Goal: Task Accomplishment & Management: Use online tool/utility

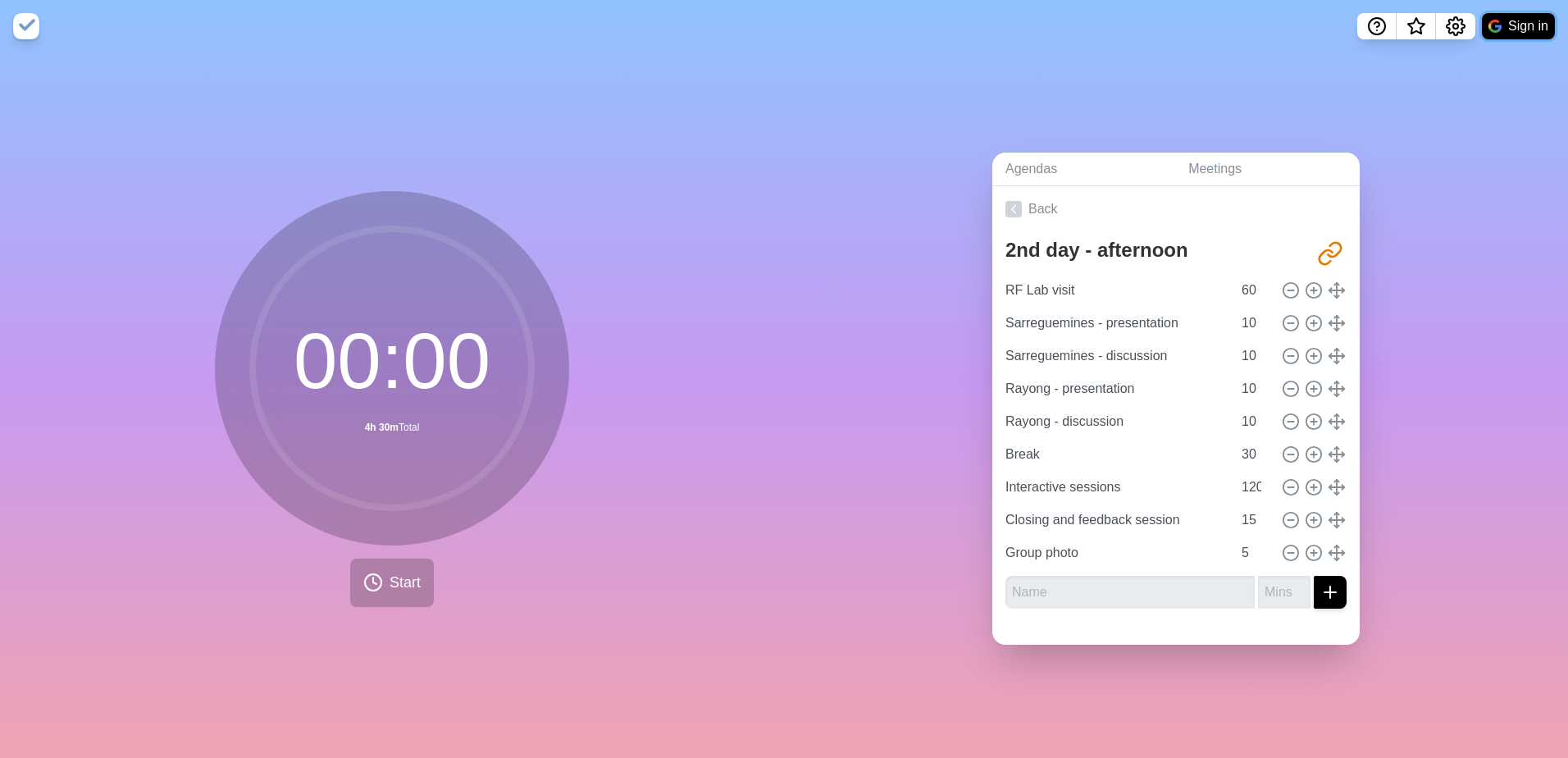
click at [1507, 28] on button "Sign in" at bounding box center [1518, 26] width 73 height 26
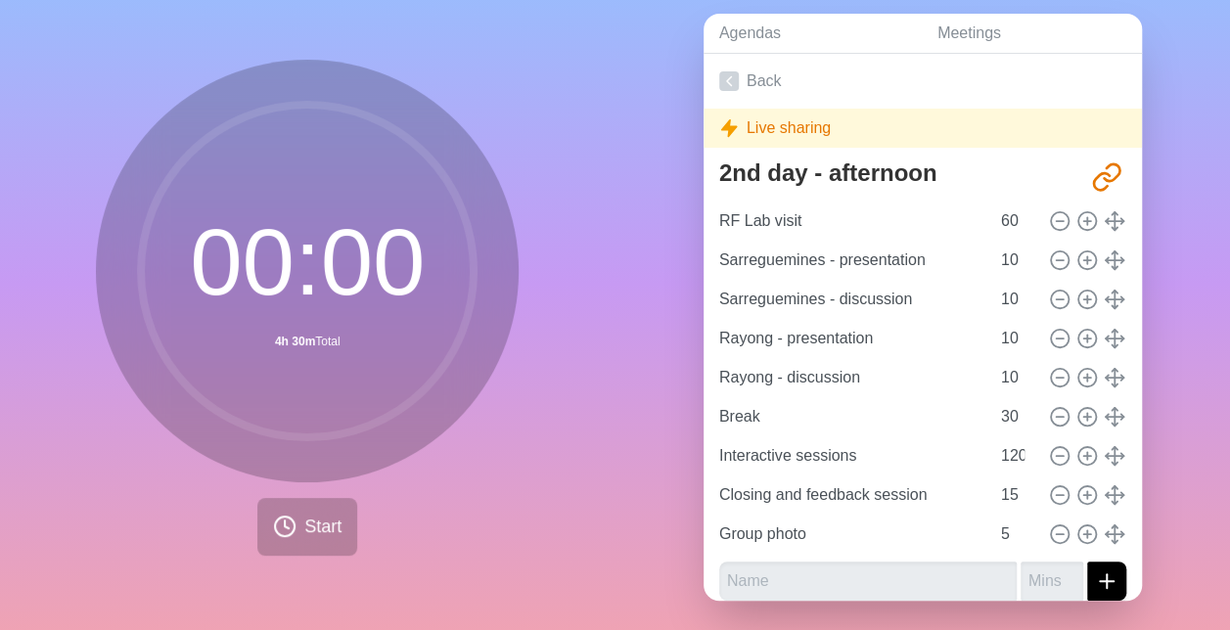
scroll to position [73, 0]
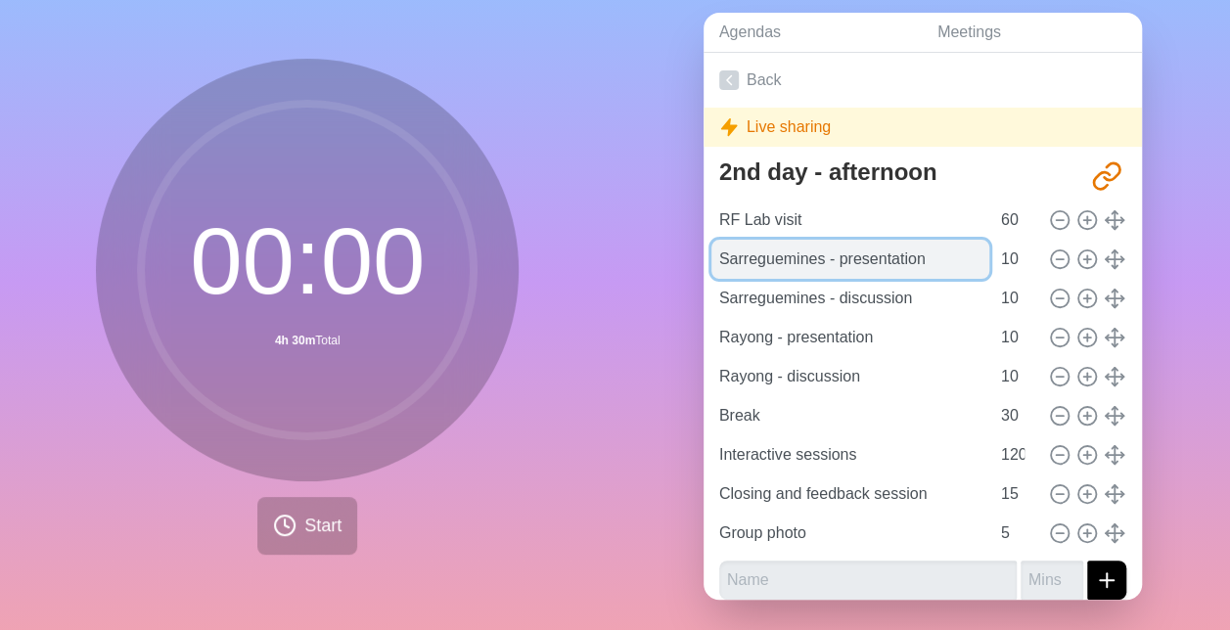
click at [795, 264] on input "Sarreguemines - presentation" at bounding box center [850, 259] width 278 height 39
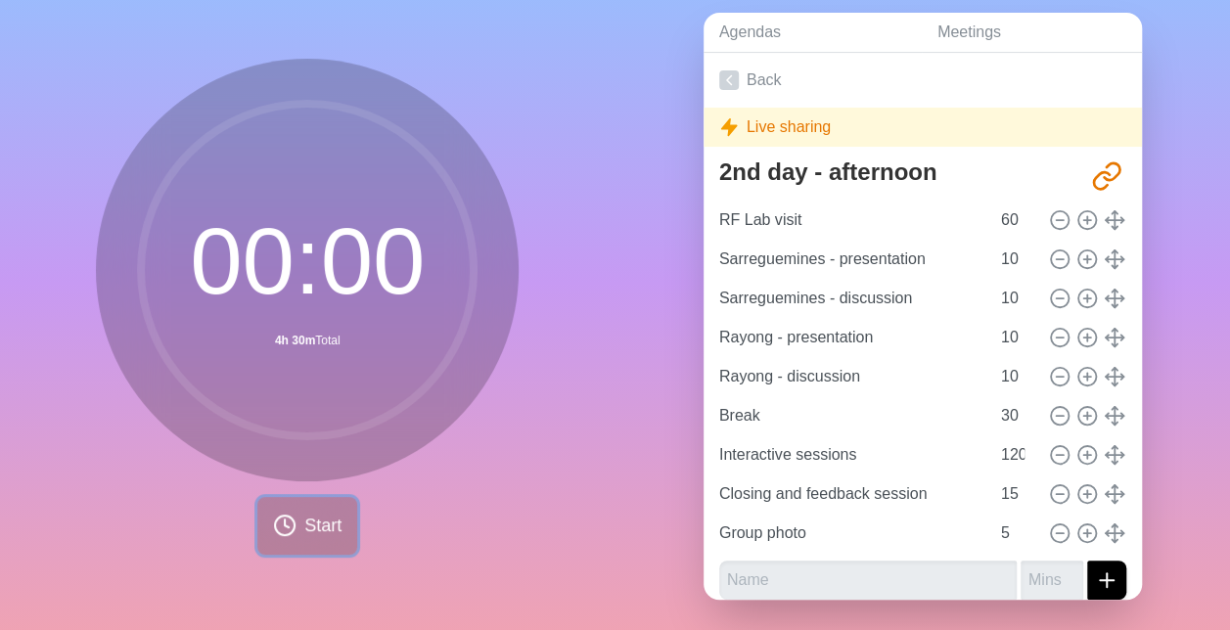
click at [309, 511] on button "Start" at bounding box center [307, 526] width 100 height 58
click at [304, 516] on span "Start" at bounding box center [322, 526] width 37 height 26
click at [273, 524] on icon at bounding box center [284, 525] width 23 height 23
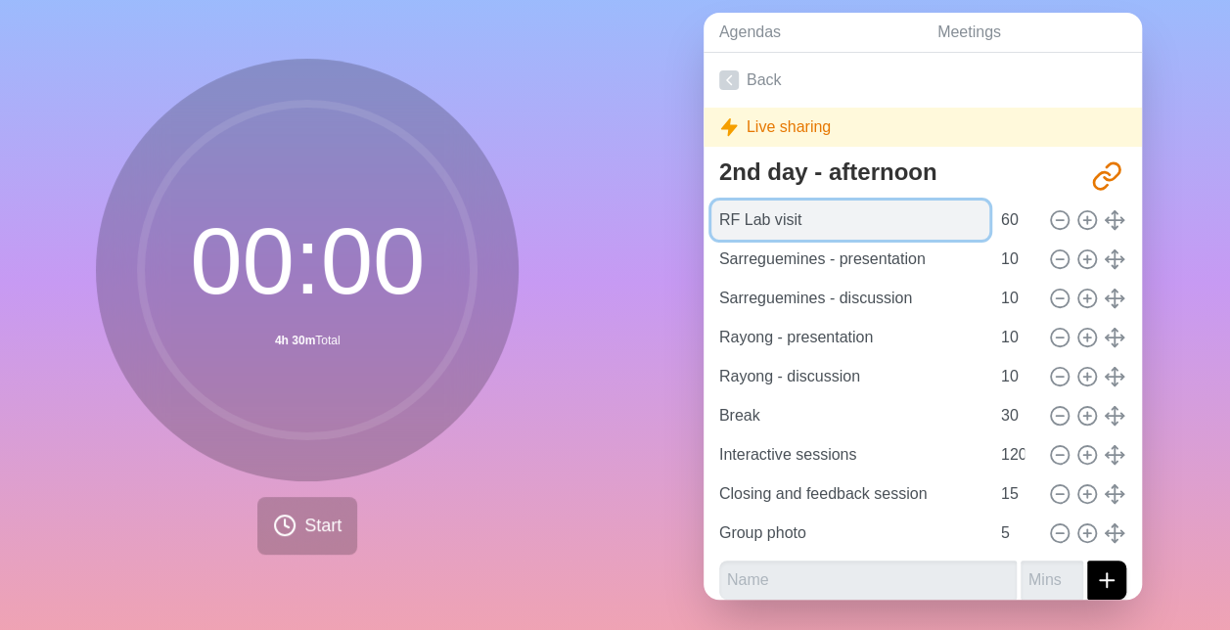
click at [752, 217] on input "RF Lab visit" at bounding box center [850, 220] width 278 height 39
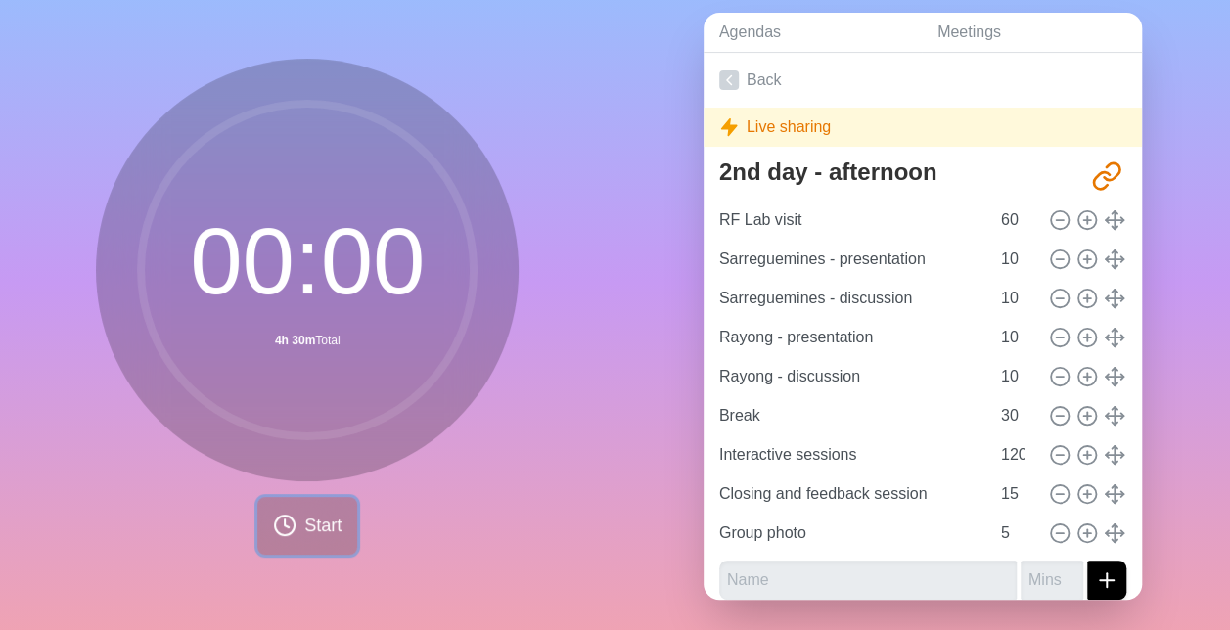
click at [317, 515] on span "Start" at bounding box center [322, 526] width 37 height 26
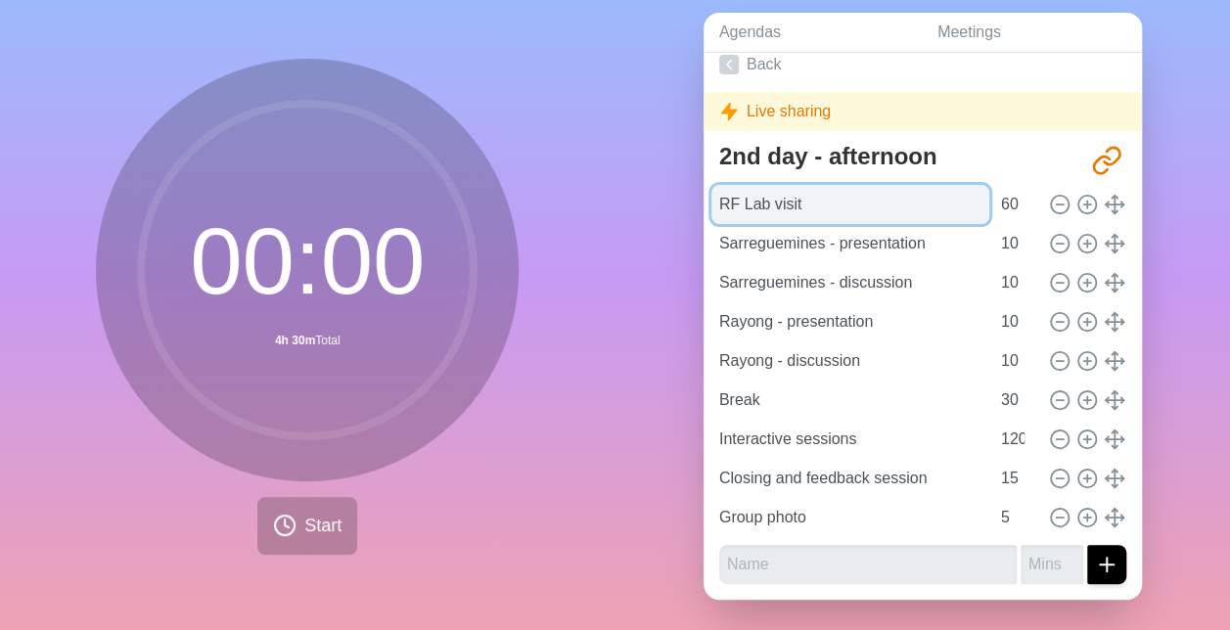
click at [762, 190] on input "RF Lab visit" at bounding box center [850, 204] width 278 height 39
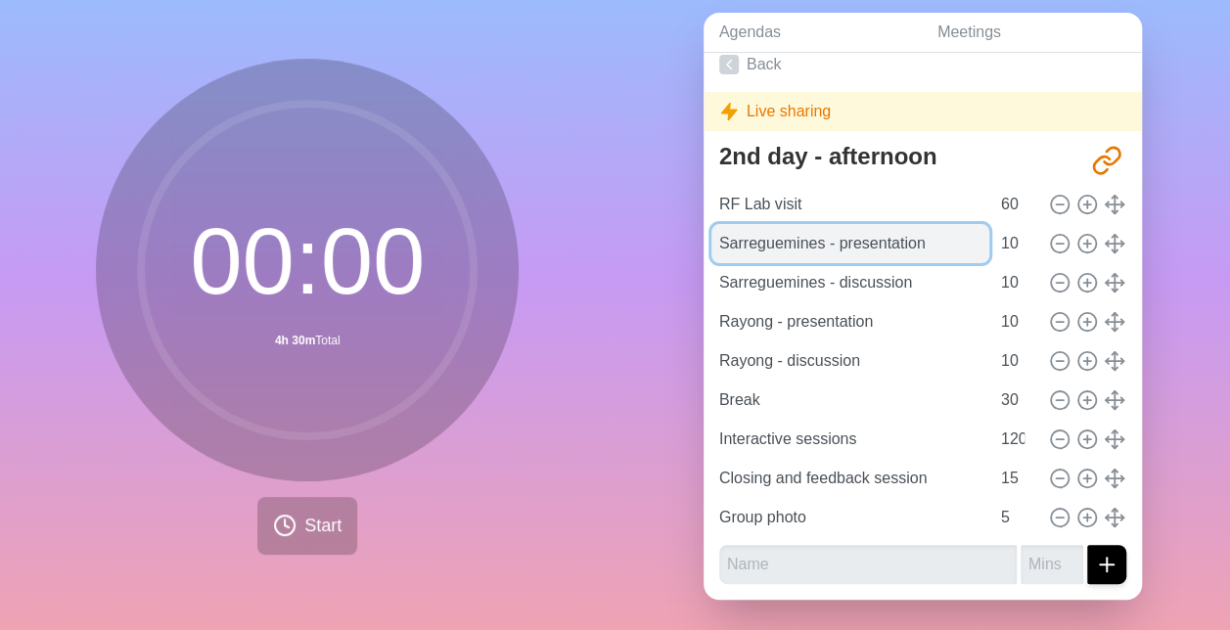
click at [809, 239] on input "Sarreguemines - presentation" at bounding box center [850, 243] width 278 height 39
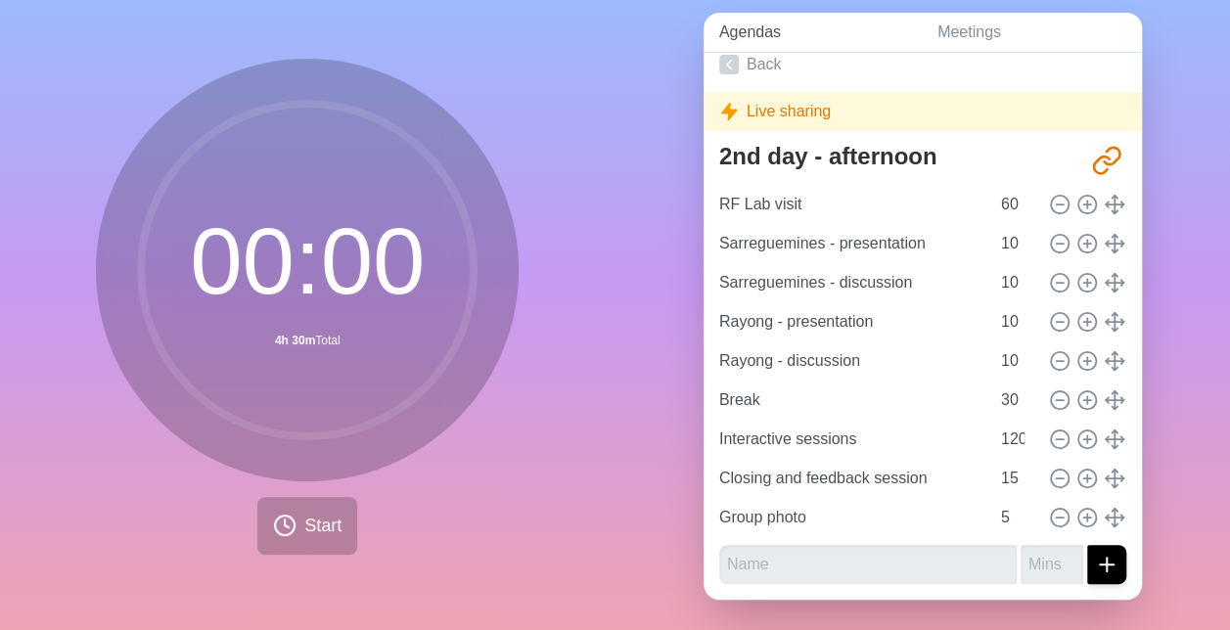
click at [748, 29] on link "Agendas" at bounding box center [813, 33] width 218 height 40
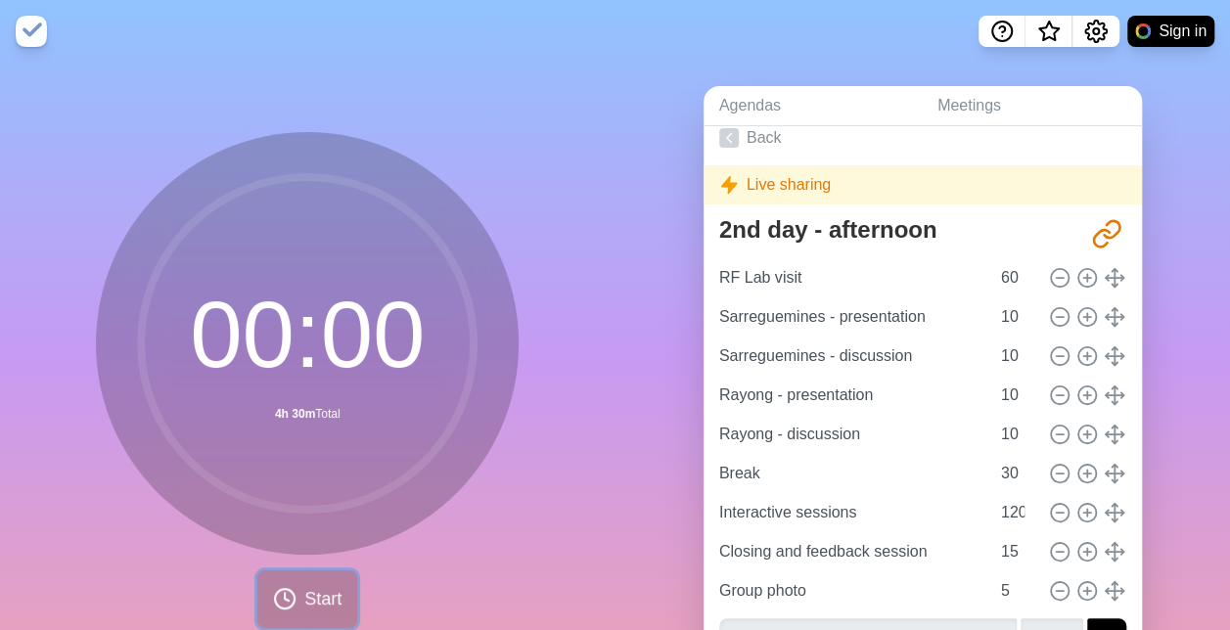
click at [283, 595] on icon at bounding box center [284, 598] width 23 height 23
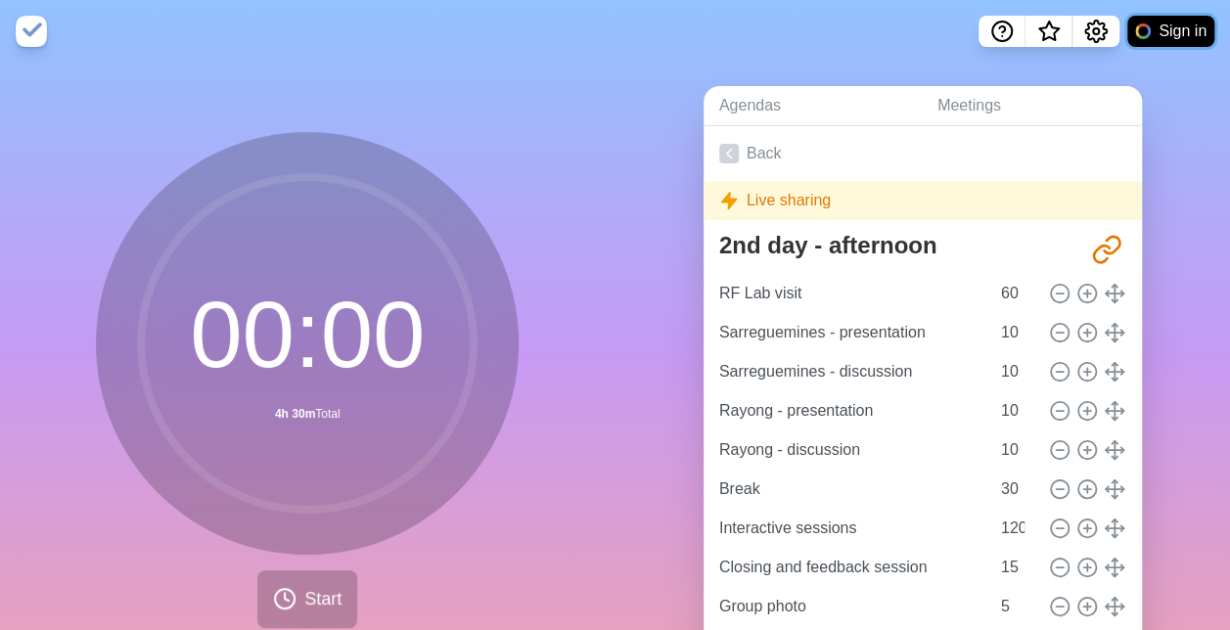
click at [1174, 29] on button "Sign in" at bounding box center [1170, 31] width 87 height 31
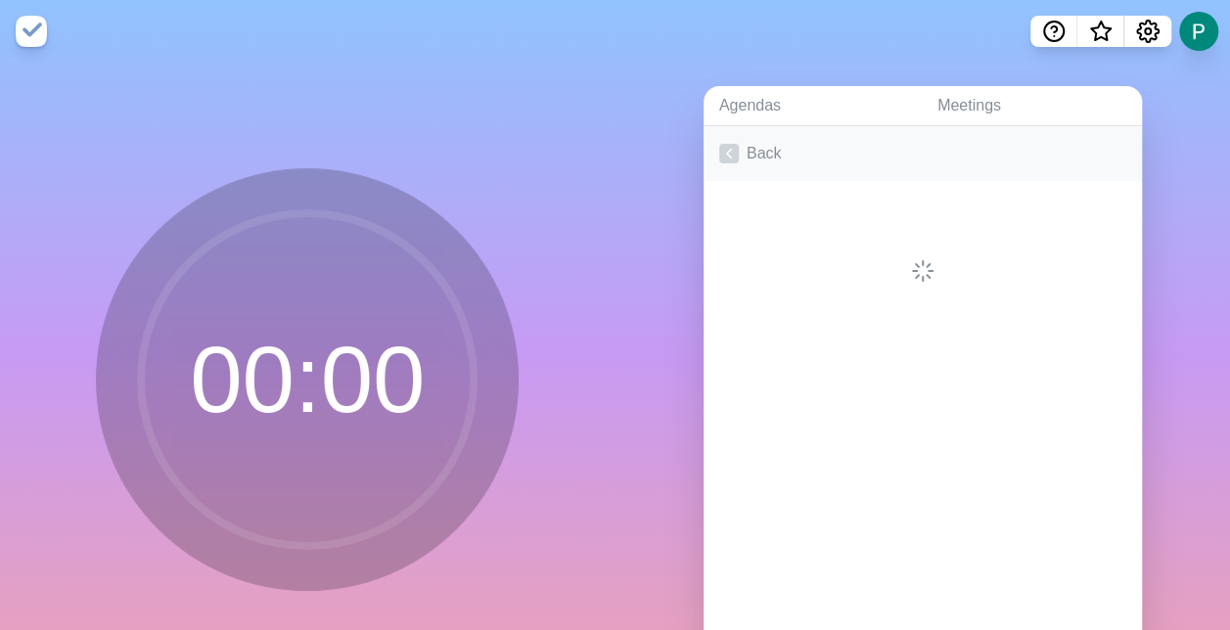
click at [724, 151] on icon at bounding box center [729, 154] width 20 height 20
click at [962, 100] on link "Meetings" at bounding box center [1032, 106] width 220 height 40
click at [734, 100] on link "Agendas" at bounding box center [813, 106] width 218 height 40
click at [719, 157] on icon at bounding box center [729, 154] width 20 height 20
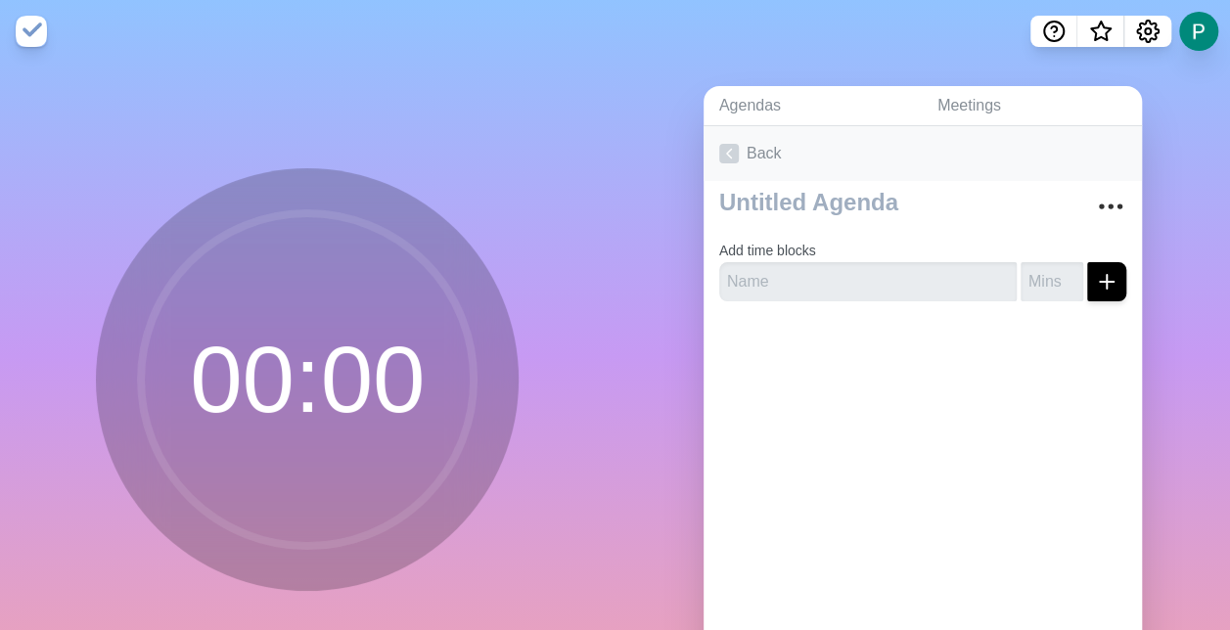
click at [719, 153] on icon at bounding box center [729, 154] width 20 height 20
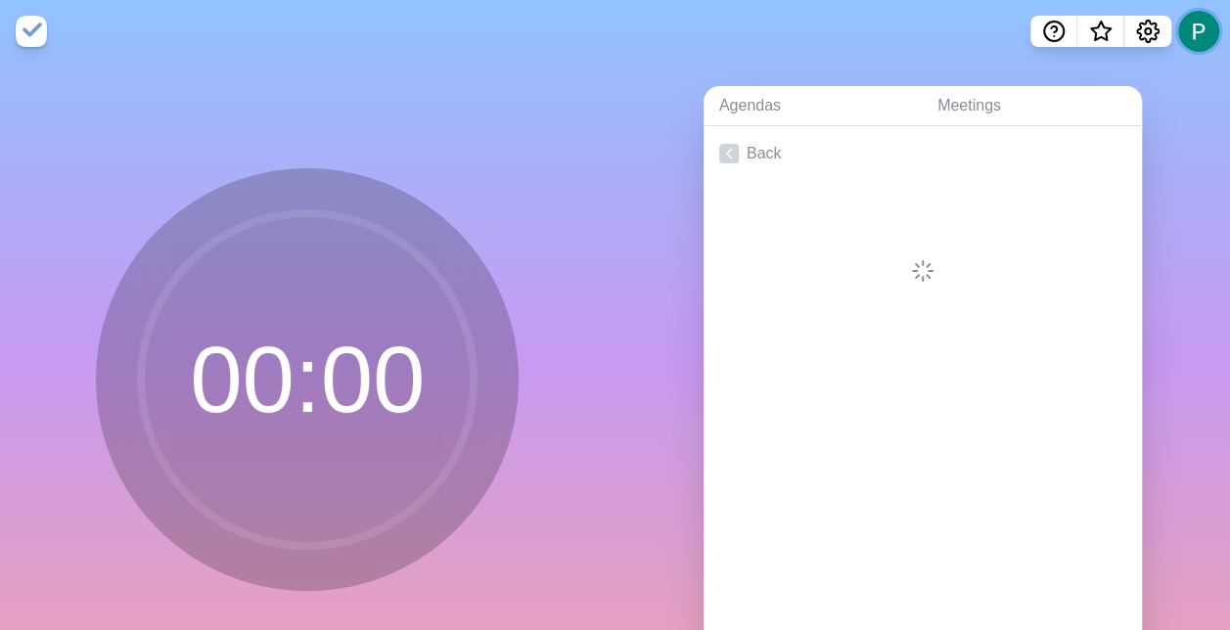
click at [1196, 30] on button at bounding box center [1198, 31] width 41 height 41
click at [1154, 80] on p "Sign out" at bounding box center [1170, 74] width 58 height 23
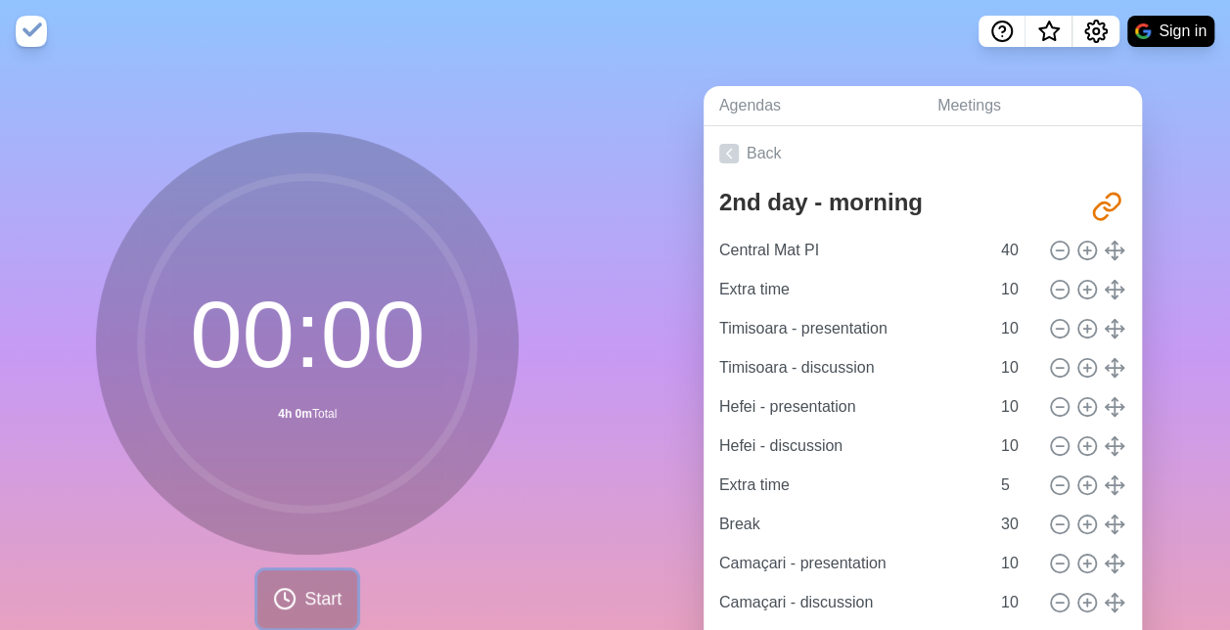
click at [295, 599] on button "Start" at bounding box center [307, 600] width 100 height 58
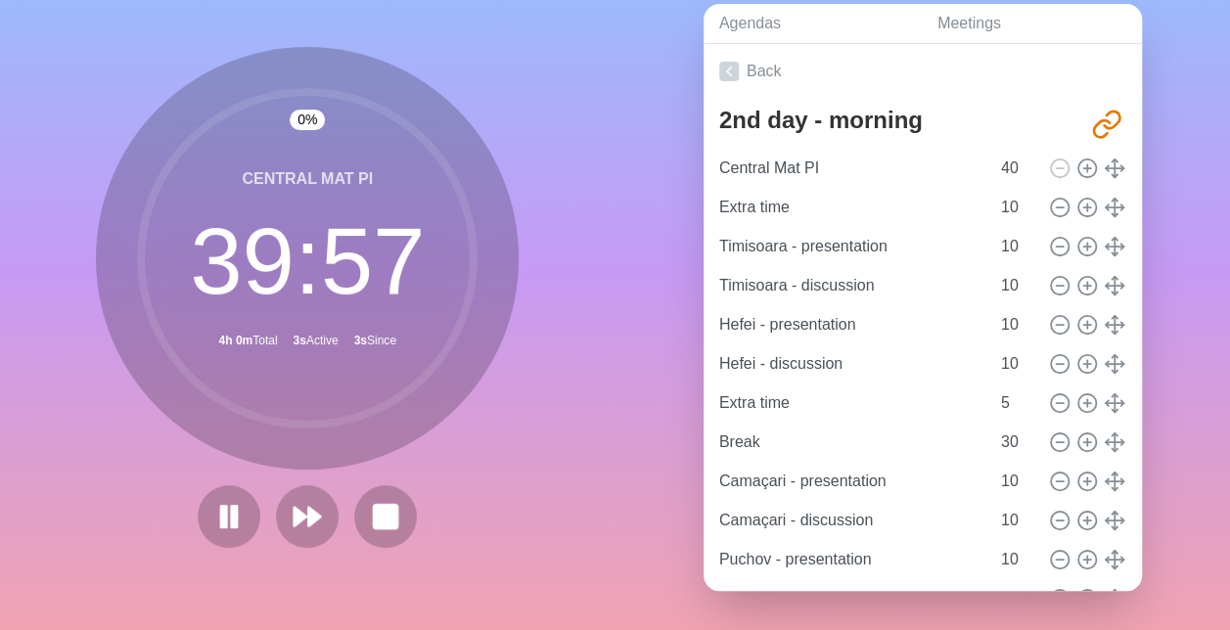
scroll to position [97, 0]
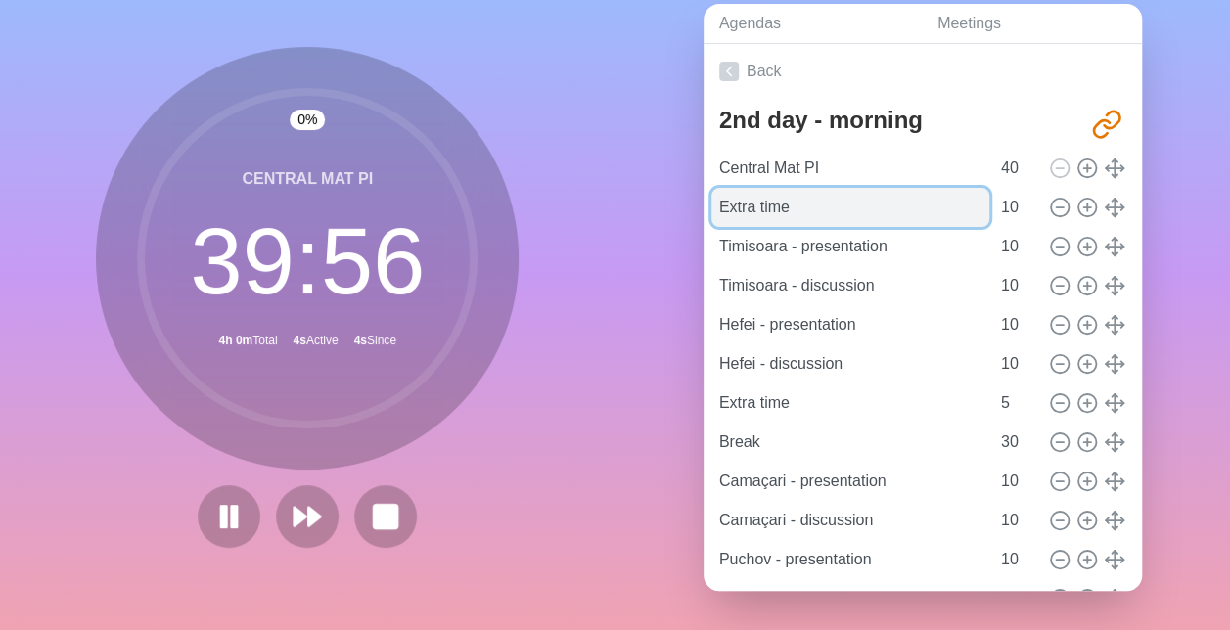
click at [740, 188] on input "Extra time" at bounding box center [850, 207] width 278 height 39
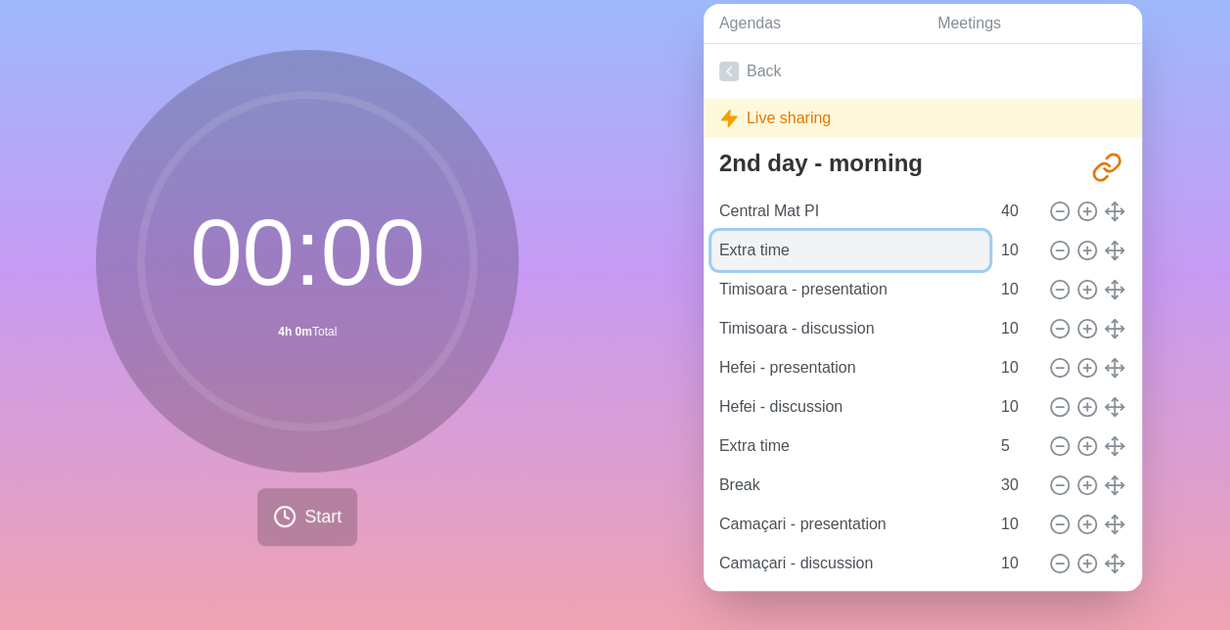
click at [756, 240] on input "Extra time" at bounding box center [850, 250] width 278 height 39
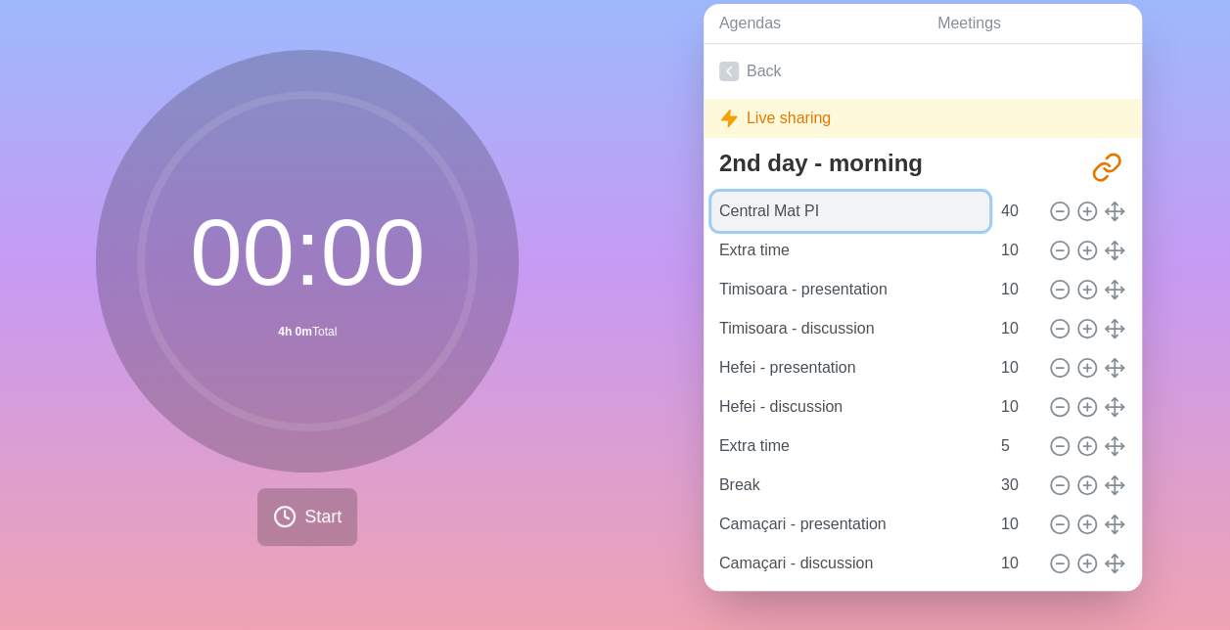
click at [796, 196] on input "Central Mat PI" at bounding box center [850, 211] width 278 height 39
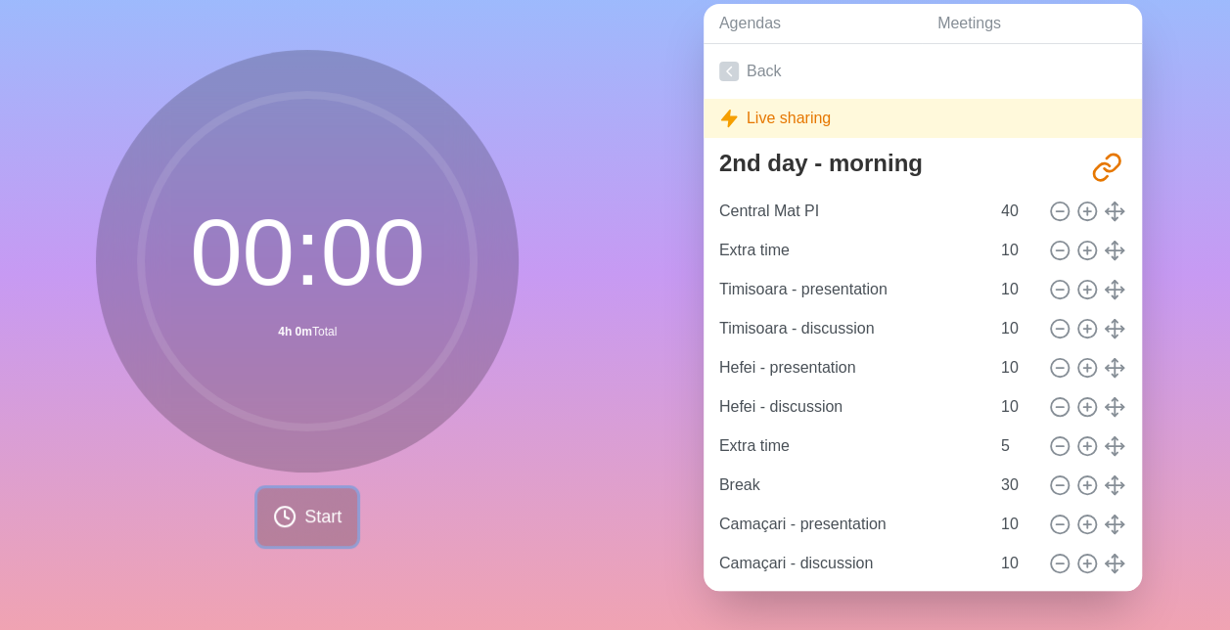
click at [297, 488] on button "Start" at bounding box center [307, 517] width 100 height 58
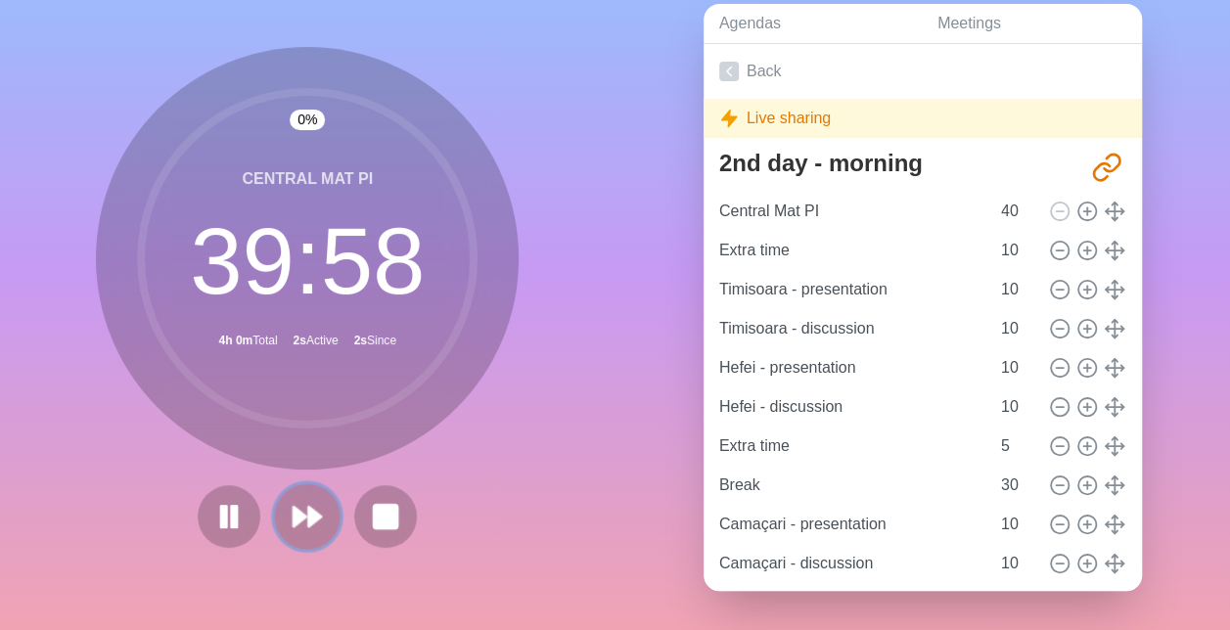
click at [298, 507] on polygon at bounding box center [300, 517] width 13 height 20
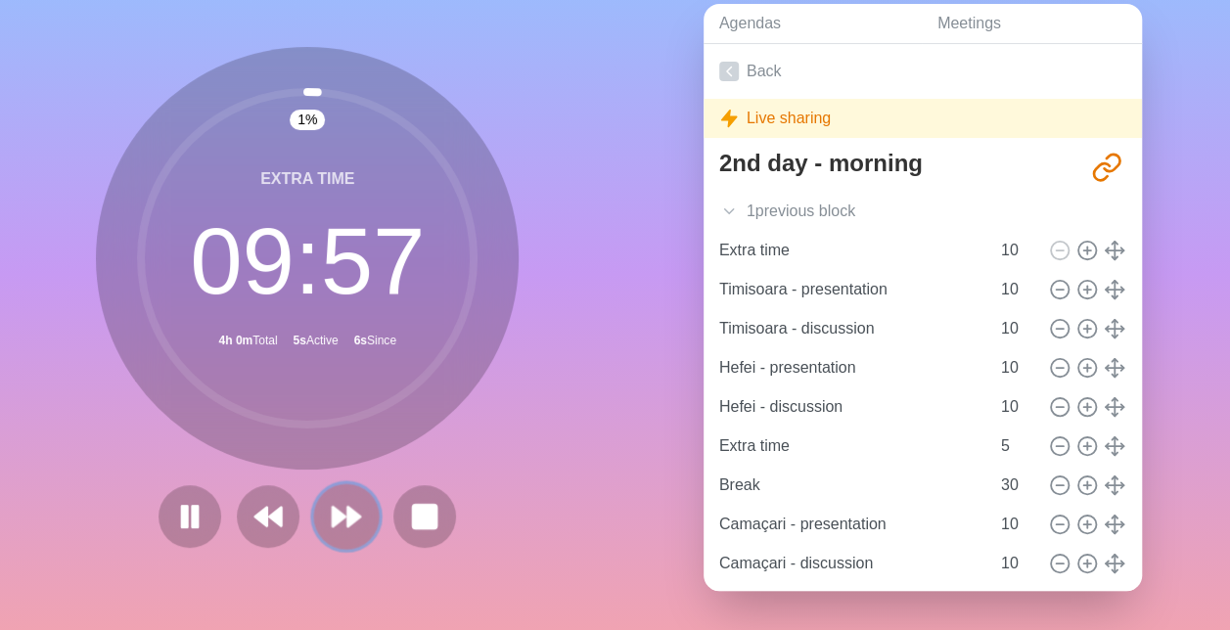
click at [319, 501] on button at bounding box center [347, 516] width 66 height 66
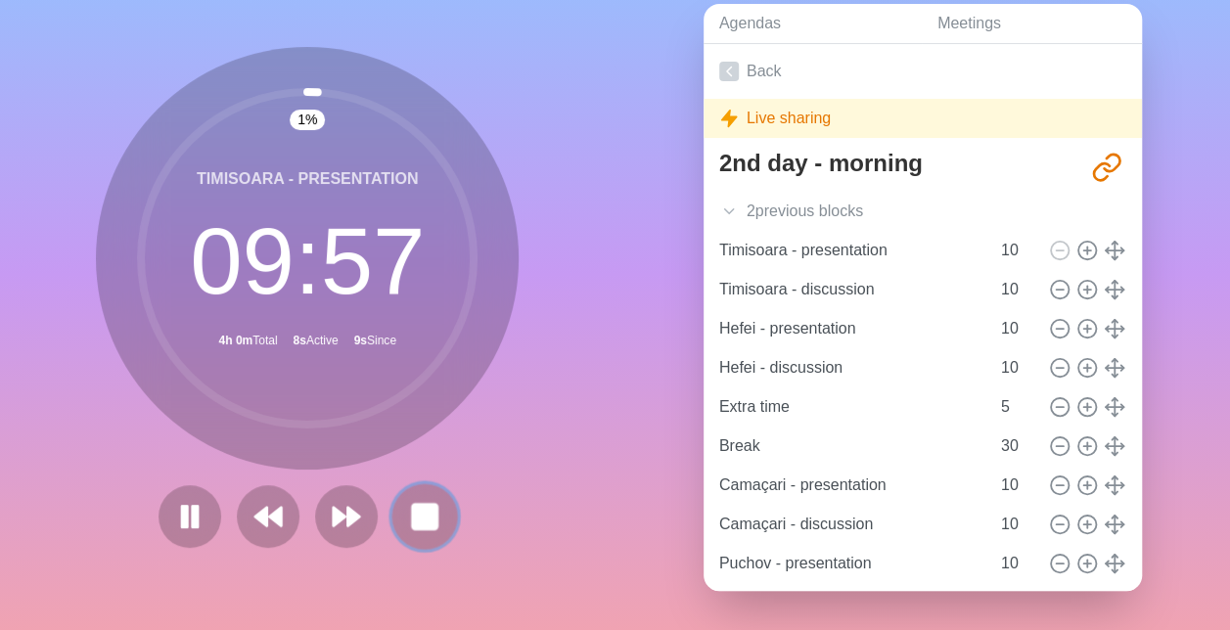
click at [393, 518] on button at bounding box center [425, 516] width 66 height 66
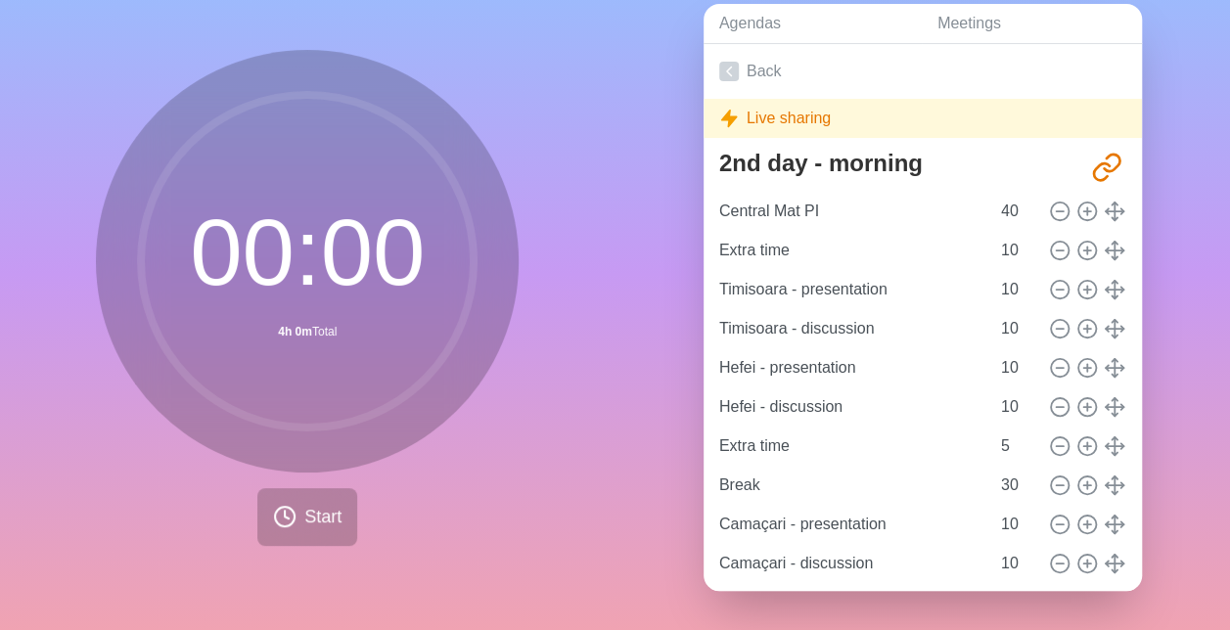
scroll to position [0, 0]
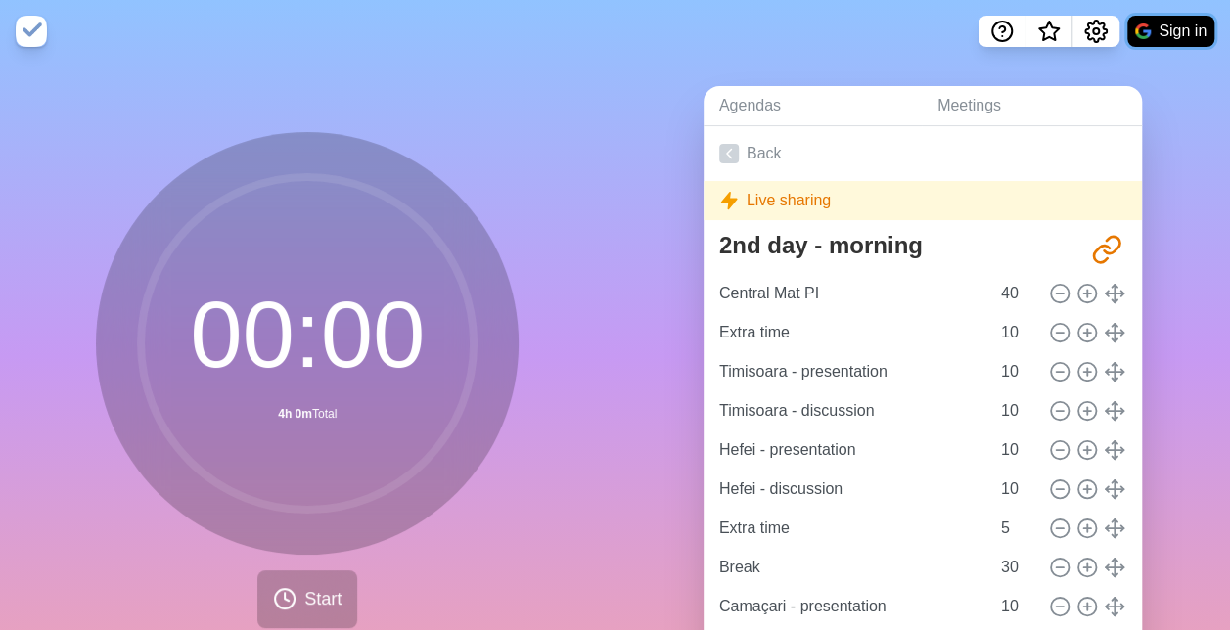
click at [1182, 31] on button "Sign in" at bounding box center [1170, 31] width 87 height 31
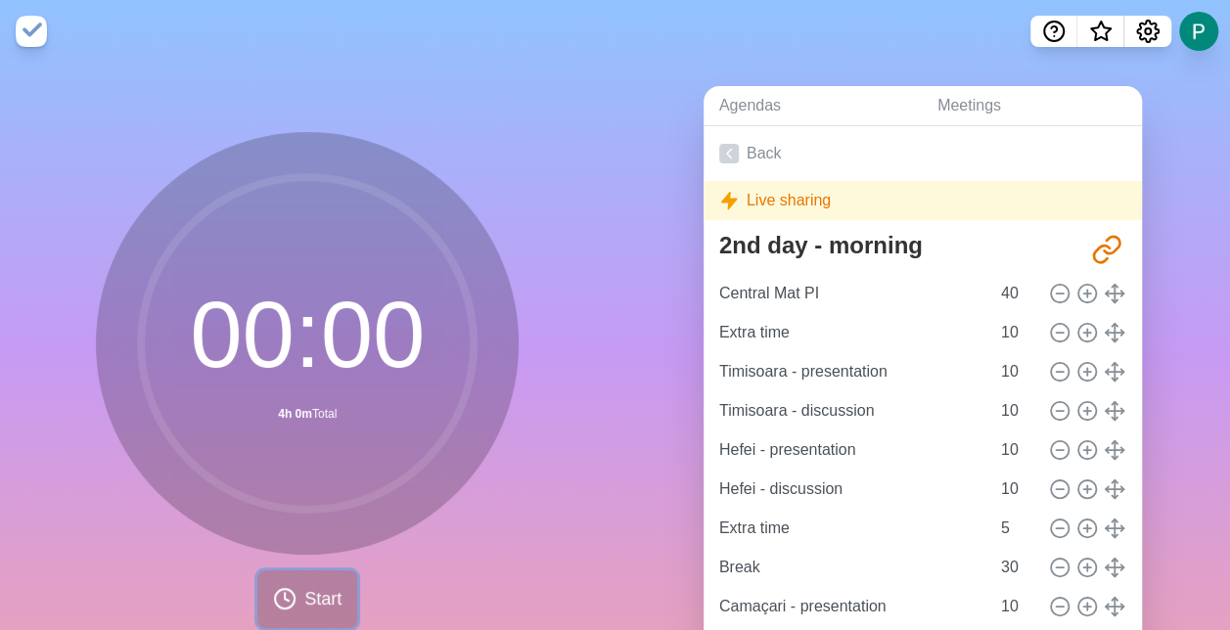
click at [293, 595] on button "Start" at bounding box center [307, 600] width 100 height 58
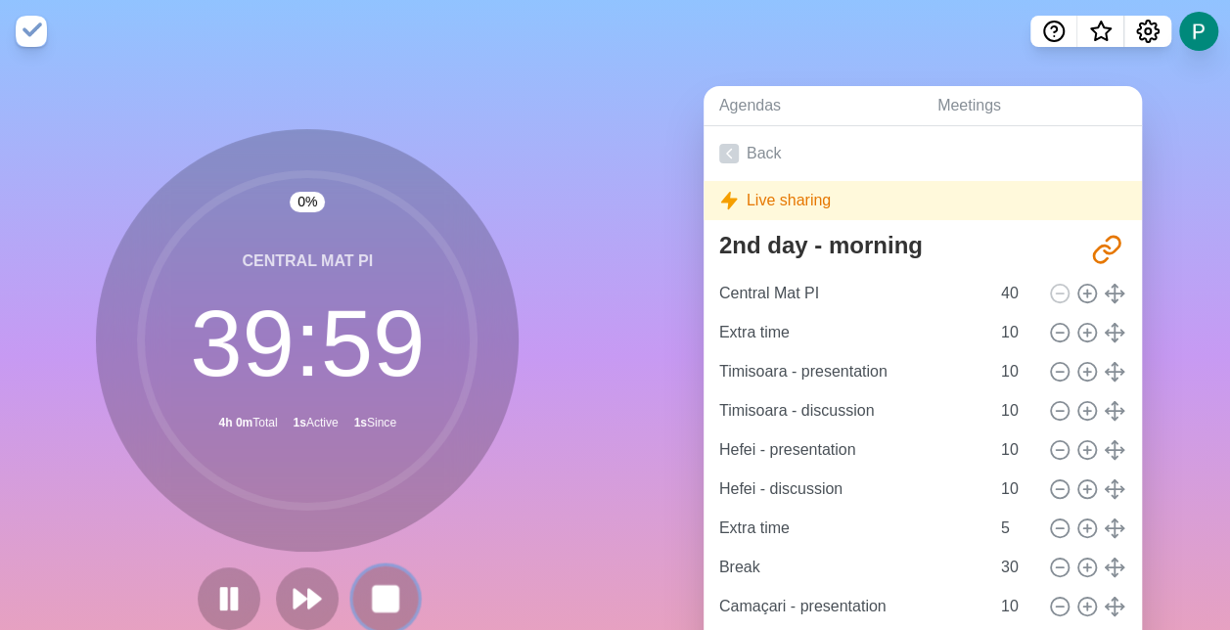
click at [374, 602] on rect at bounding box center [386, 598] width 24 height 24
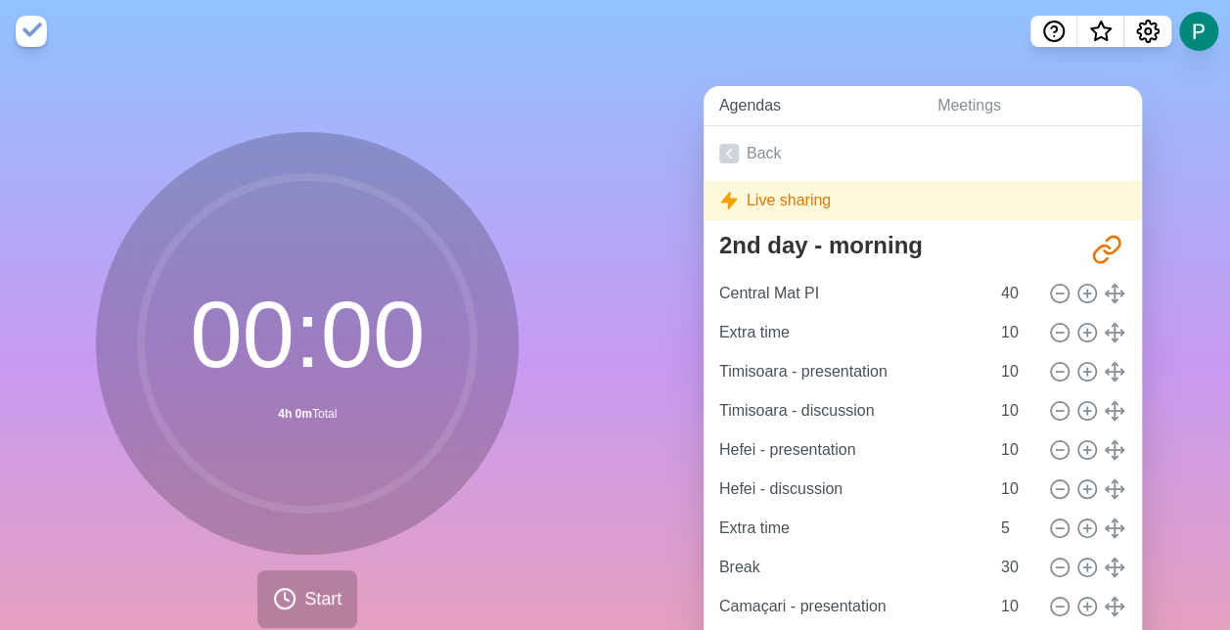
click at [744, 110] on link "Agendas" at bounding box center [813, 106] width 218 height 40
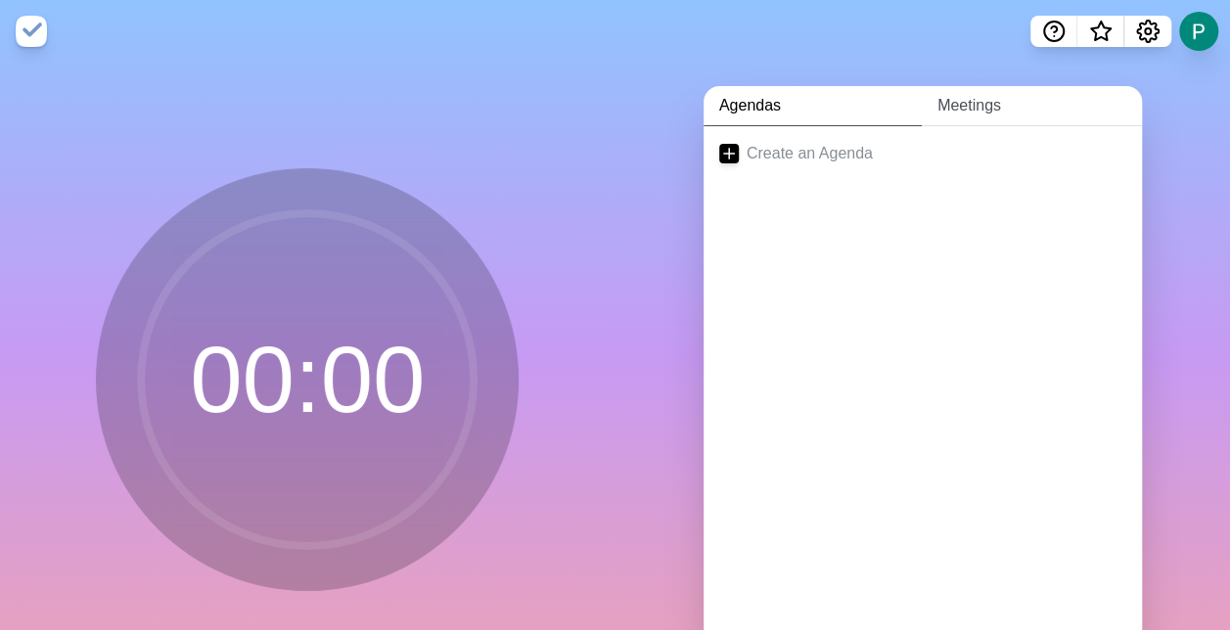
click at [979, 103] on link "Meetings" at bounding box center [1032, 106] width 220 height 40
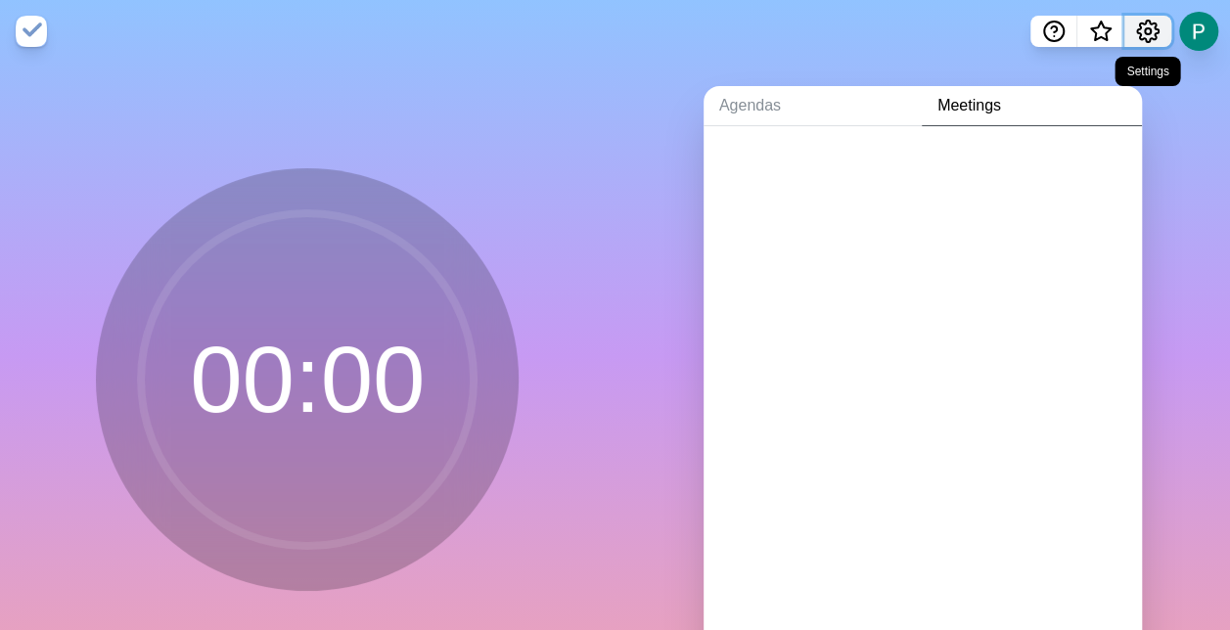
click at [1148, 21] on icon "Settings" at bounding box center [1148, 32] width 22 height 22
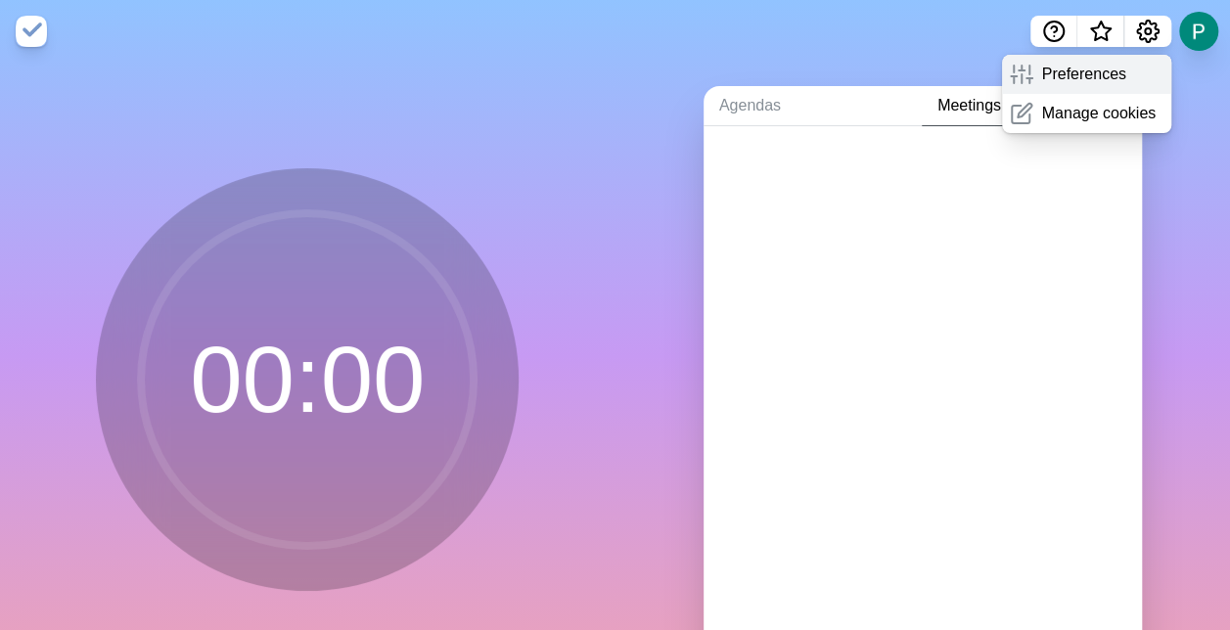
click at [1130, 74] on div "Preferences" at bounding box center [1086, 74] width 169 height 39
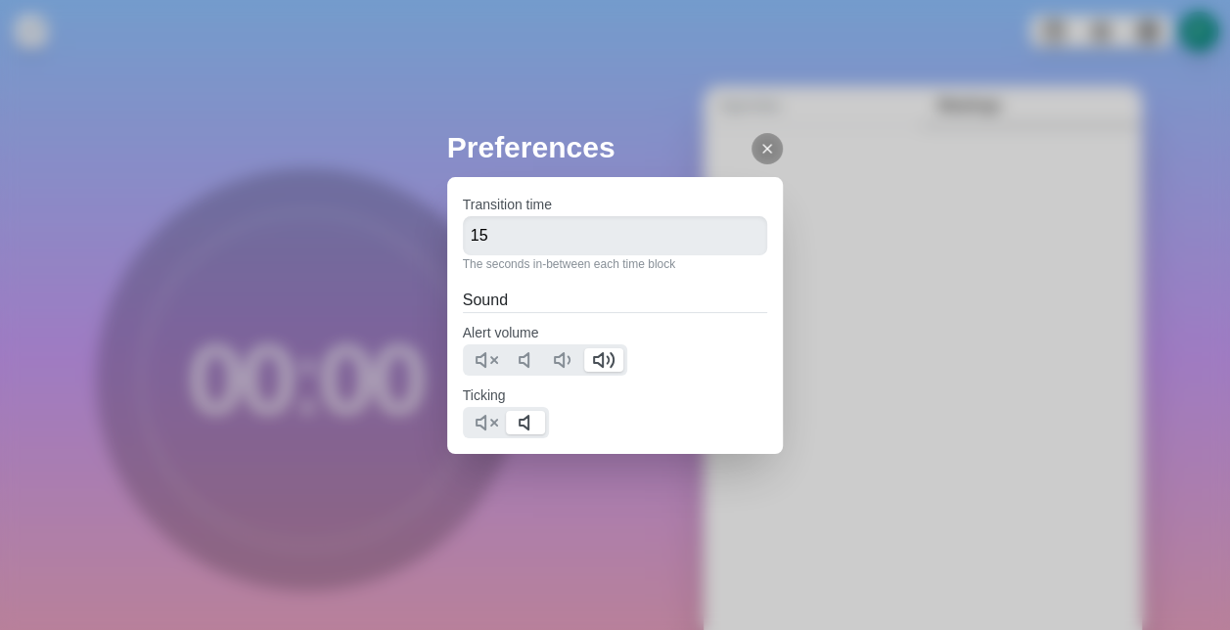
click at [759, 150] on icon at bounding box center [767, 149] width 16 height 16
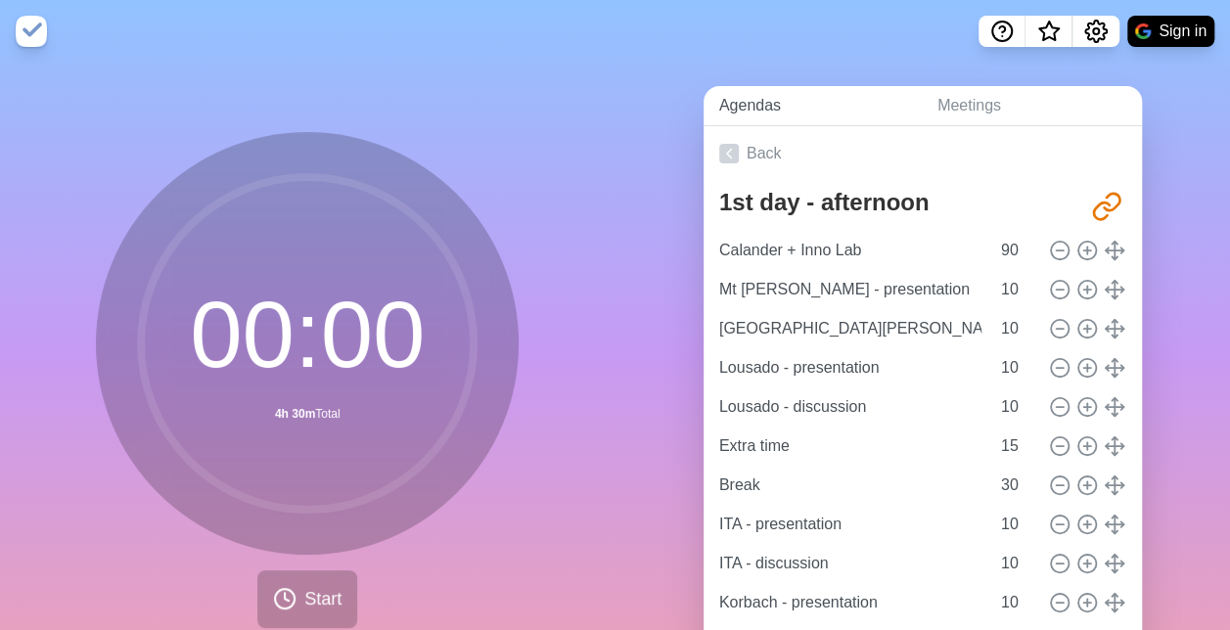
click at [744, 96] on link "Agendas" at bounding box center [813, 106] width 218 height 40
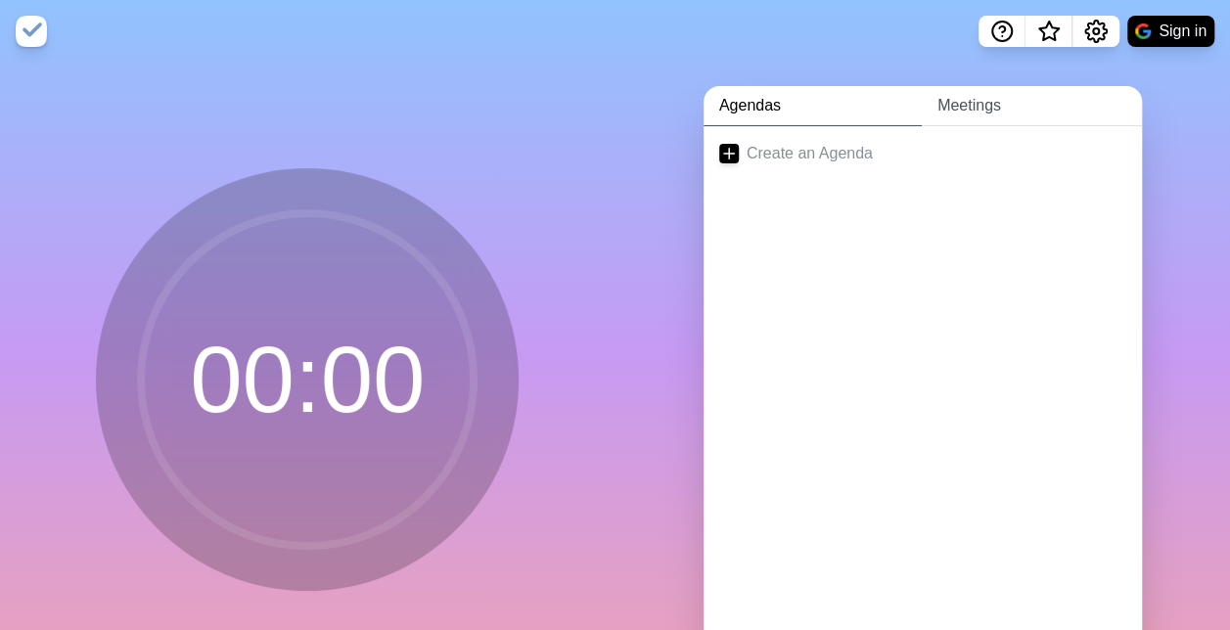
click at [963, 110] on link "Meetings" at bounding box center [1032, 106] width 220 height 40
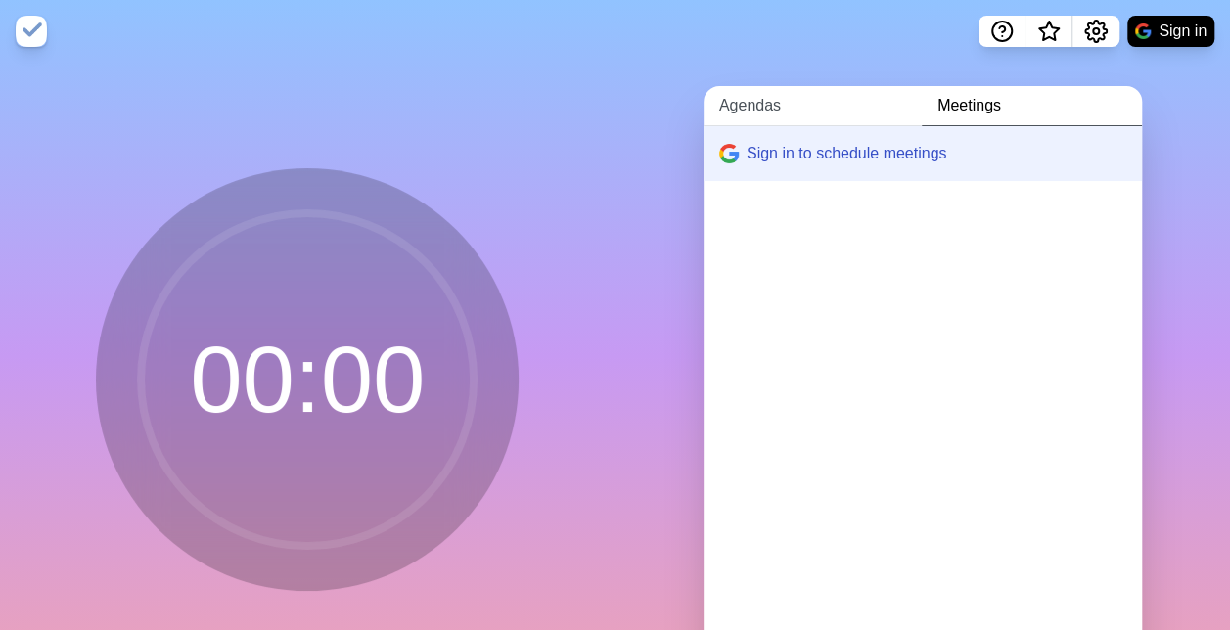
click at [743, 110] on link "Agendas" at bounding box center [813, 106] width 218 height 40
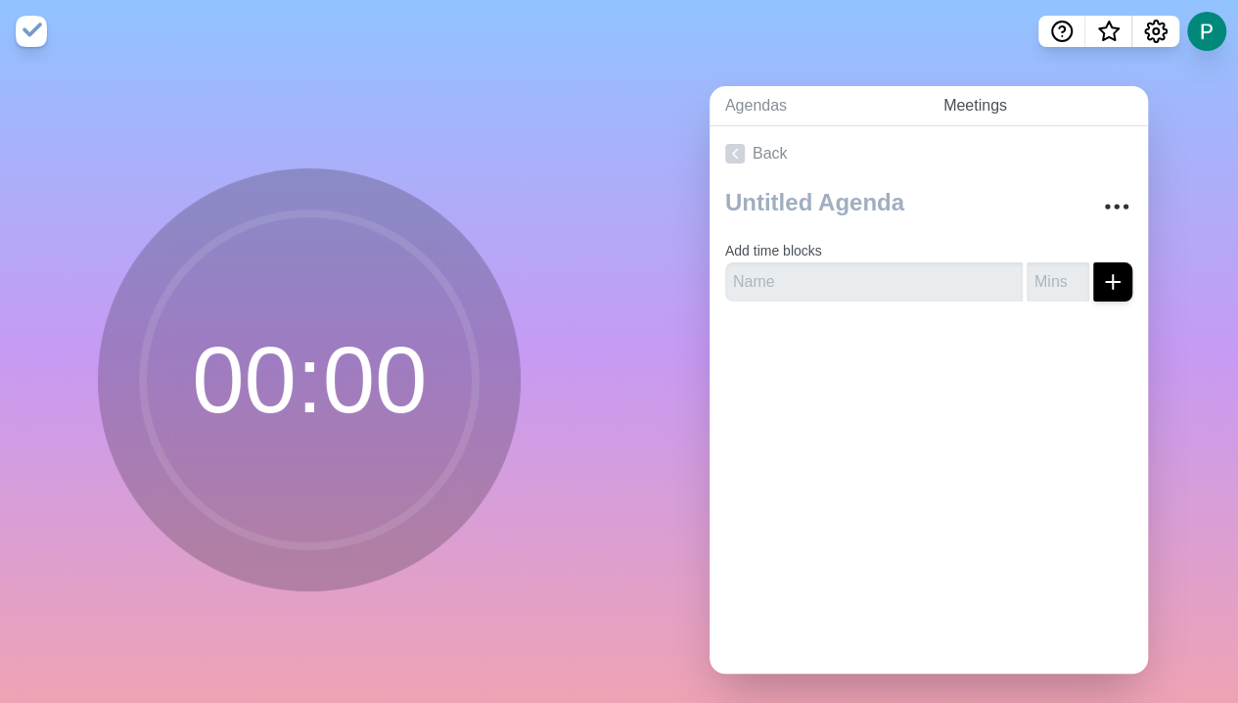
click at [987, 107] on link "Meetings" at bounding box center [1038, 106] width 220 height 40
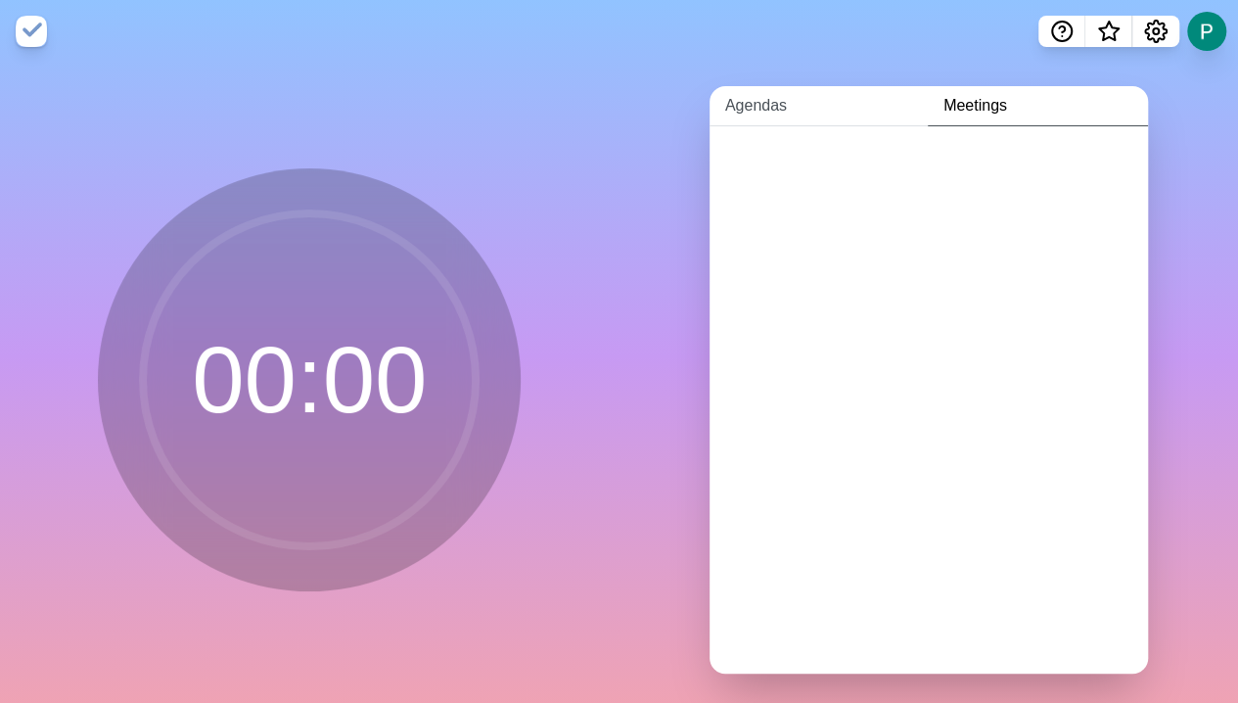
click at [774, 113] on link "Agendas" at bounding box center [819, 106] width 218 height 40
click at [756, 156] on link "Create an Agenda" at bounding box center [929, 153] width 438 height 55
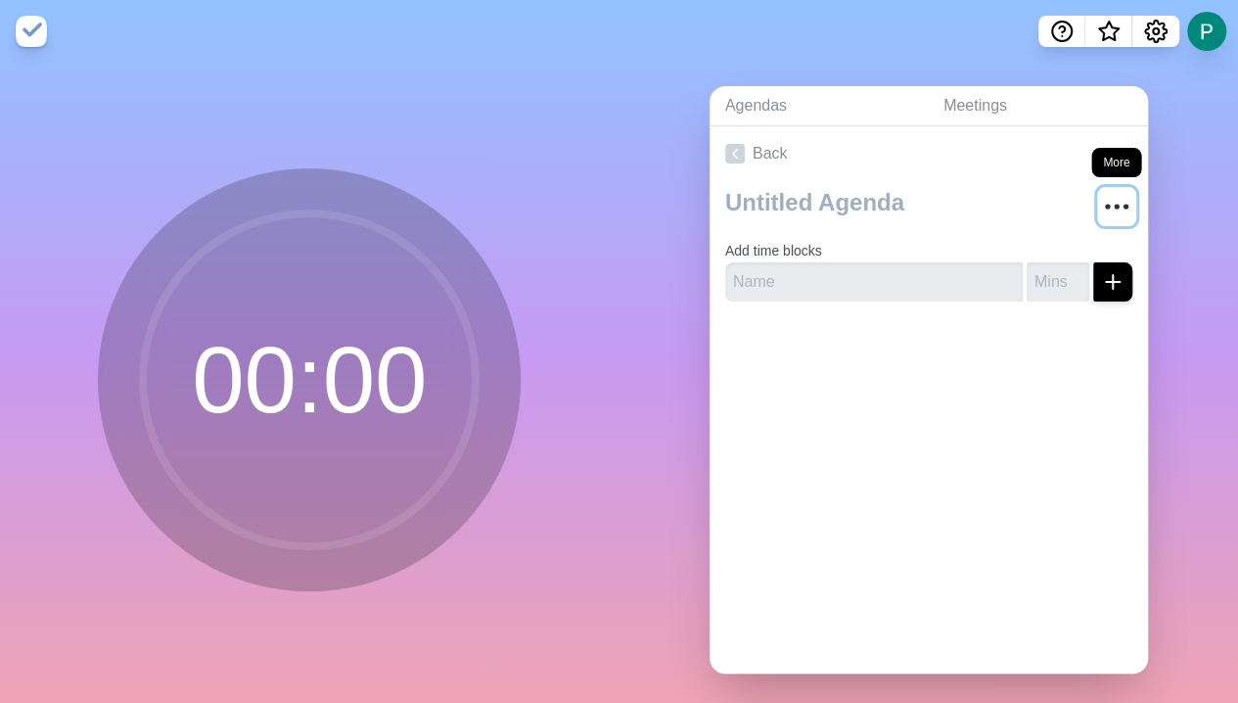
click at [1101, 204] on icon "More" at bounding box center [1116, 206] width 31 height 31
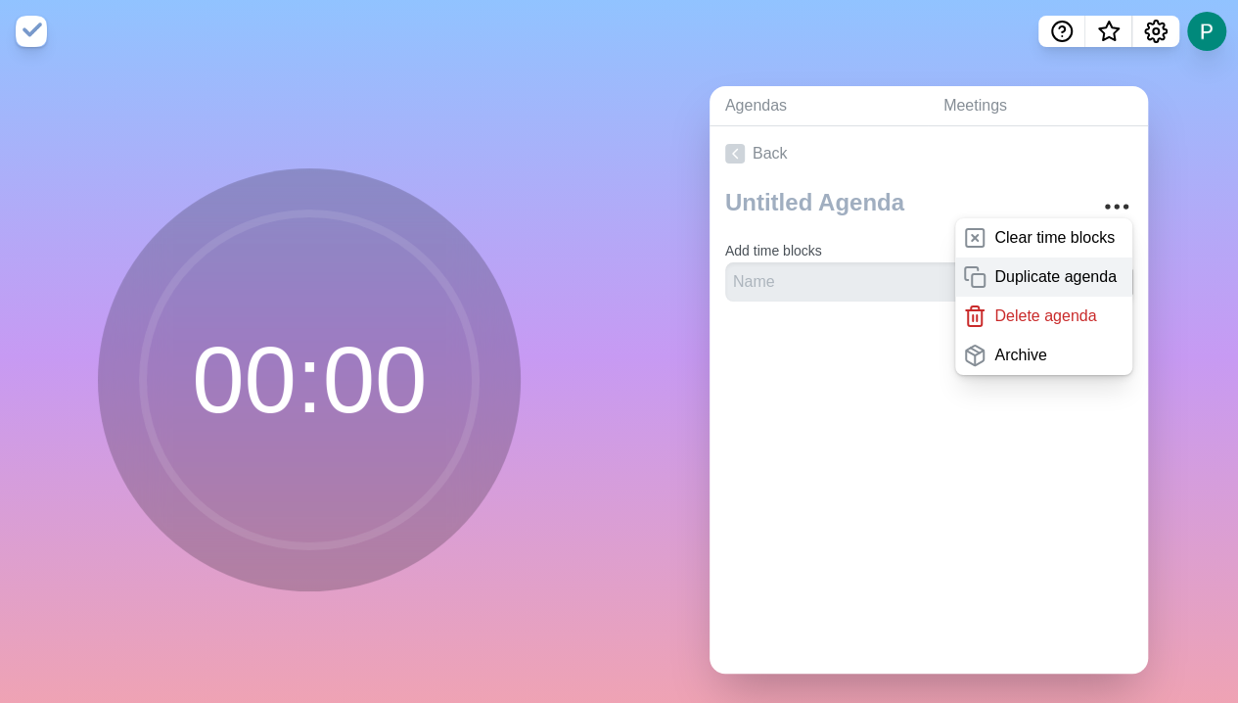
click at [1017, 279] on p "Duplicate agenda" at bounding box center [1055, 276] width 122 height 23
type textarea "copy"
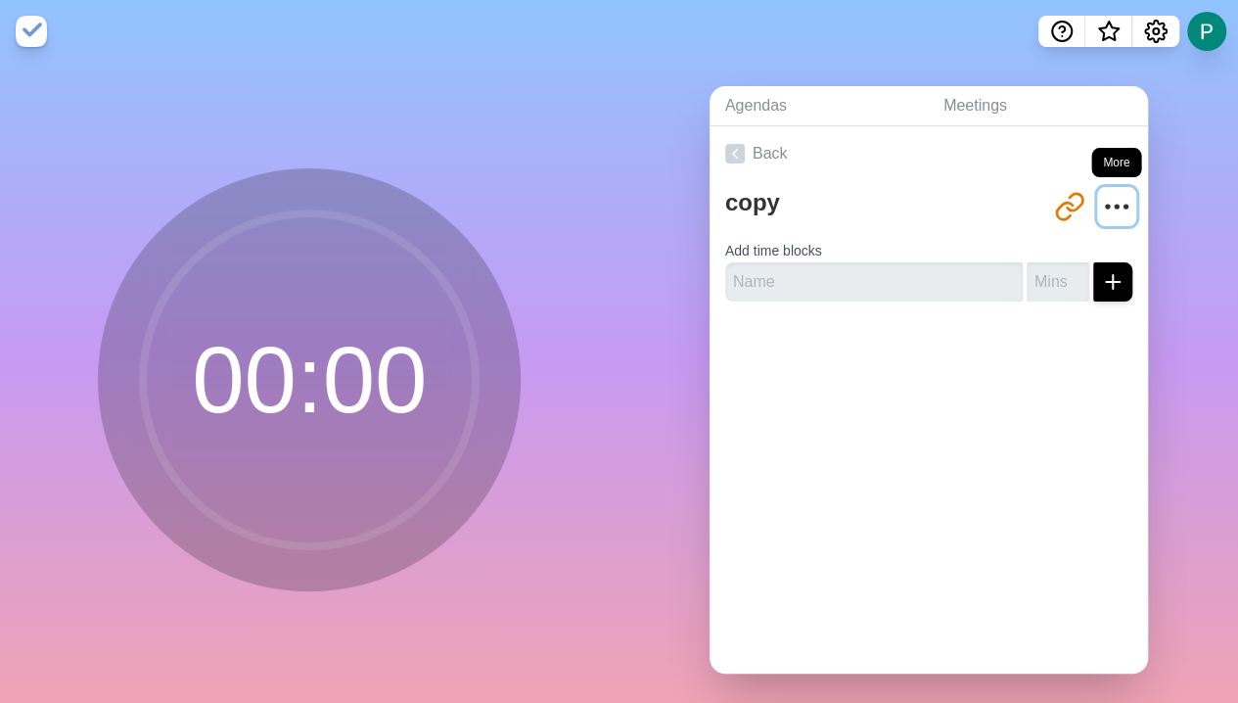
click at [1101, 199] on icon "More" at bounding box center [1116, 206] width 31 height 31
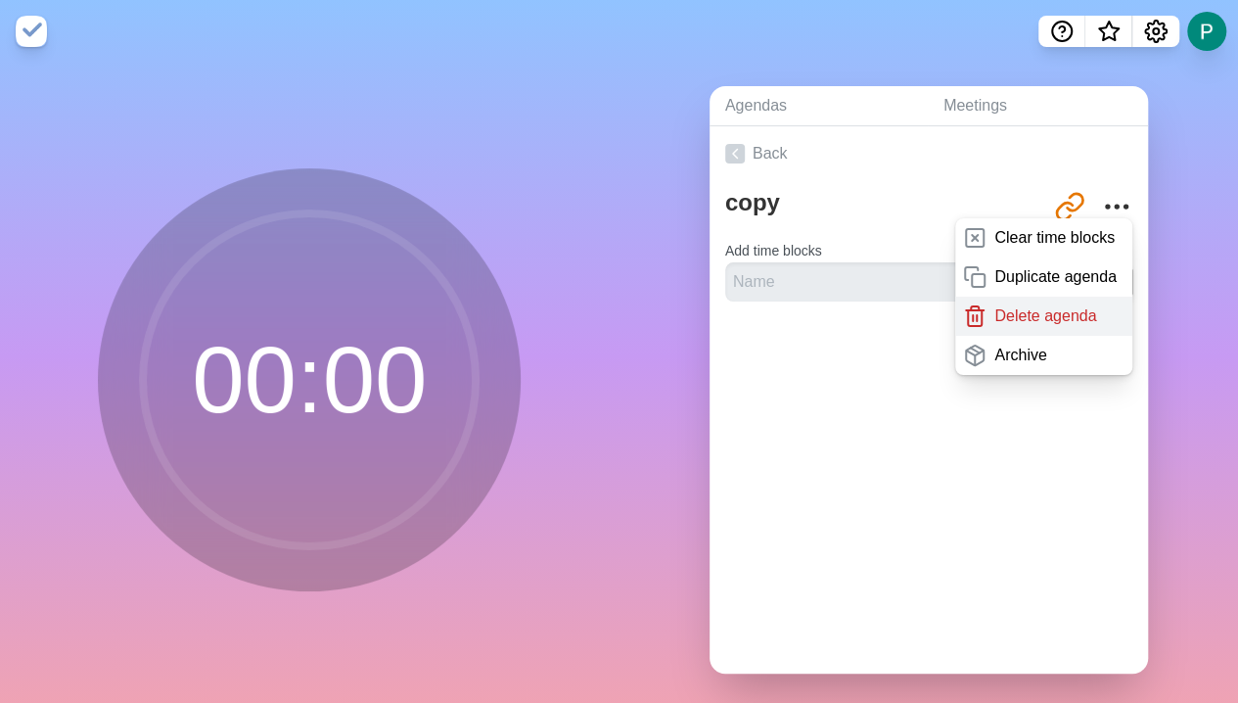
click at [1004, 315] on p "Delete agenda" at bounding box center [1045, 315] width 102 height 23
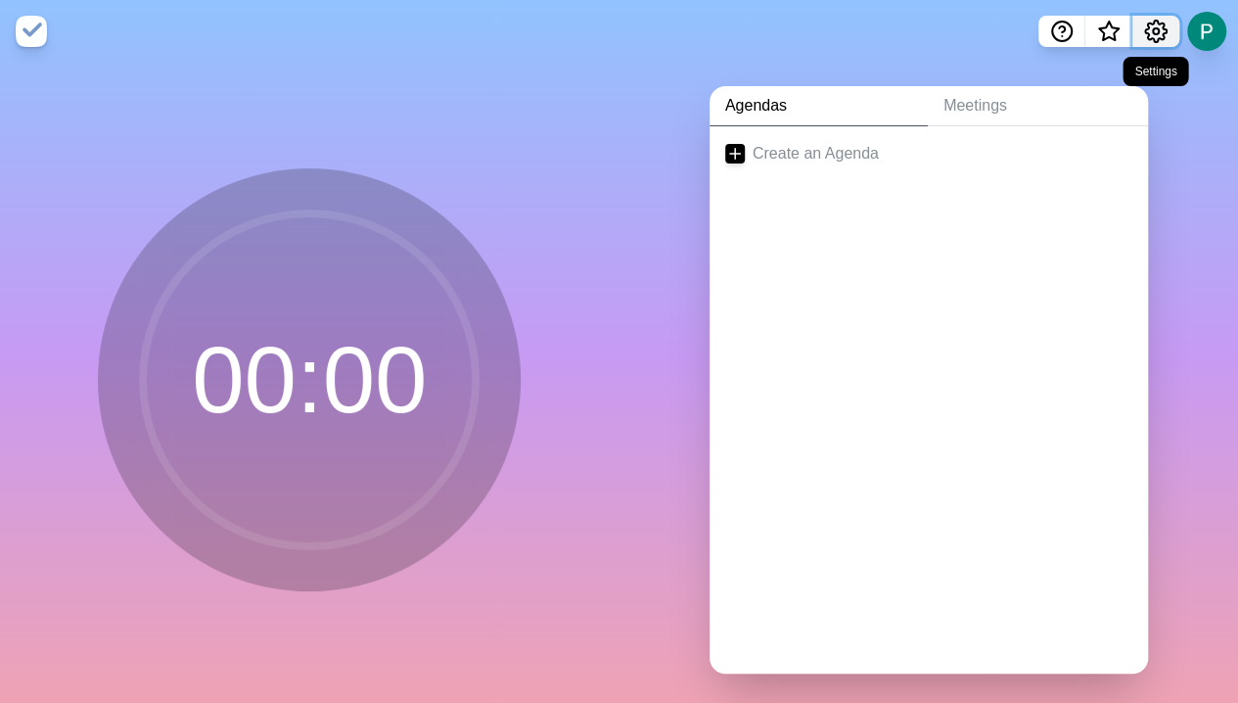
click at [1162, 35] on icon "Settings" at bounding box center [1156, 32] width 22 height 22
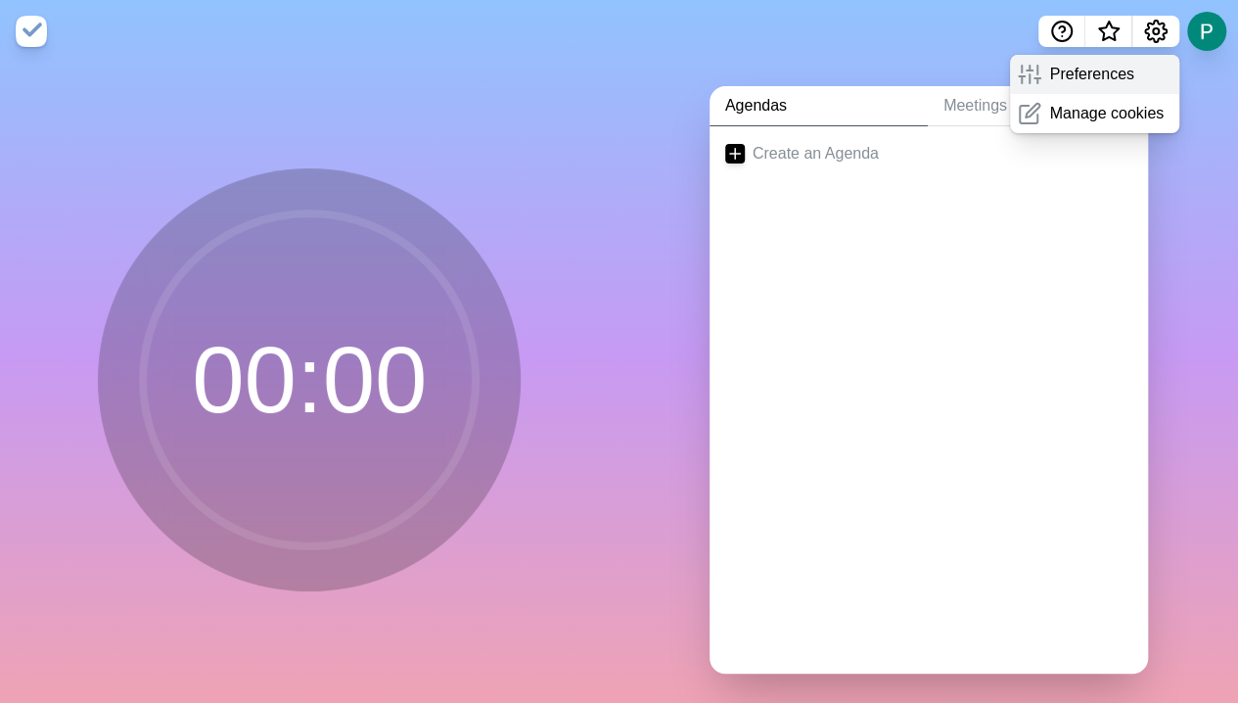
click at [1084, 78] on p "Preferences" at bounding box center [1091, 74] width 84 height 23
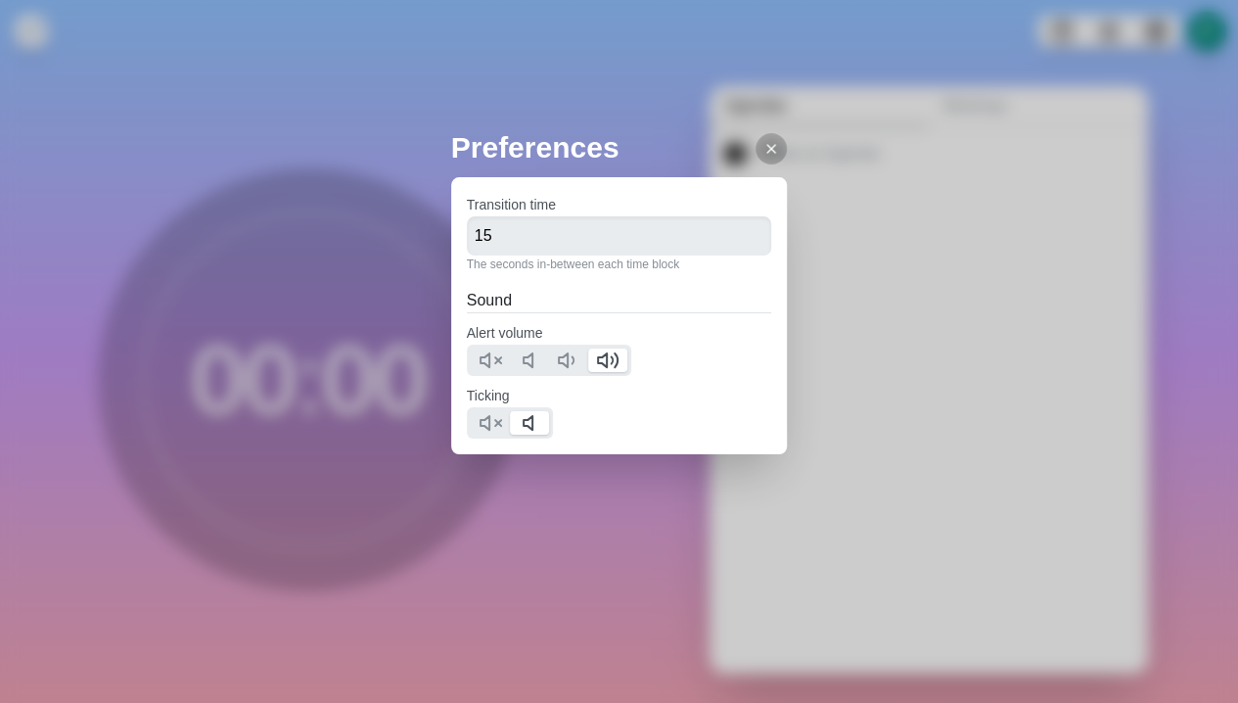
click at [1035, 151] on div "Preferences Transition time 15 The seconds in-between each time block Sound Ale…" at bounding box center [619, 351] width 1238 height 703
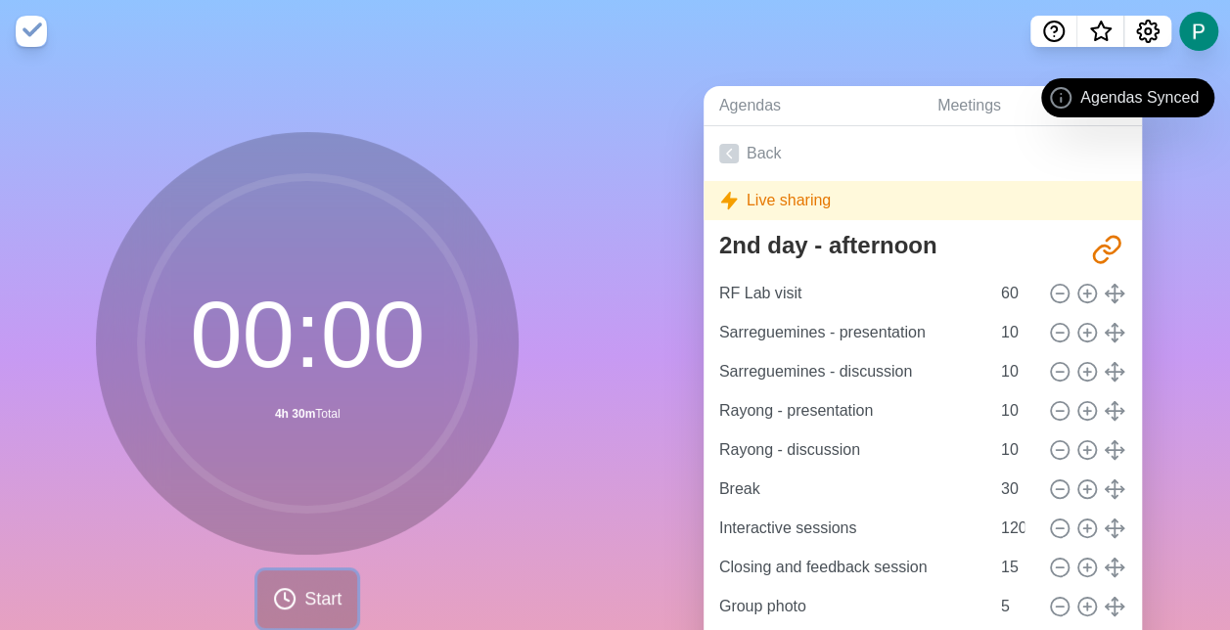
click at [304, 586] on span "Start" at bounding box center [322, 599] width 37 height 26
click at [304, 592] on span "Start" at bounding box center [322, 599] width 37 height 26
click at [273, 597] on icon at bounding box center [284, 598] width 23 height 23
click at [1202, 27] on button at bounding box center [1198, 31] width 41 height 41
click at [1169, 137] on div "Agendas Meetings Back Live sharing 2nd day - afternoon http://www.timeblocks.co…" at bounding box center [924, 388] width 616 height 650
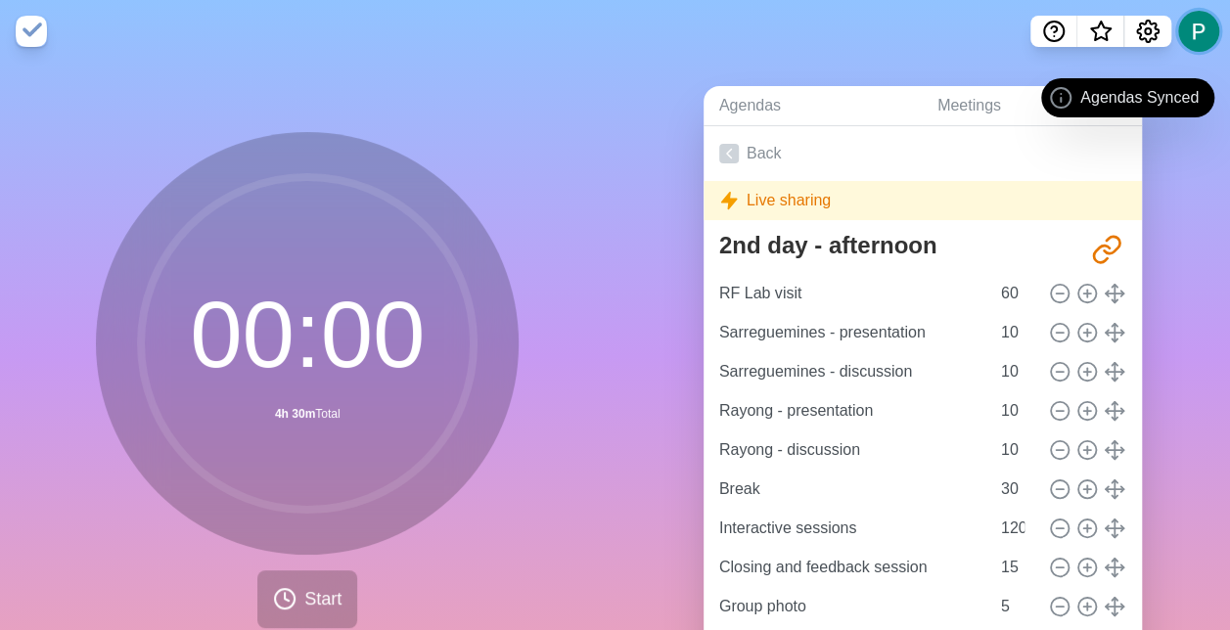
click at [1192, 35] on button at bounding box center [1198, 31] width 41 height 41
click at [923, 63] on div "Agendas Meetings Back Live sharing 2nd day - afternoon http://www.timeblocks.co…" at bounding box center [924, 388] width 616 height 650
click at [1194, 11] on button at bounding box center [1198, 31] width 41 height 41
click at [287, 599] on circle at bounding box center [285, 599] width 20 height 20
click at [760, 111] on link "Agendas" at bounding box center [813, 106] width 218 height 40
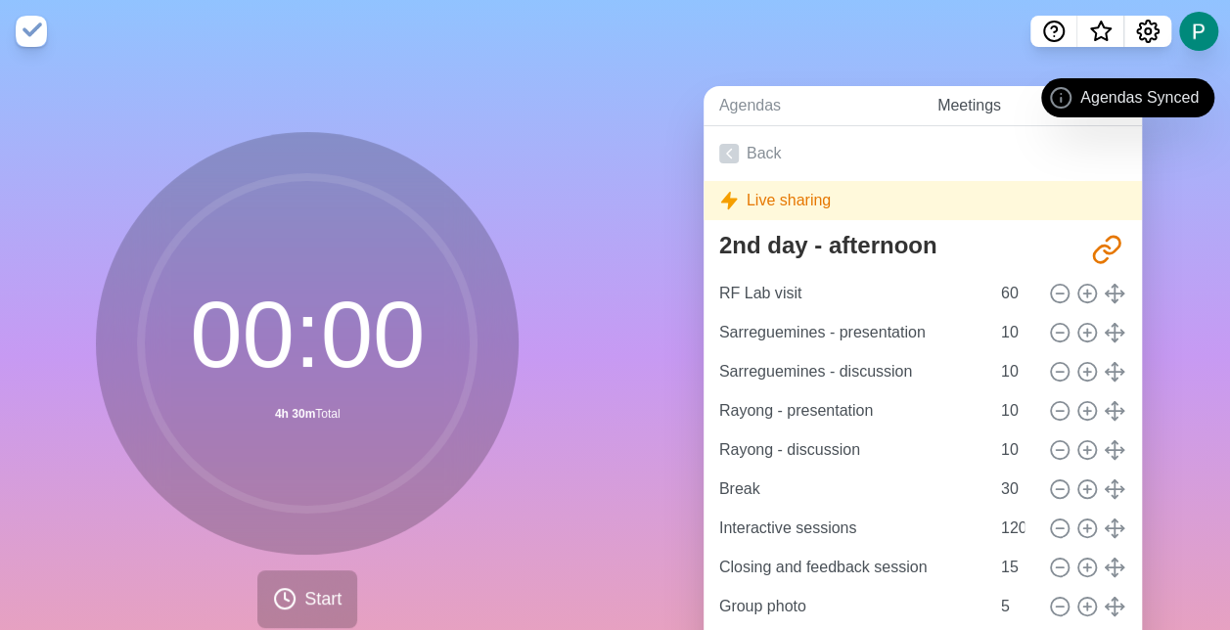
click at [963, 113] on link "Meetings" at bounding box center [1032, 106] width 220 height 40
click at [742, 99] on link "Agendas" at bounding box center [813, 106] width 218 height 40
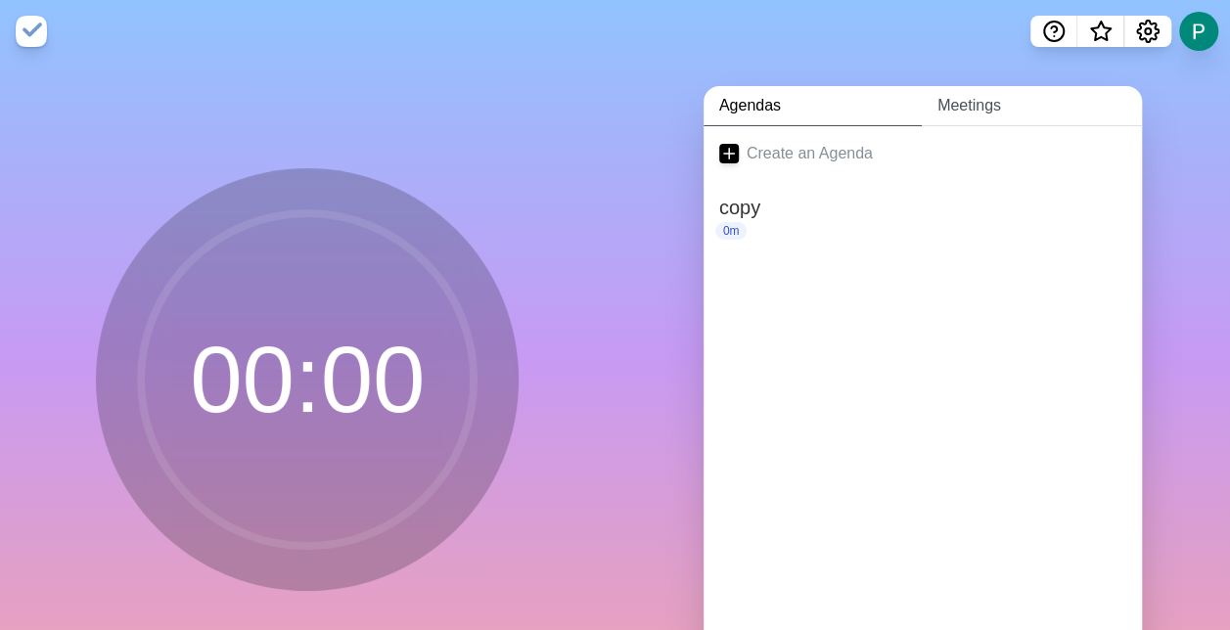
click at [953, 114] on link "Meetings" at bounding box center [1032, 106] width 220 height 40
click at [765, 121] on link "Agendas" at bounding box center [813, 106] width 218 height 40
click at [1201, 32] on button at bounding box center [1198, 31] width 41 height 41
click at [1164, 77] on p "Sign out" at bounding box center [1170, 74] width 58 height 23
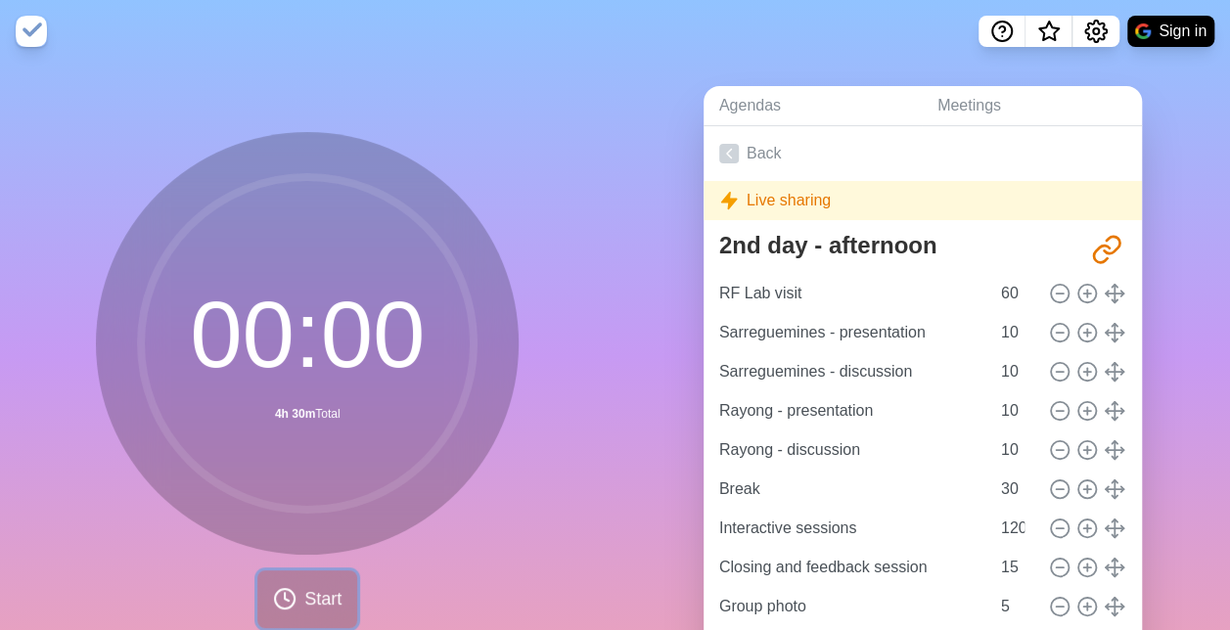
click at [305, 590] on span "Start" at bounding box center [322, 599] width 37 height 26
click at [309, 591] on span "Start" at bounding box center [322, 599] width 37 height 26
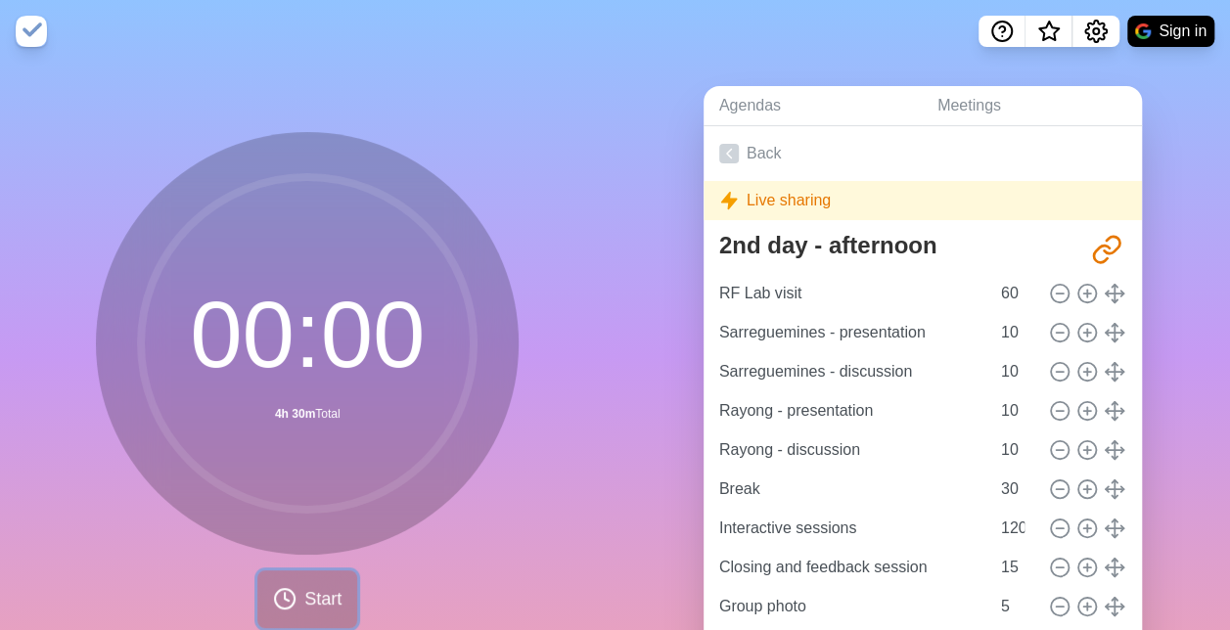
click at [309, 591] on span "Start" at bounding box center [322, 599] width 37 height 26
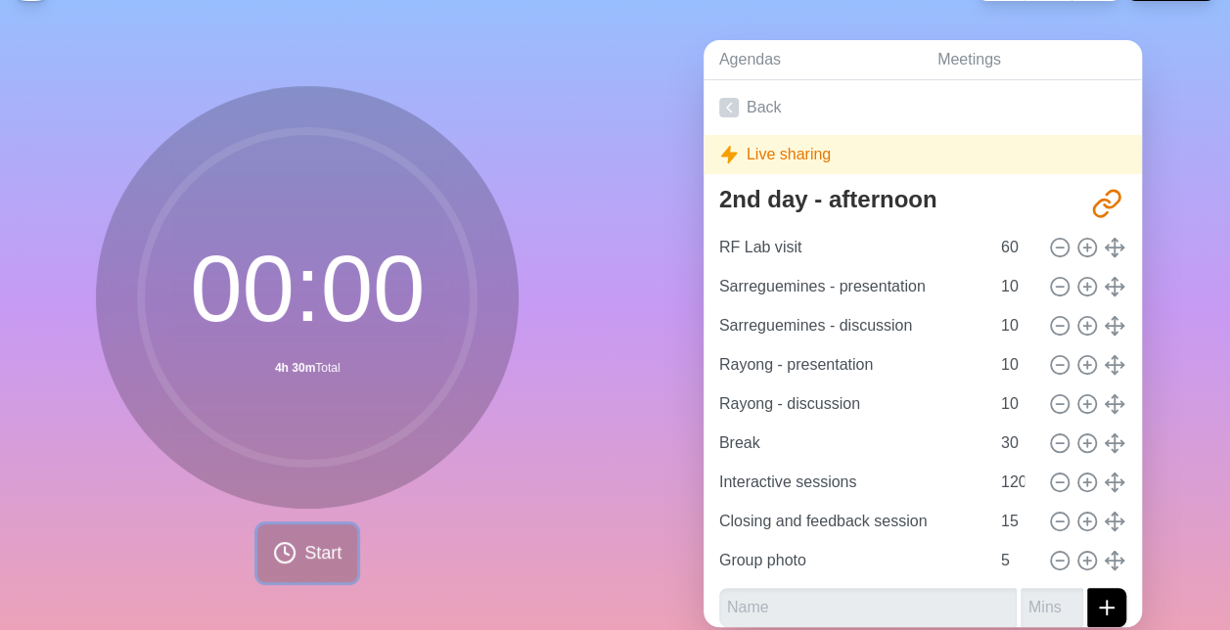
scroll to position [47, 0]
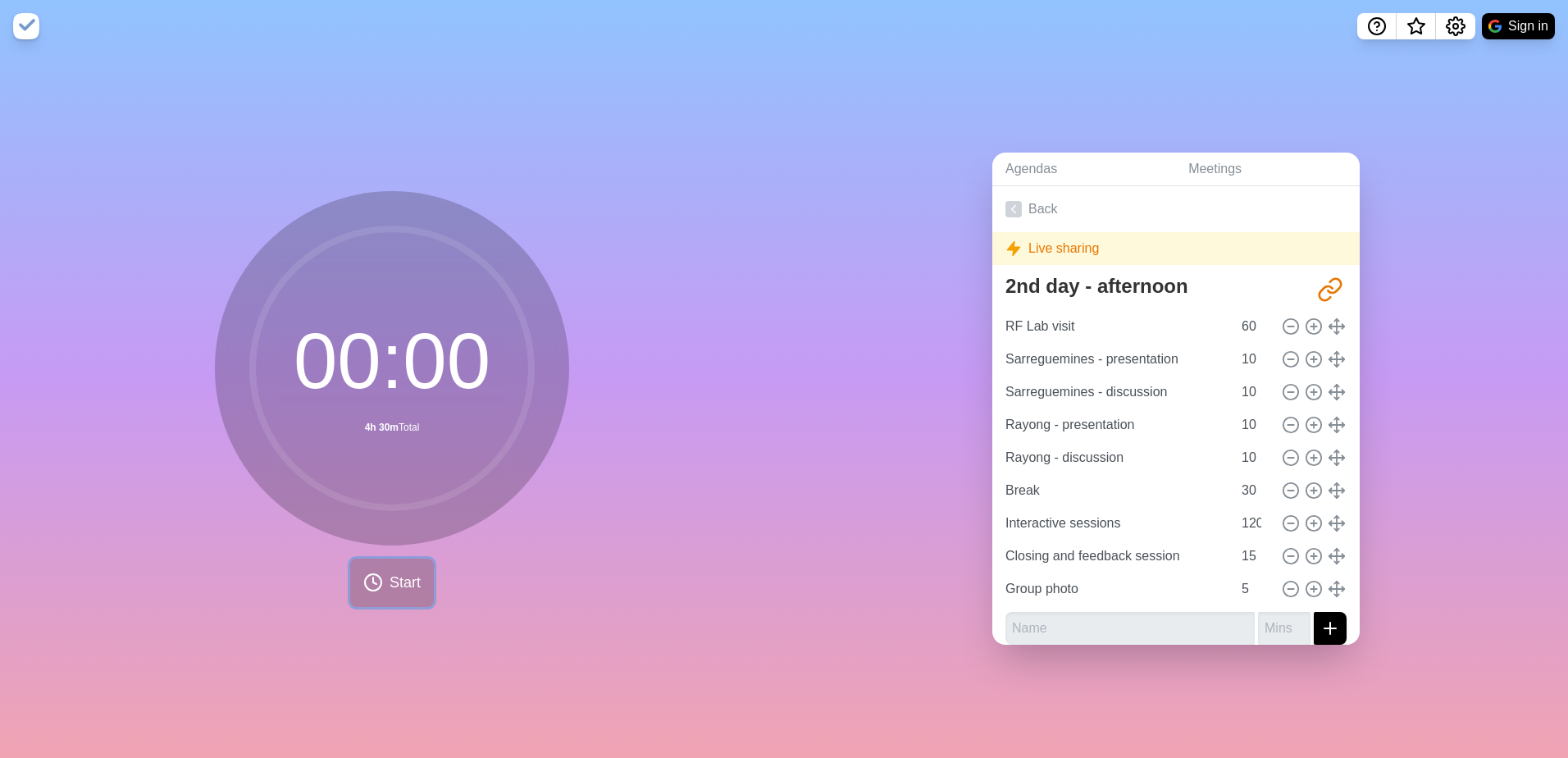
click at [396, 580] on span "Start" at bounding box center [405, 583] width 31 height 22
click at [36, 21] on img at bounding box center [26, 26] width 26 height 26
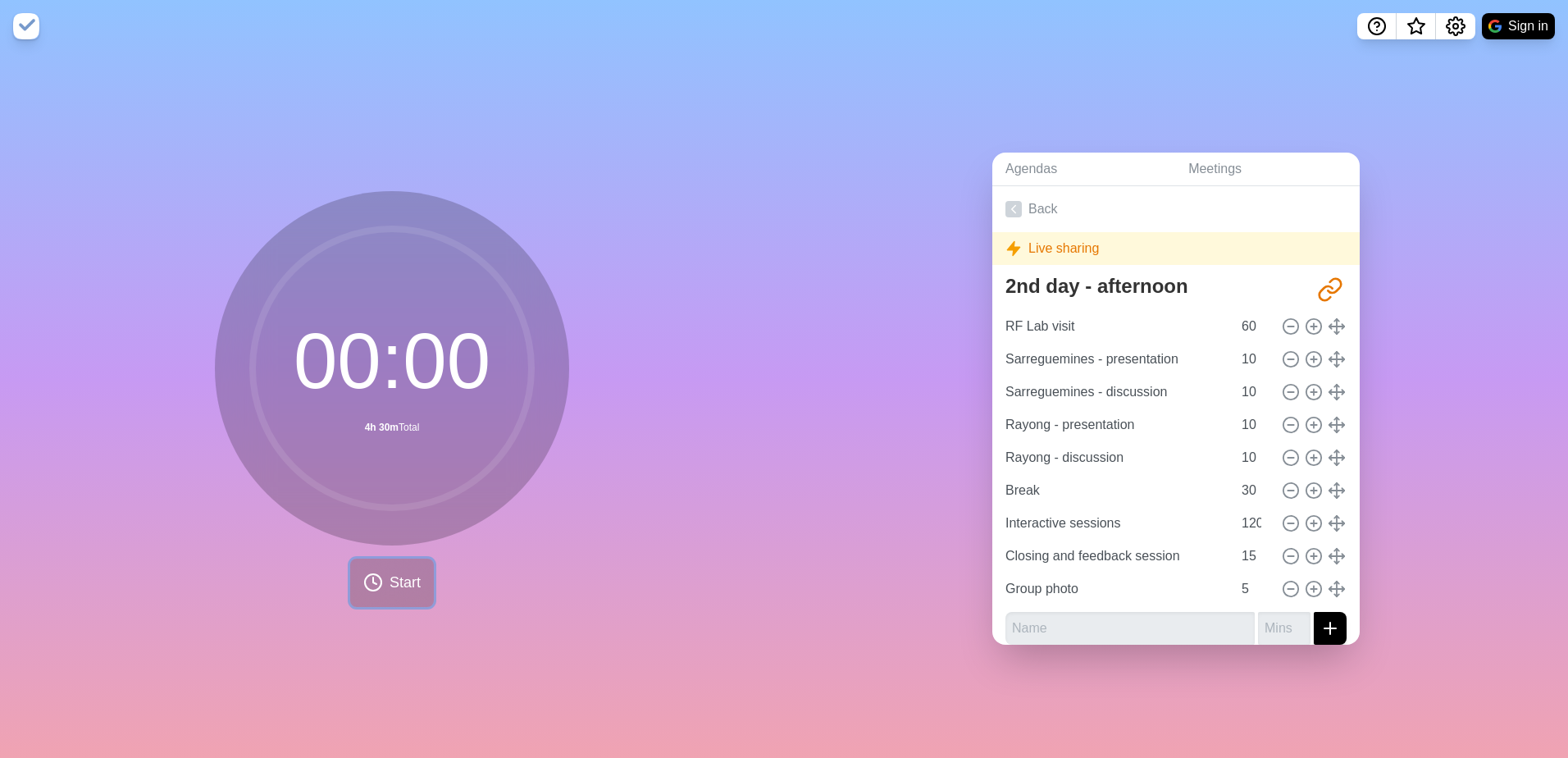
click at [391, 572] on span "Start" at bounding box center [405, 583] width 31 height 22
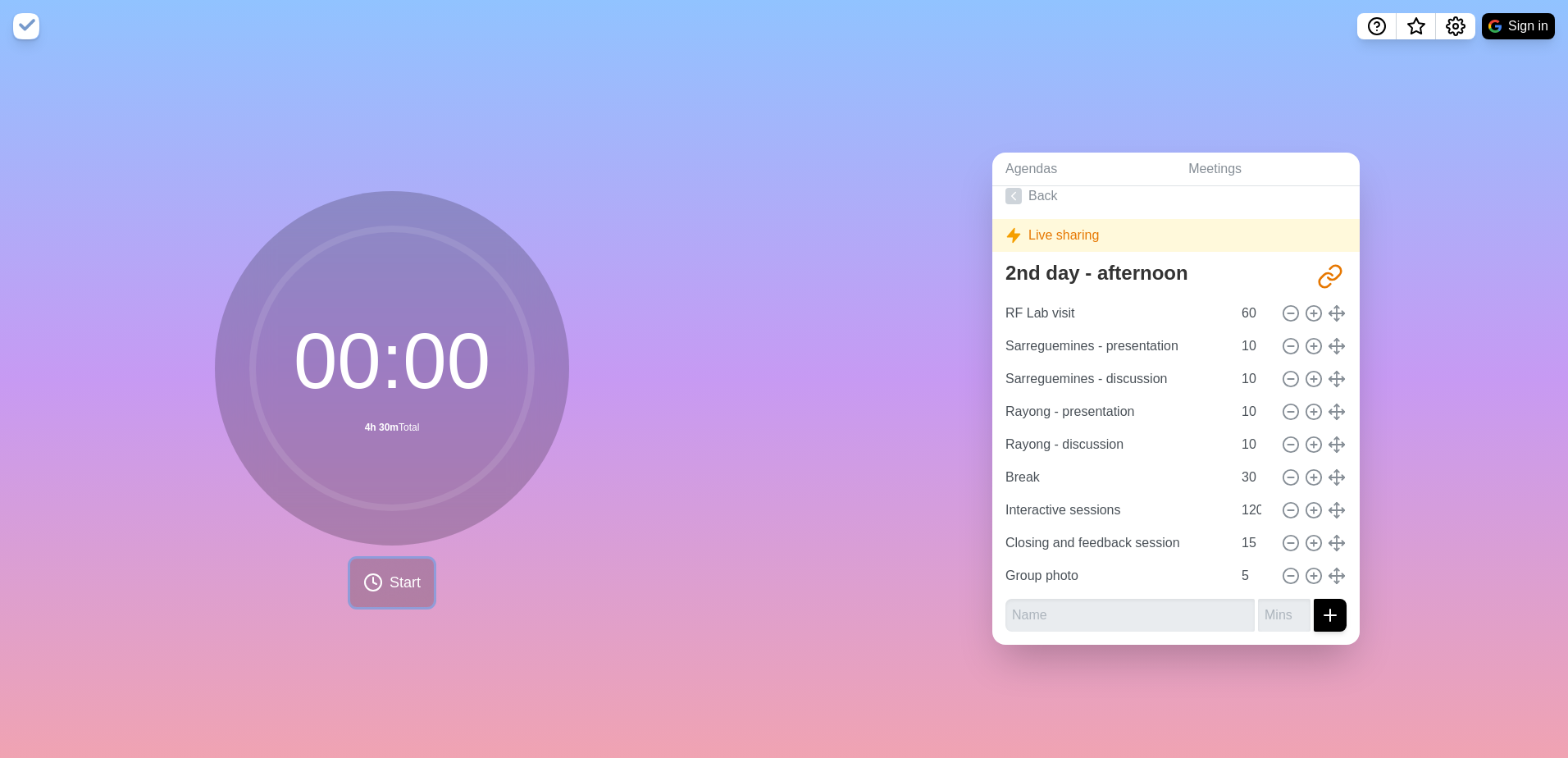
scroll to position [24, 0]
click at [1082, 221] on div "Live sharing" at bounding box center [1176, 235] width 367 height 33
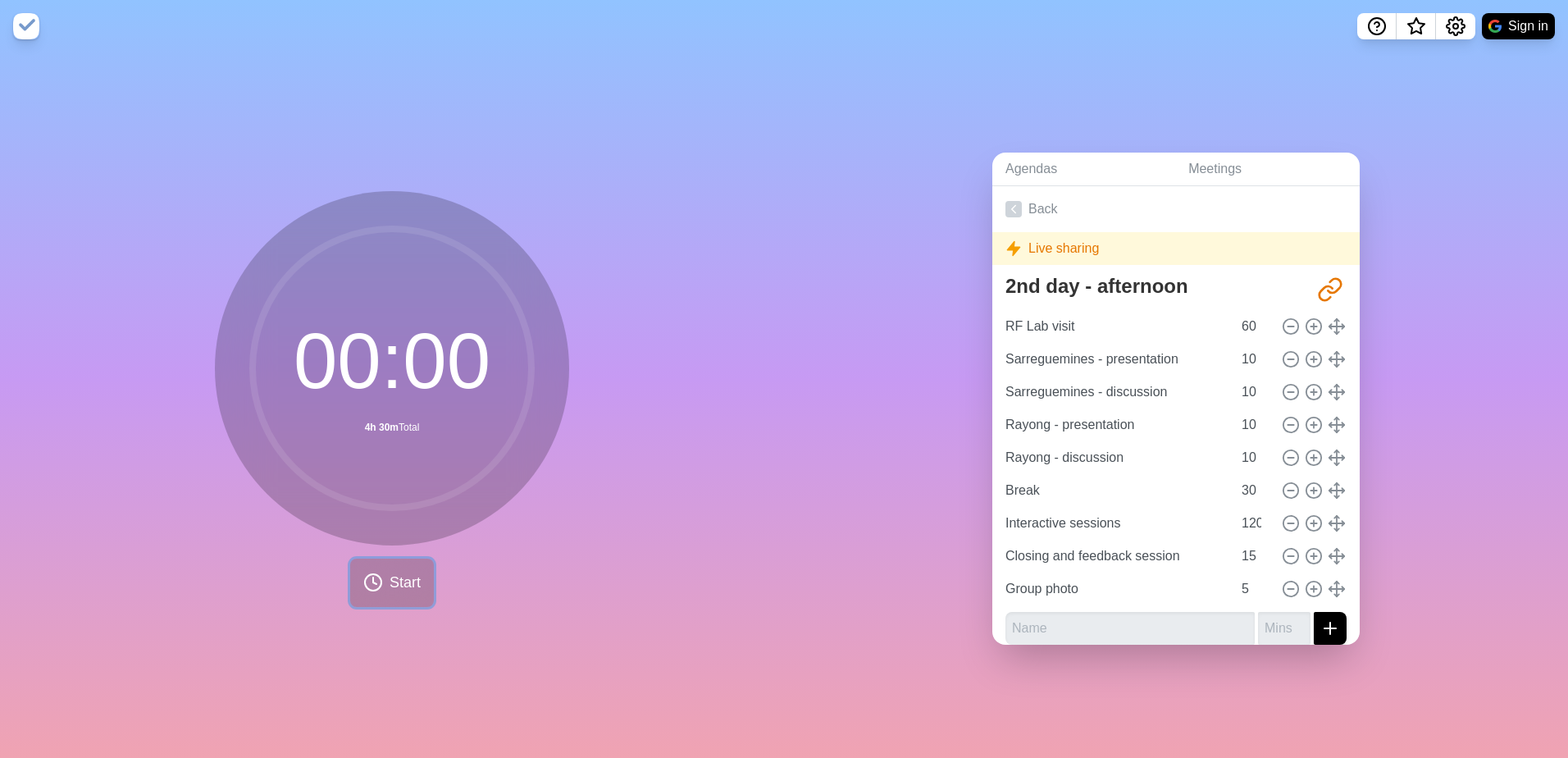
click at [370, 574] on icon at bounding box center [373, 582] width 19 height 19
click at [382, 576] on button "Start" at bounding box center [392, 583] width 84 height 49
click at [1042, 314] on input "RF Lab visit" at bounding box center [1115, 326] width 233 height 33
click at [1135, 314] on input "RF Lab visit" at bounding box center [1115, 326] width 233 height 33
click at [1311, 327] on line at bounding box center [1313, 327] width 6 height 0
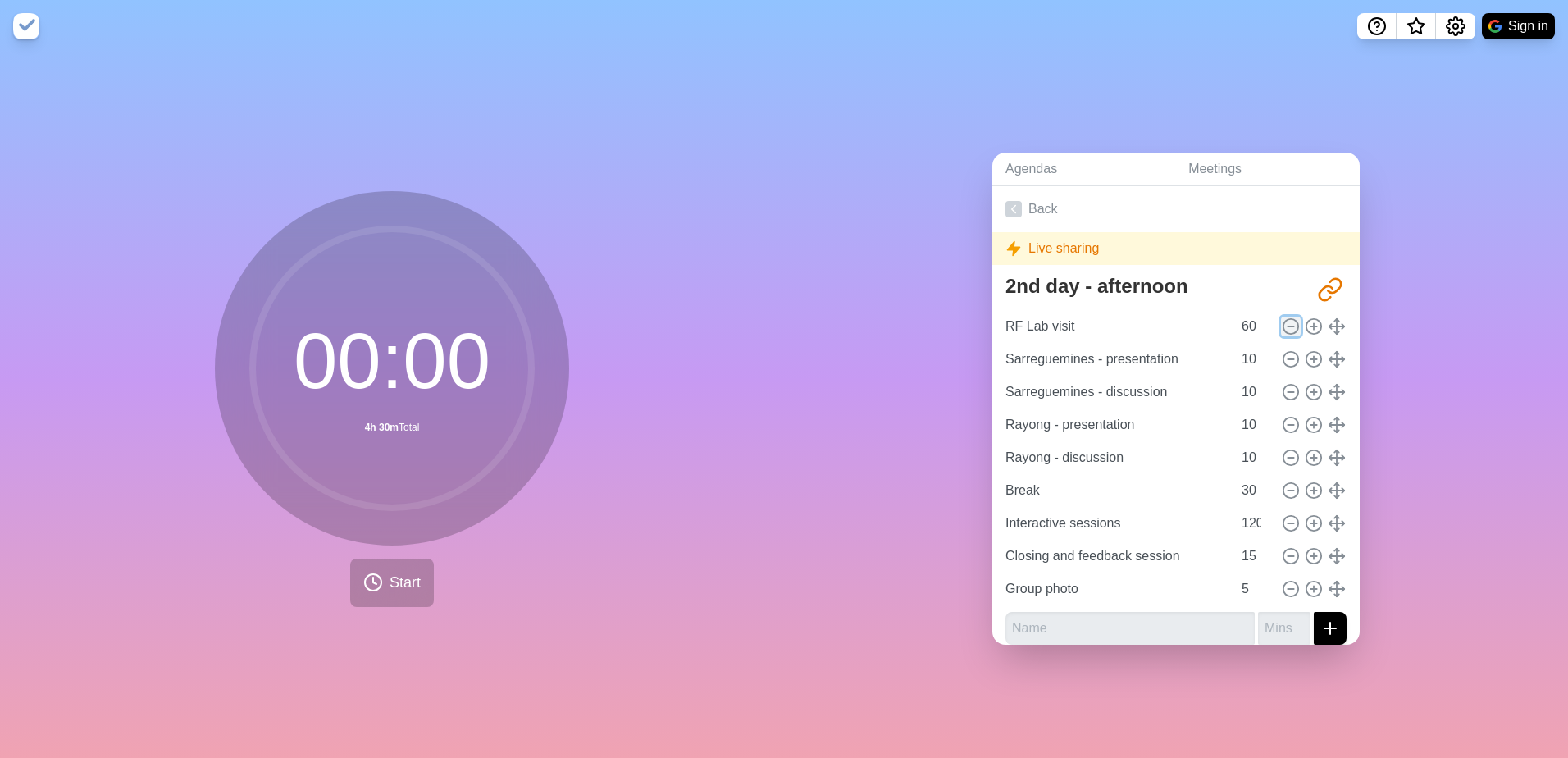
click at [1282, 320] on icon at bounding box center [1291, 327] width 18 height 18
click at [1307, 323] on circle at bounding box center [1314, 327] width 15 height 15
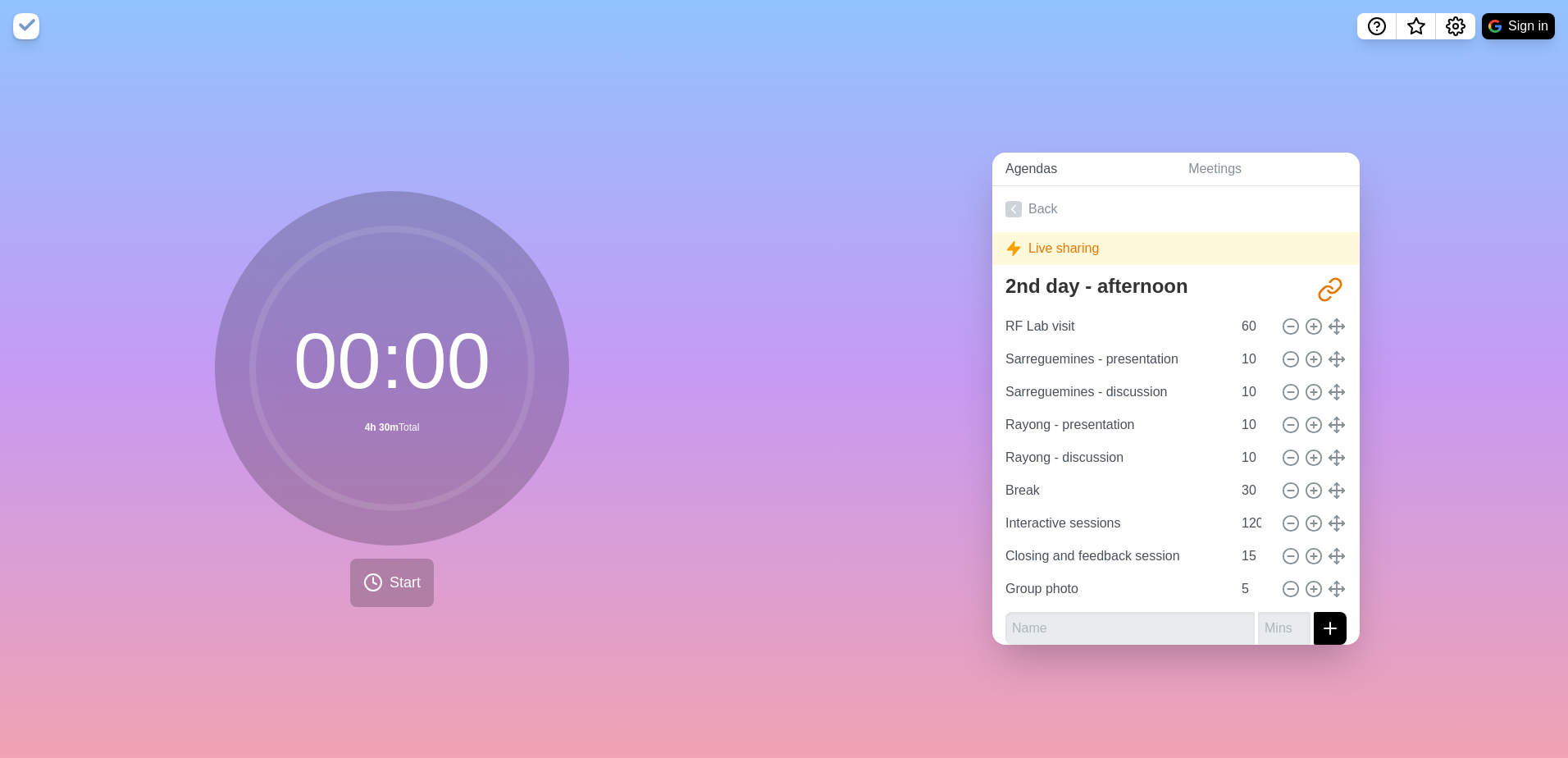
click at [1041, 169] on link "Agendas" at bounding box center [1084, 169] width 183 height 34
click at [1017, 198] on link "Back" at bounding box center [1176, 209] width 367 height 46
click at [1121, 617] on input "text" at bounding box center [1131, 628] width 250 height 33
click at [1321, 615] on icon "submit" at bounding box center [1330, 624] width 19 height 19
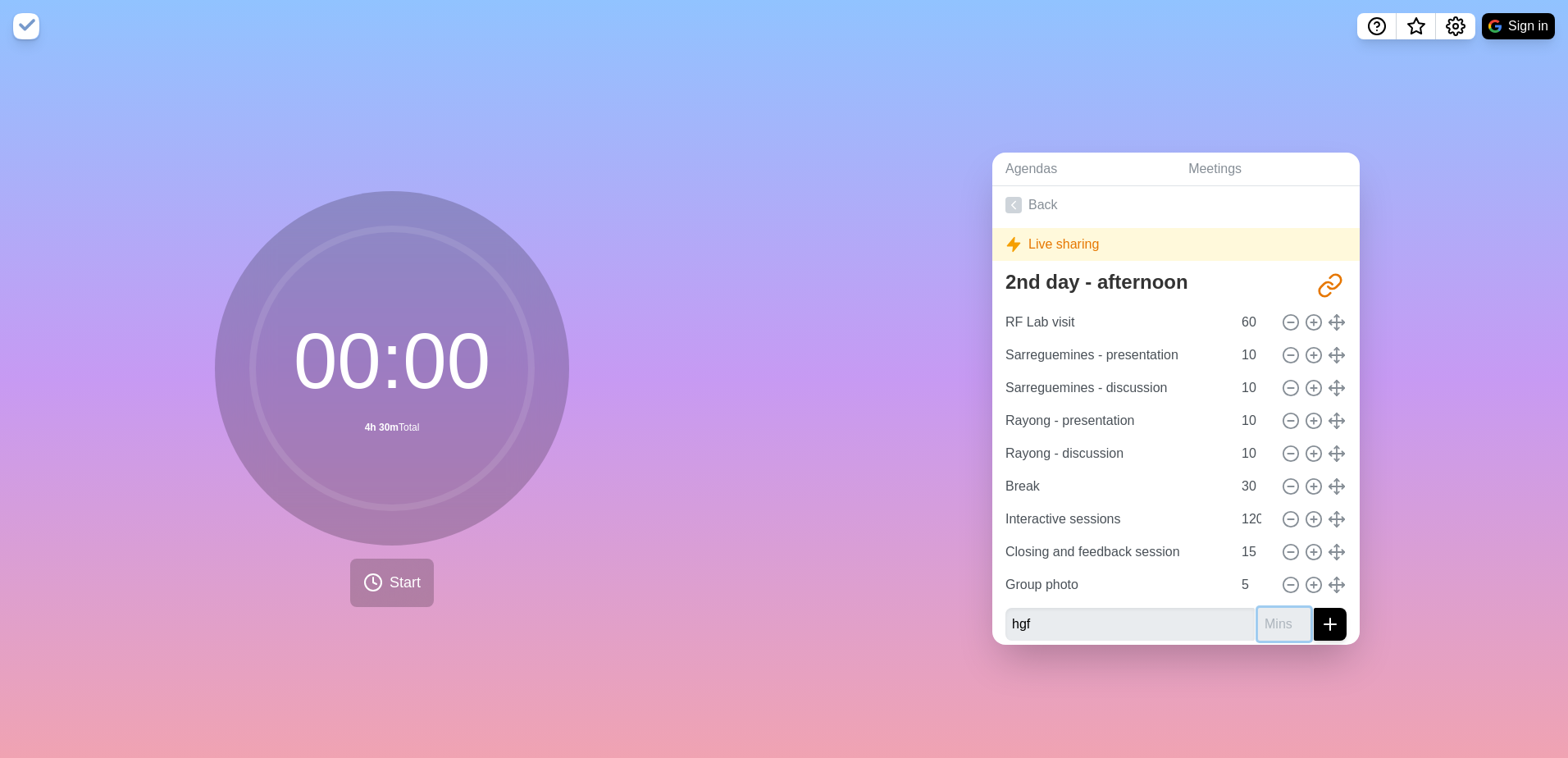
scroll to position [12, 0]
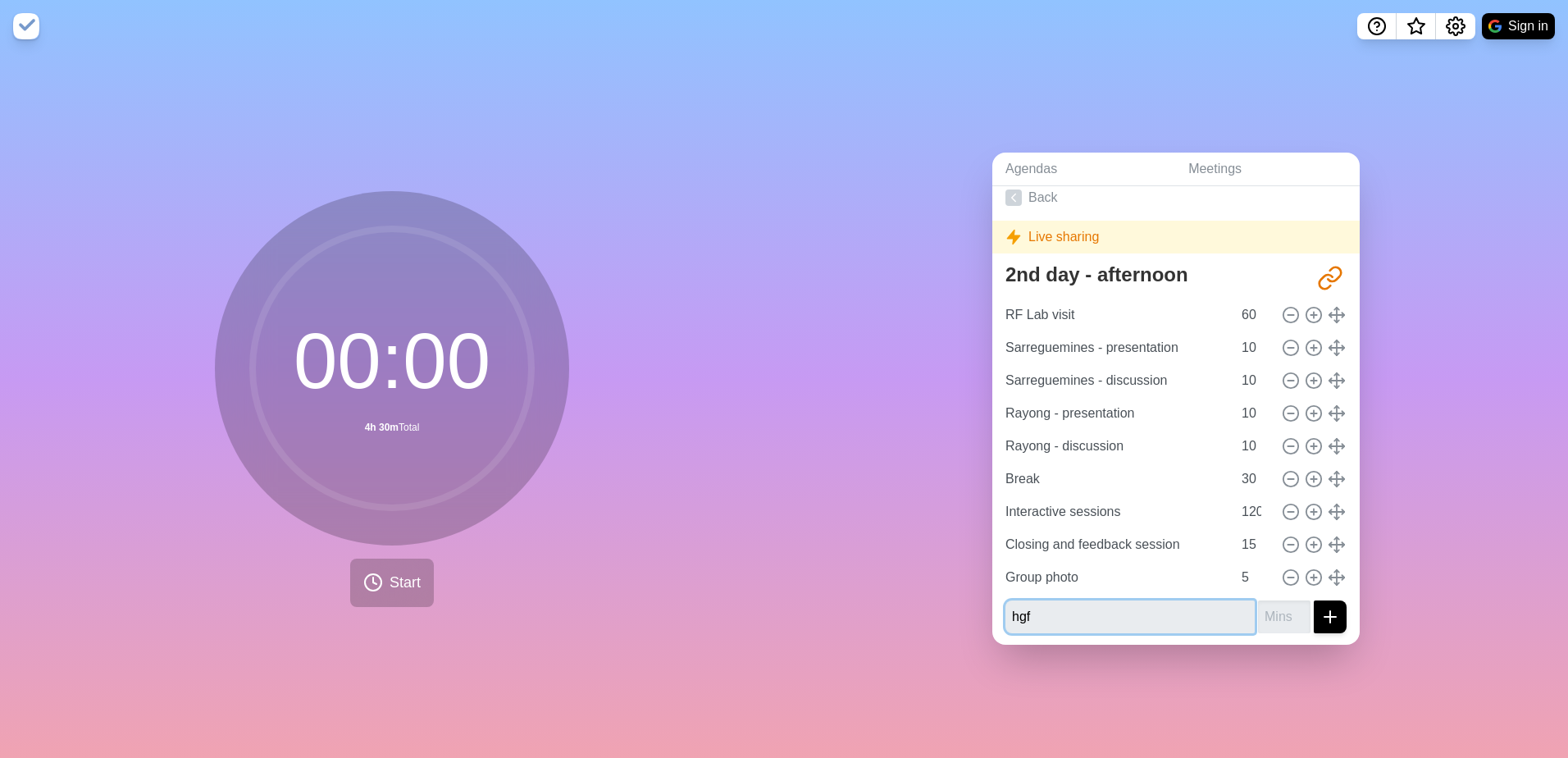
click at [1114, 618] on input "hgf" at bounding box center [1131, 616] width 250 height 33
type input "h"
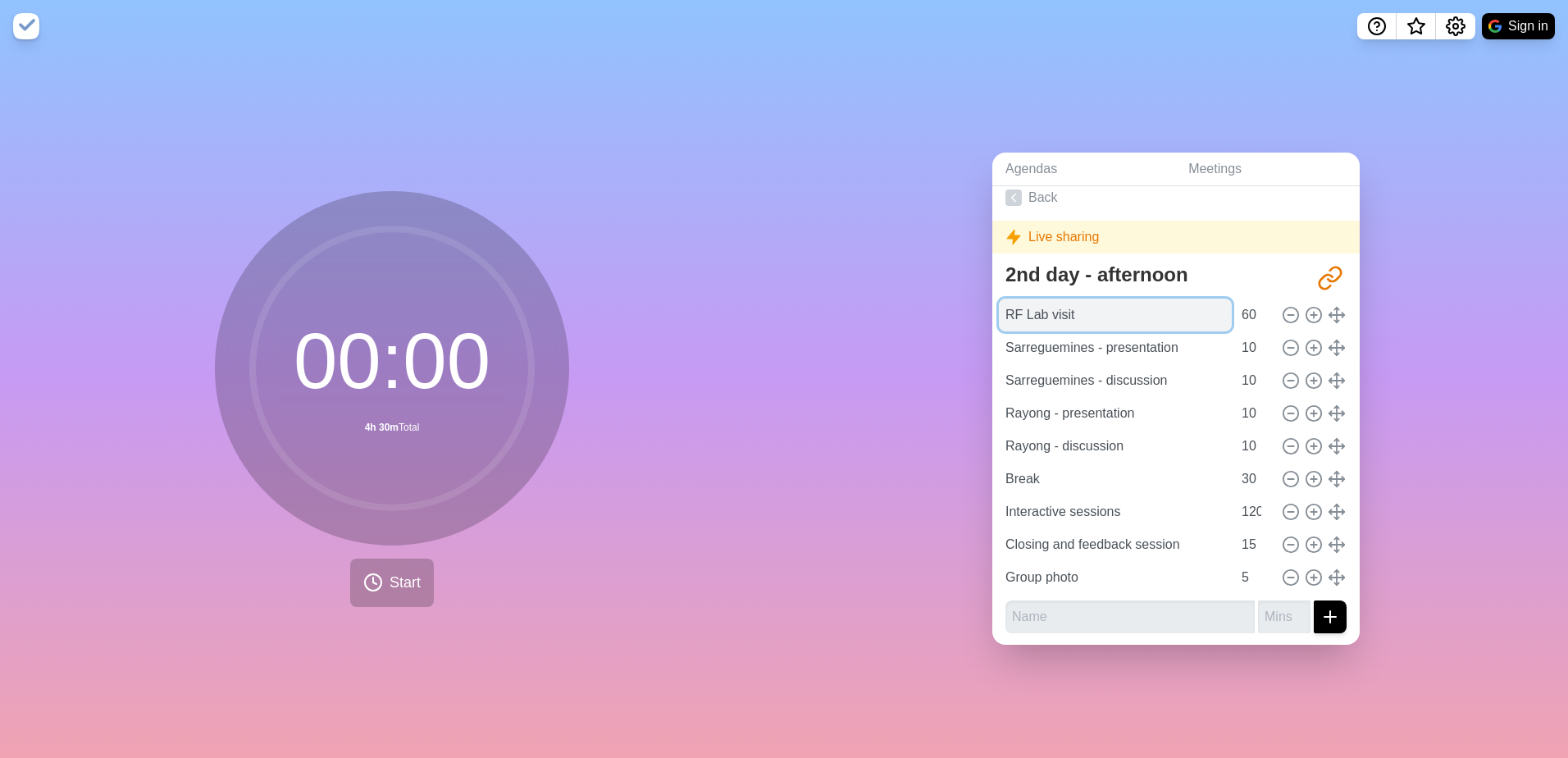
click at [1110, 320] on input "RF Lab visit" at bounding box center [1115, 314] width 233 height 33
drag, startPoint x: 1005, startPoint y: 327, endPoint x: 868, endPoint y: 365, distance: 142.2
click at [868, 365] on div "Agendas Meetings Back Live sharing 2nd day - afternoon http://www.timeblocks.co…" at bounding box center [1177, 406] width 784 height 706
click at [1062, 341] on input "Sarreguemines - presentation" at bounding box center [1115, 347] width 233 height 33
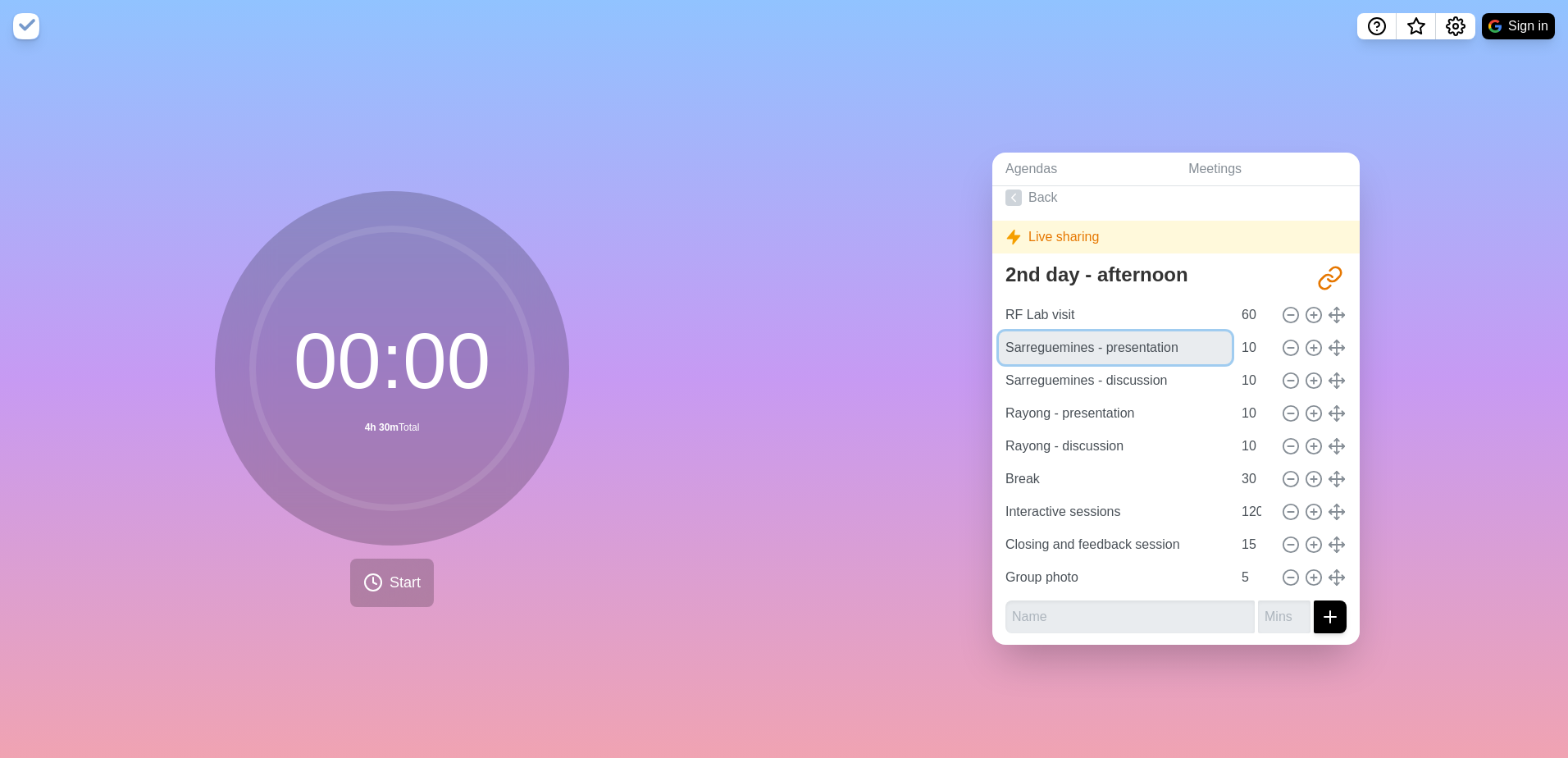
drag, startPoint x: 1183, startPoint y: 340, endPoint x: 971, endPoint y: 340, distance: 212.0
click at [971, 340] on div "Agendas Meetings Back Live sharing 2nd day - afternoon http://www.timeblocks.co…" at bounding box center [1177, 406] width 784 height 706
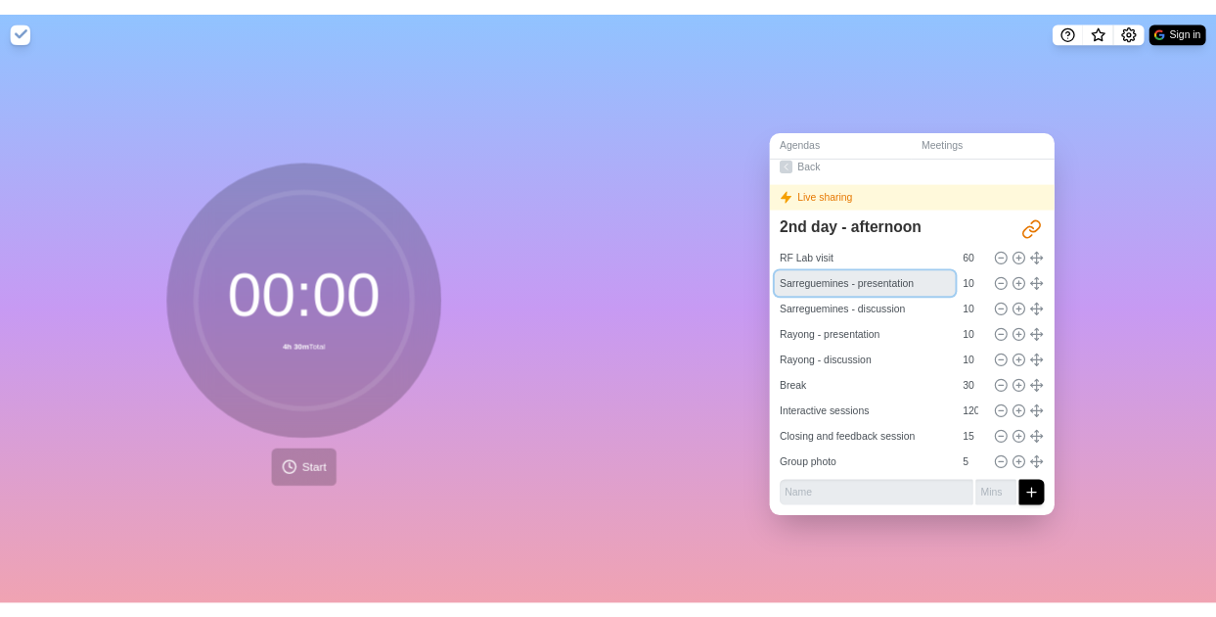
scroll to position [27, 0]
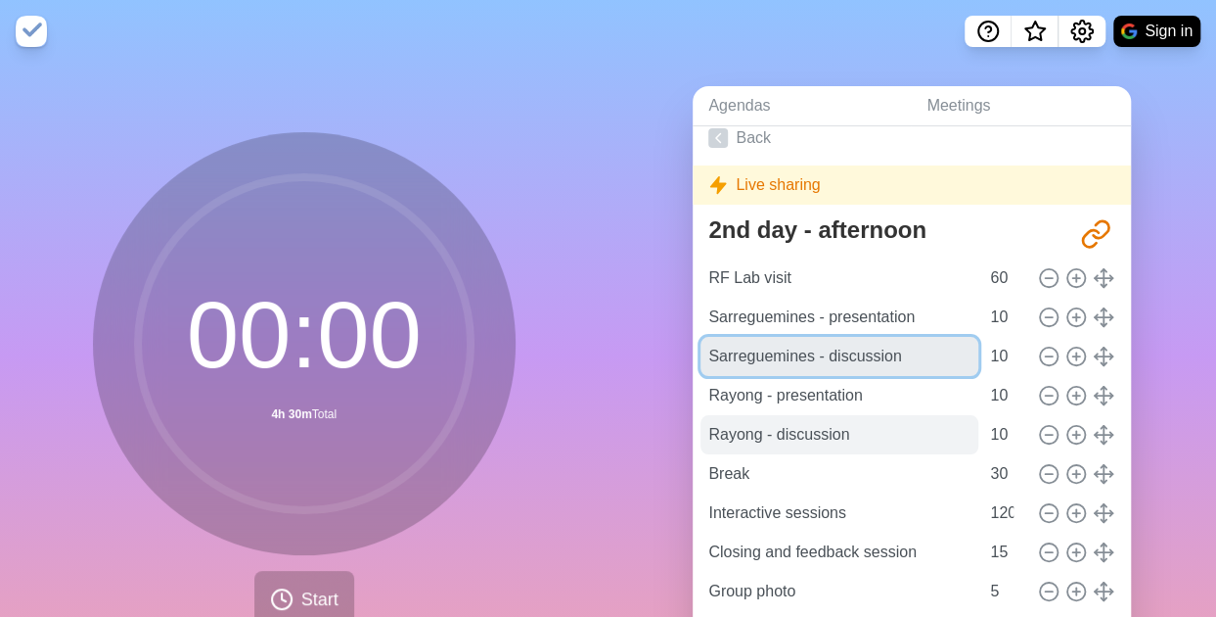
drag, startPoint x: 700, startPoint y: 344, endPoint x: 907, endPoint y: 414, distance: 219.1
click at [907, 414] on div "RF Lab visit 60 Sarreguemines - presentation 10 Sarreguemines - discussion 10 R…" at bounding box center [912, 434] width 407 height 352
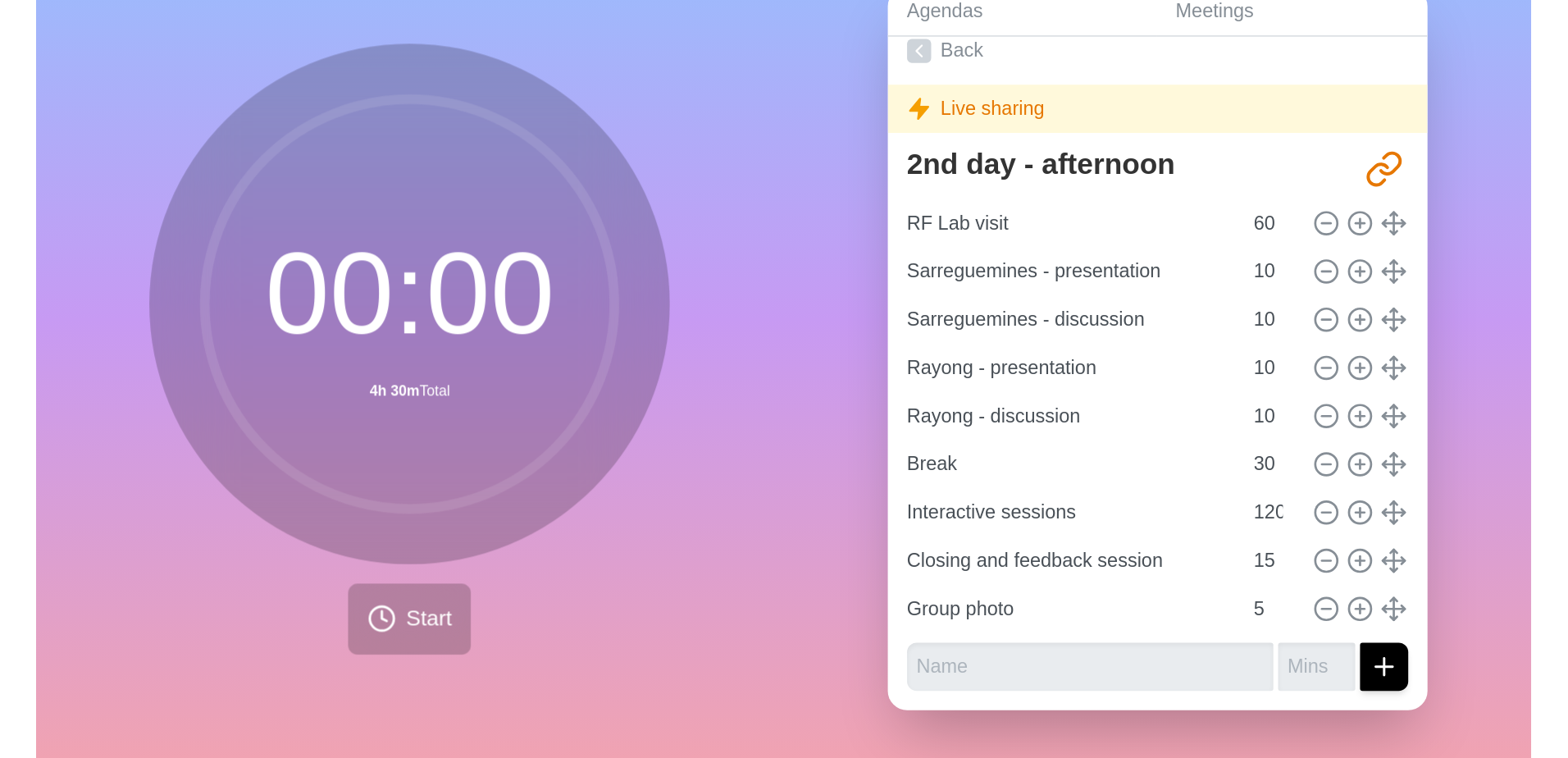
scroll to position [0, 0]
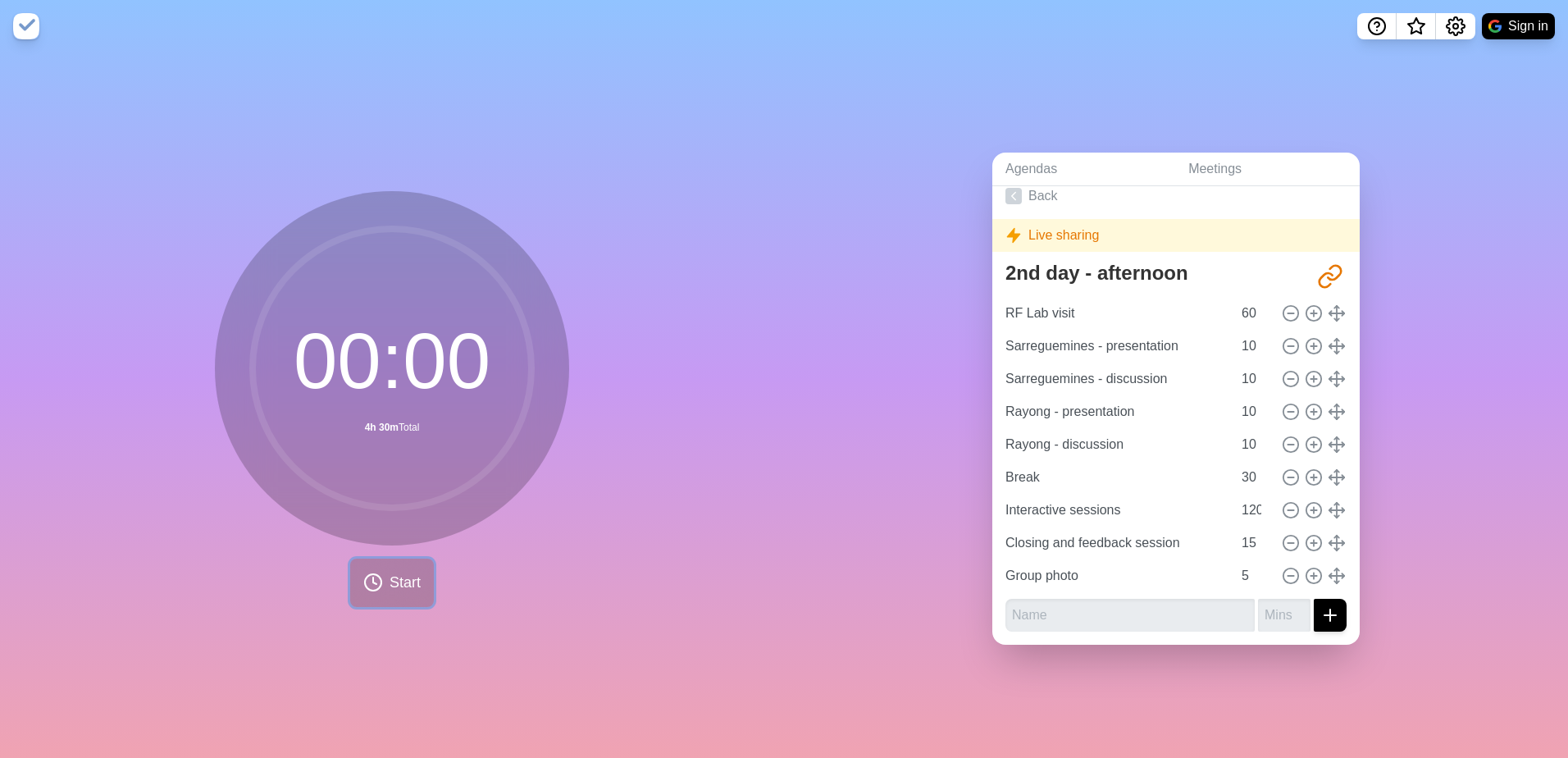
click at [399, 580] on span "Start" at bounding box center [405, 583] width 31 height 22
click at [1511, 28] on button "Sign in" at bounding box center [1518, 26] width 73 height 26
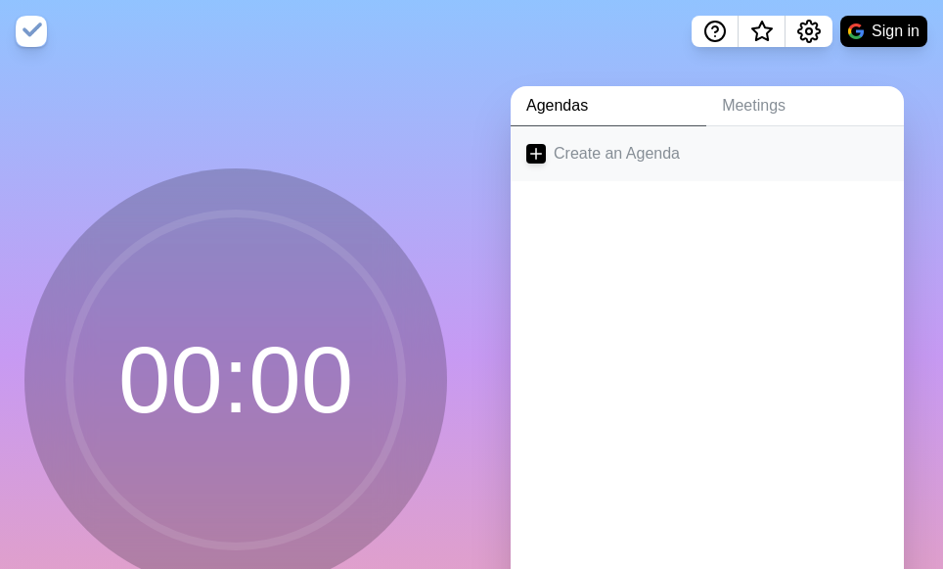
click at [605, 155] on link "Create an Agenda" at bounding box center [707, 153] width 393 height 55
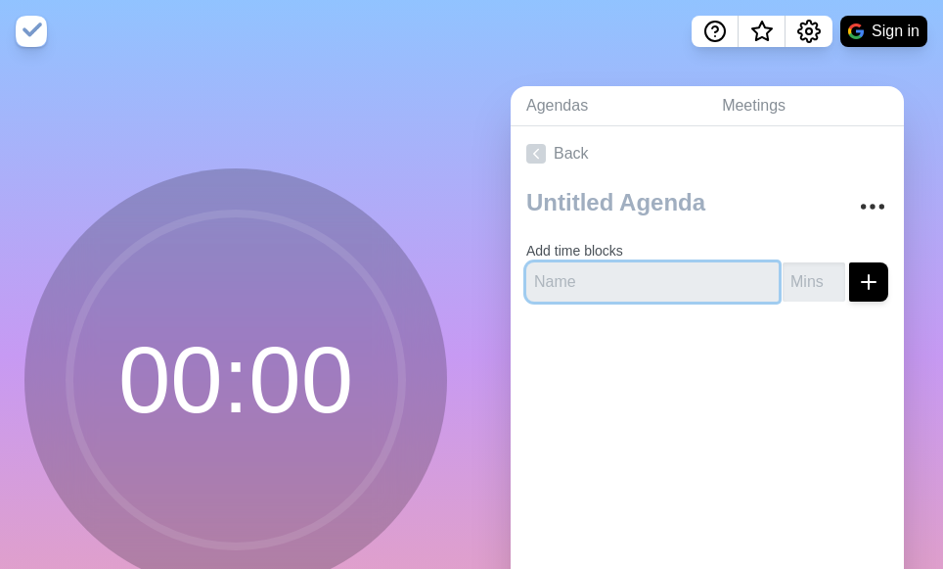
click at [687, 296] on input "text" at bounding box center [653, 281] width 252 height 39
paste input "[URL][DOMAIN_NAME]"
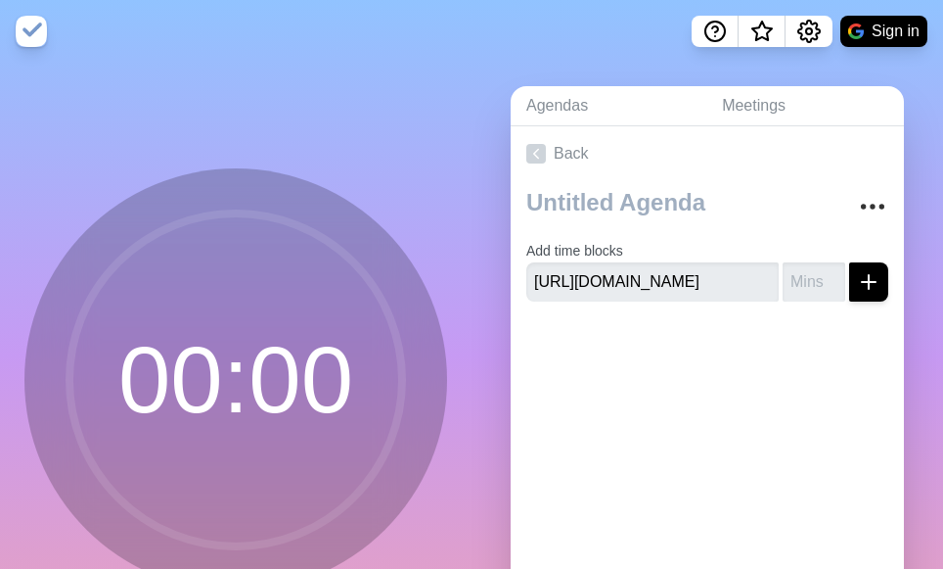
click at [655, 344] on div at bounding box center [707, 356] width 393 height 78
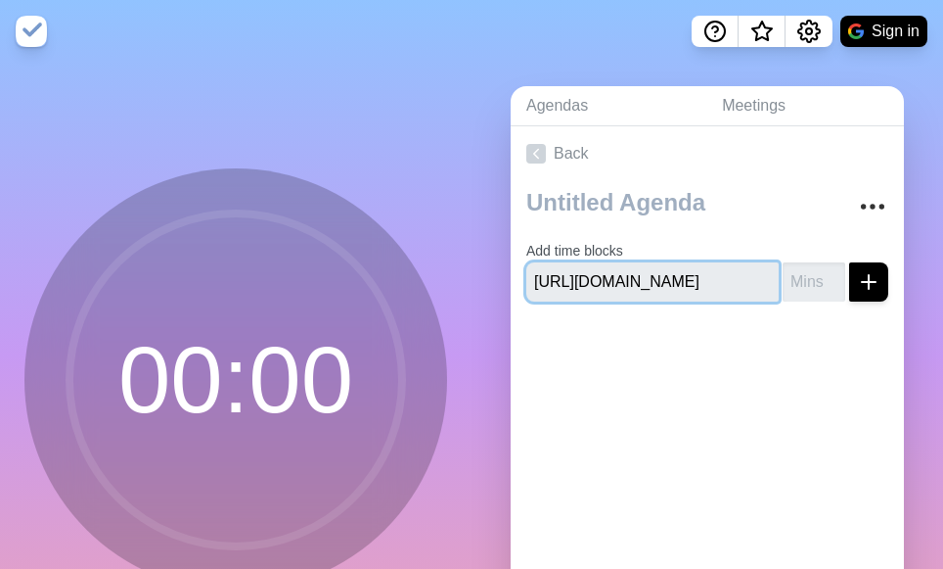
click at [668, 297] on input "[URL][DOMAIN_NAME]" at bounding box center [653, 281] width 252 height 39
drag, startPoint x: 712, startPoint y: 272, endPoint x: 388, endPoint y: 274, distance: 324.9
click at [388, 274] on div "00 : 00 Agendas Meetings Back Add time blocks [URL][DOMAIN_NAME]" at bounding box center [471, 388] width 943 height 650
type input "h"
paste input "Sarreguemines - presentation"
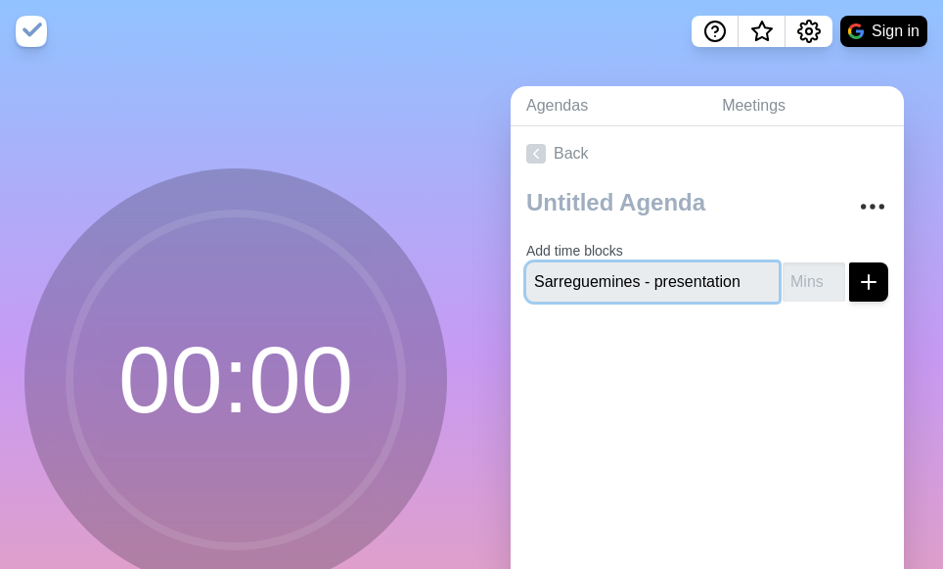
type input "Sarreguemines - presentation"
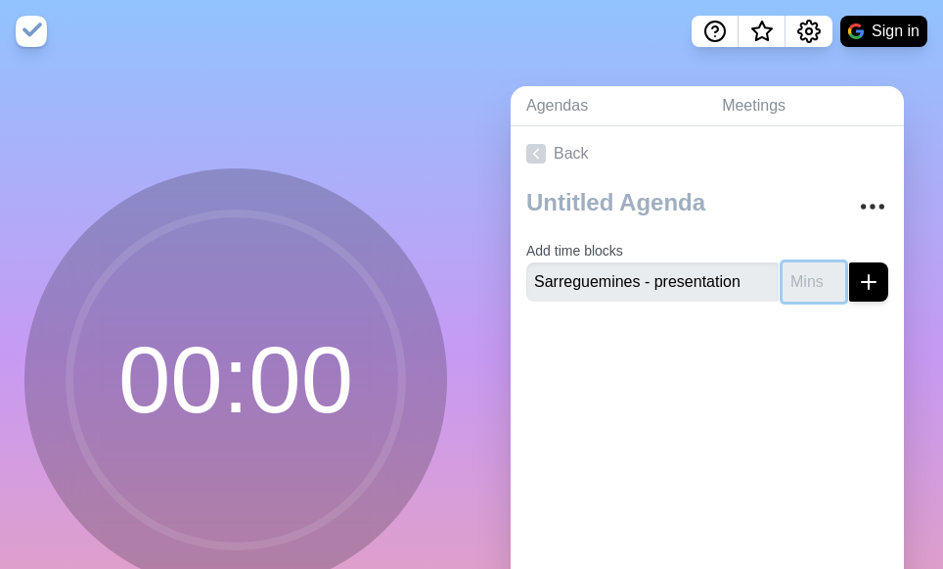
click at [783, 285] on input "number" at bounding box center [814, 281] width 63 height 39
type input "10"
click at [849, 265] on button "submit" at bounding box center [868, 281] width 39 height 39
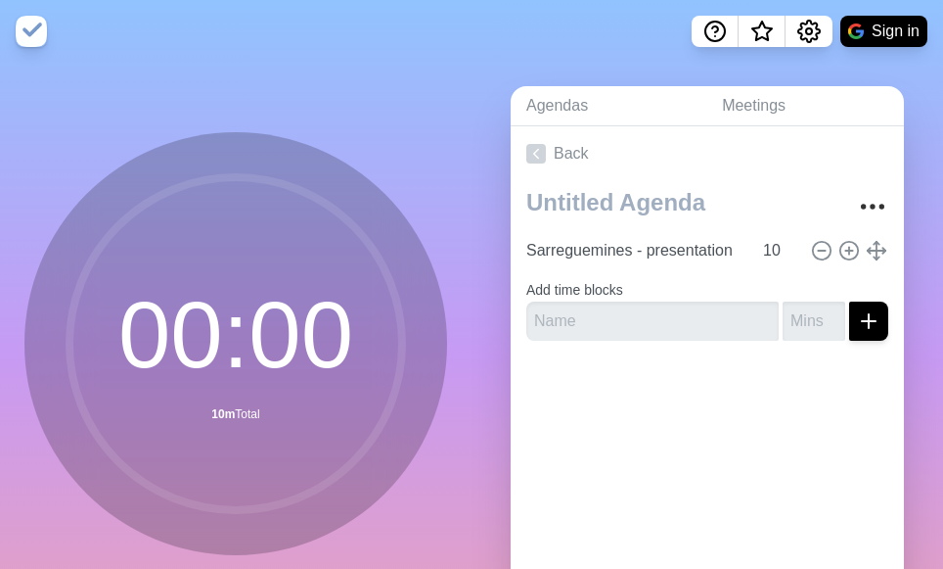
click at [336, 395] on circle at bounding box center [235, 343] width 333 height 333
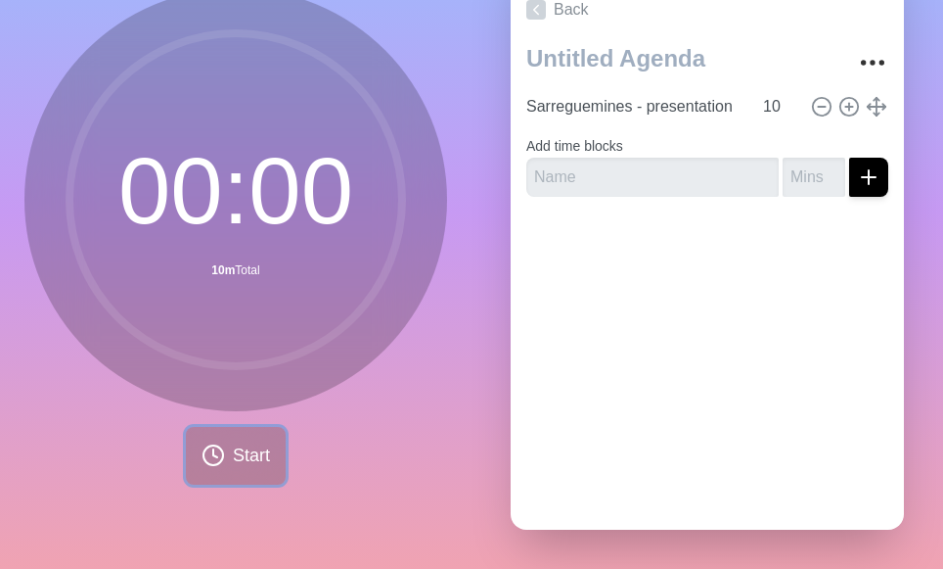
click at [230, 453] on button "Start" at bounding box center [236, 456] width 100 height 58
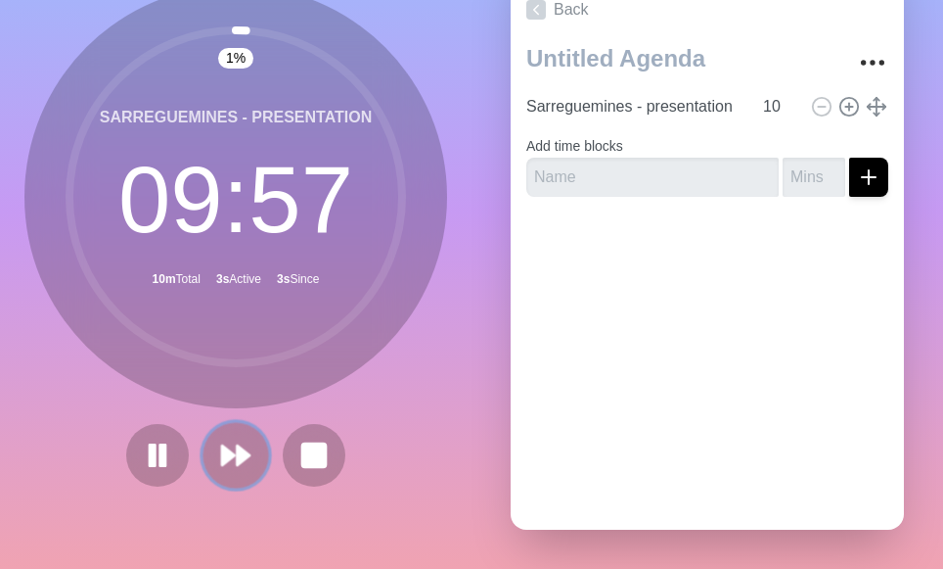
click at [240, 445] on polygon at bounding box center [243, 455] width 13 height 20
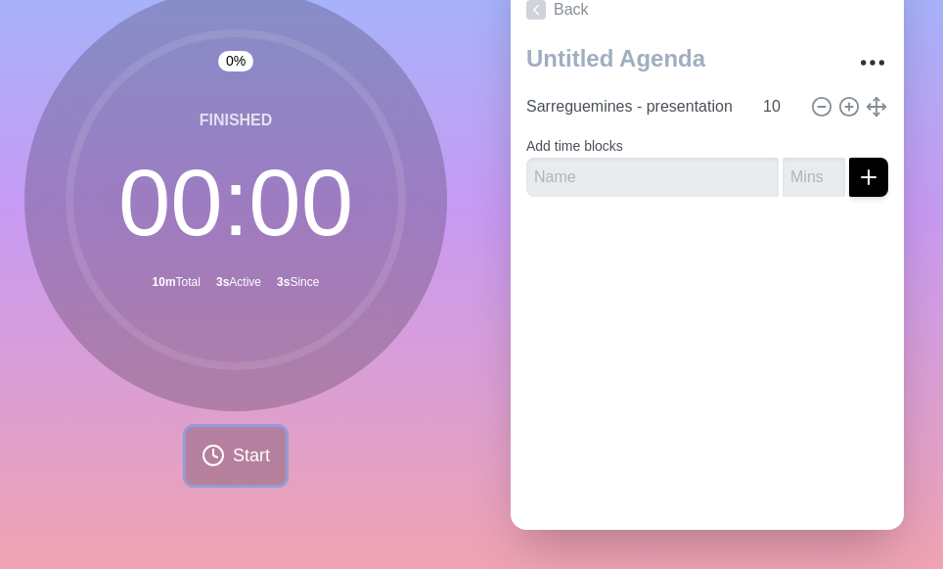
click at [235, 446] on span "Start" at bounding box center [251, 455] width 37 height 26
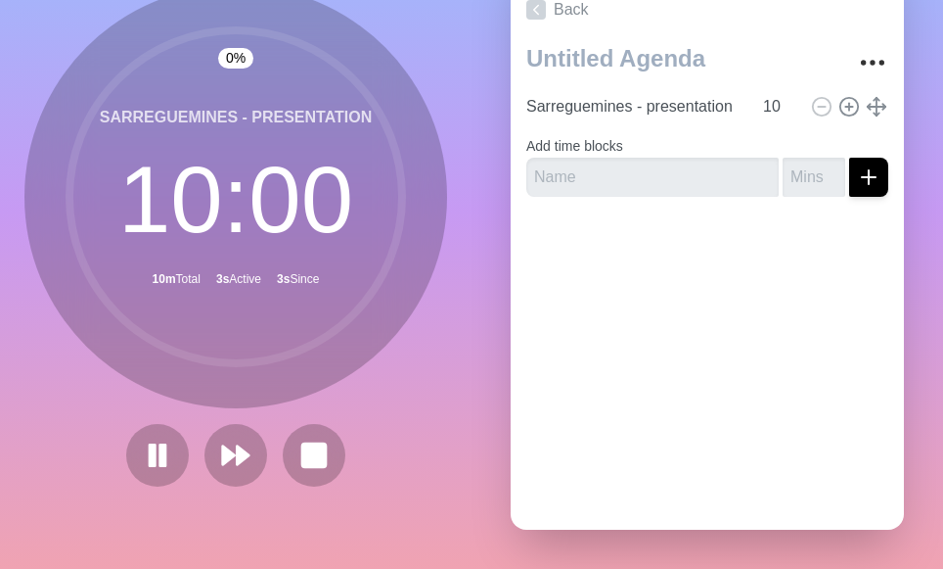
scroll to position [156, 0]
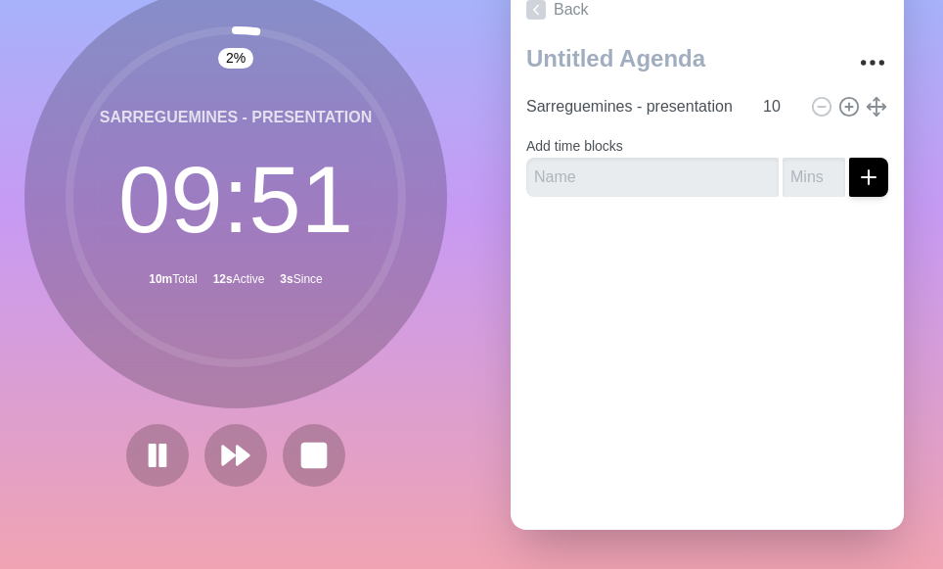
click at [391, 154] on circle at bounding box center [235, 196] width 333 height 333
drag, startPoint x: 243, startPoint y: 15, endPoint x: 382, endPoint y: 100, distance: 163.0
click at [382, 100] on icon at bounding box center [235, 196] width 391 height 391
click at [388, 227] on circle at bounding box center [235, 196] width 333 height 333
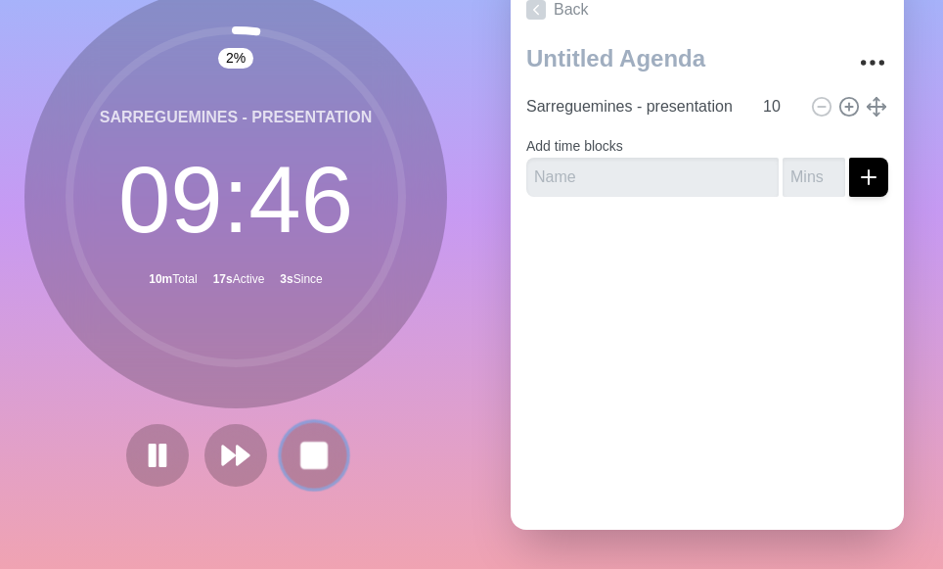
click at [304, 450] on rect at bounding box center [313, 454] width 24 height 24
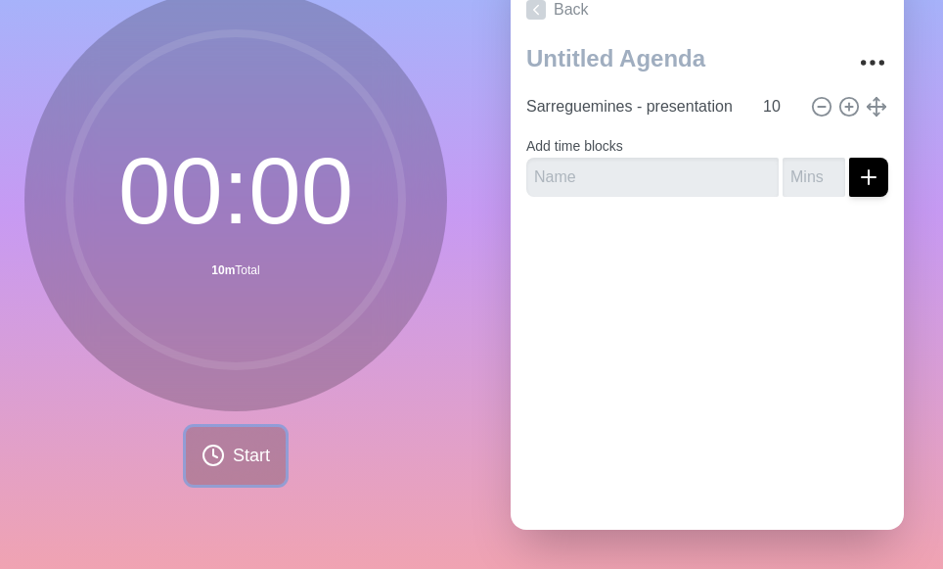
click at [233, 442] on span "Start" at bounding box center [251, 455] width 37 height 26
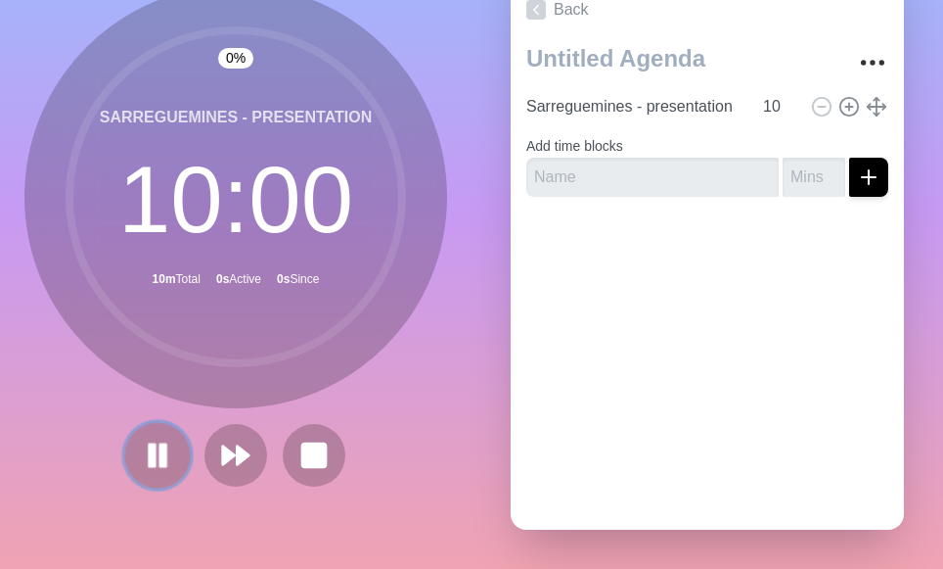
click at [150, 444] on rect at bounding box center [153, 455] width 6 height 22
click at [149, 443] on polygon at bounding box center [158, 454] width 19 height 23
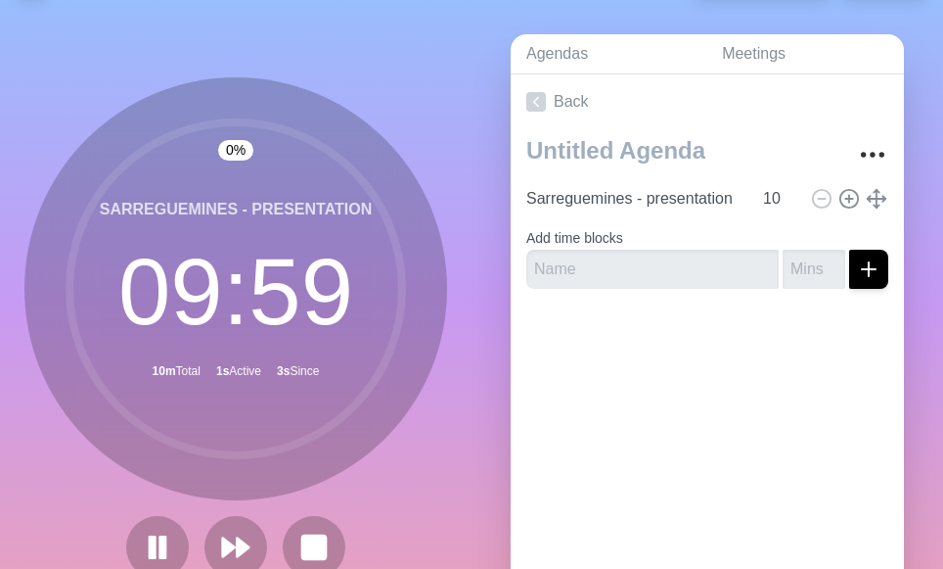
scroll to position [131, 0]
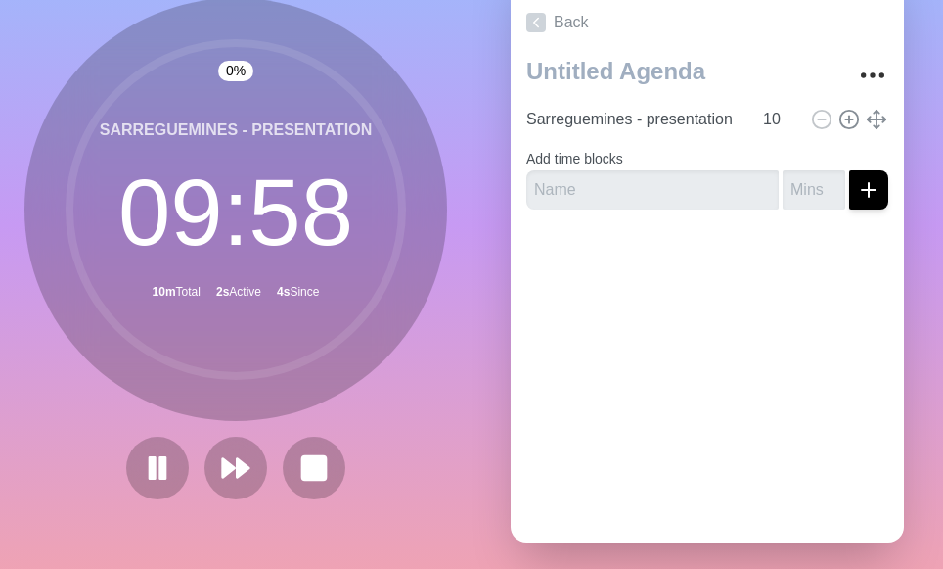
click at [304, 210] on circle at bounding box center [235, 209] width 333 height 333
drag, startPoint x: 304, startPoint y: 210, endPoint x: 231, endPoint y: 295, distance: 111.7
click at [231, 295] on circle at bounding box center [235, 209] width 333 height 333
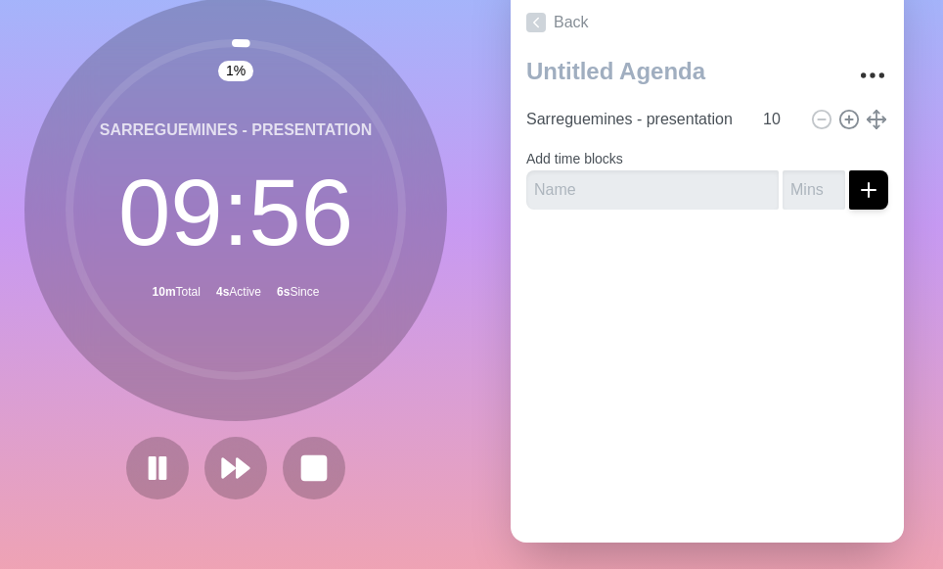
click at [179, 291] on circle at bounding box center [235, 209] width 333 height 333
click at [271, 297] on circle at bounding box center [235, 209] width 333 height 333
click at [105, 453] on div "1 % Sarreguemines - presentation 09 : 54 10m Total 6s Active 8s Since" at bounding box center [235, 248] width 423 height 501
click at [150, 471] on rect at bounding box center [153, 468] width 6 height 22
click at [131, 465] on button at bounding box center [157, 468] width 66 height 66
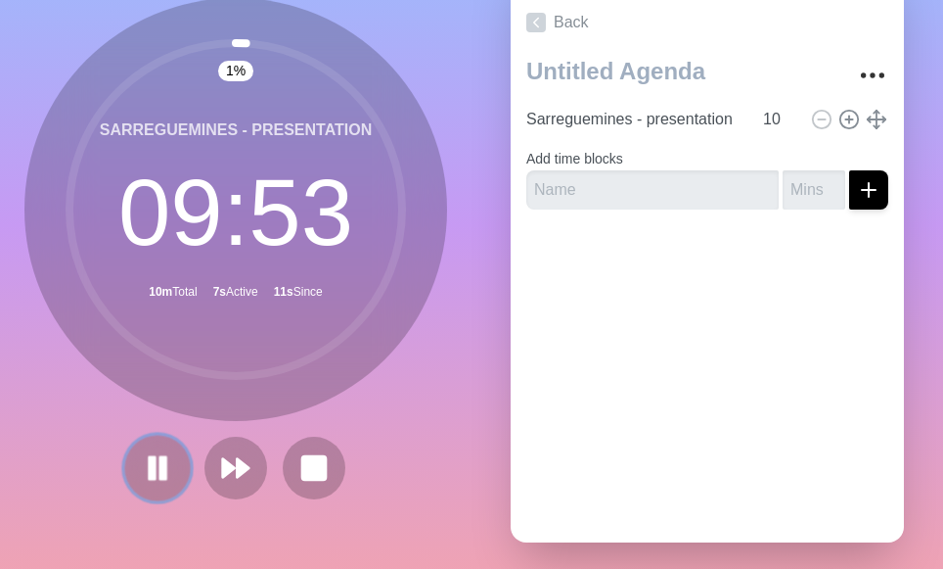
click at [161, 470] on rect at bounding box center [164, 468] width 6 height 22
click at [154, 470] on polygon at bounding box center [158, 467] width 19 height 23
click at [161, 470] on rect at bounding box center [163, 467] width 5 height 21
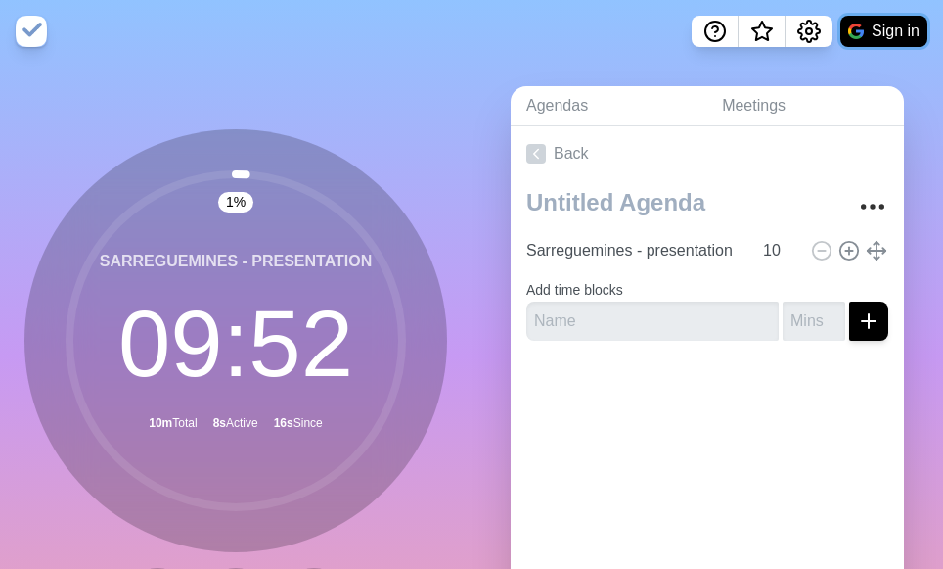
click at [884, 32] on button "Sign in" at bounding box center [884, 31] width 87 height 31
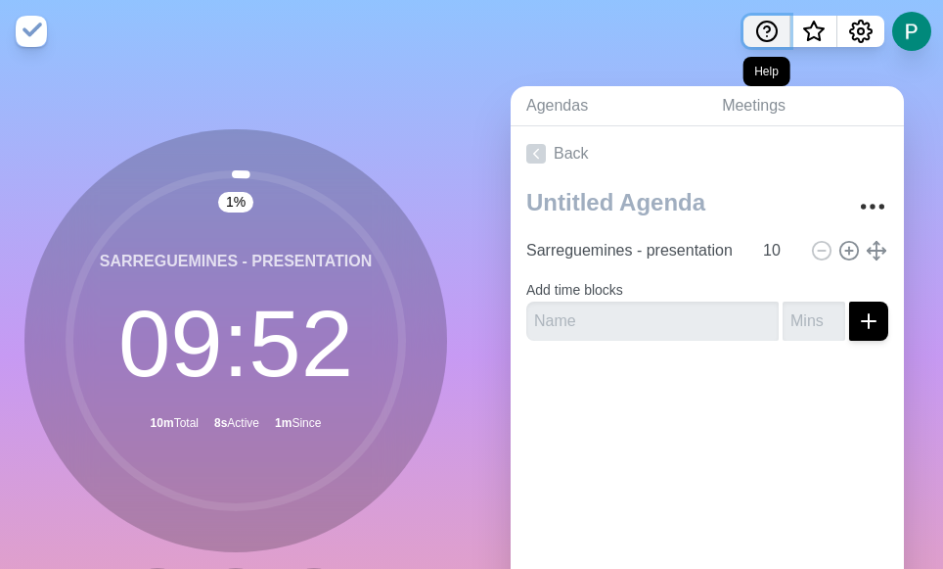
click at [762, 31] on icon "Help" at bounding box center [767, 31] width 23 height 23
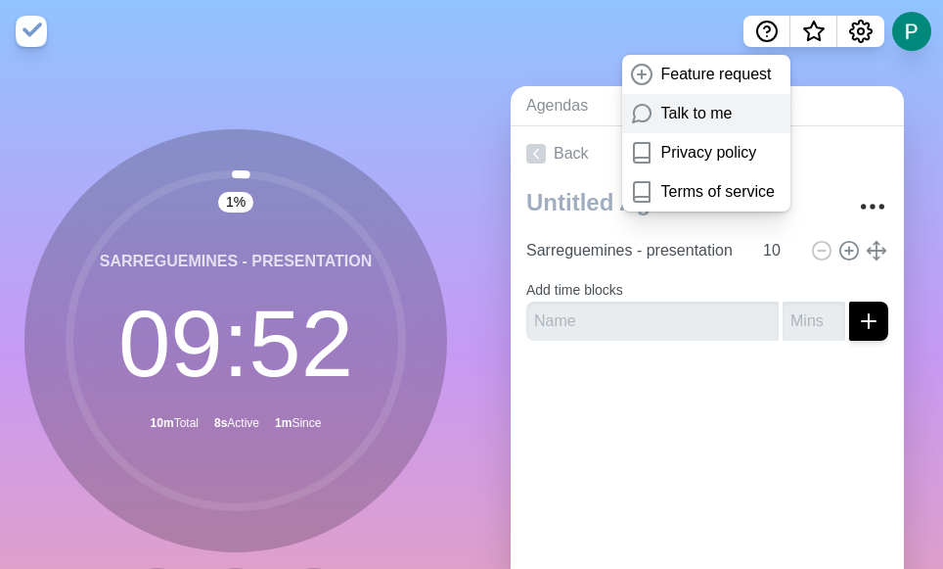
click at [736, 113] on div "Talk to me" at bounding box center [706, 113] width 168 height 39
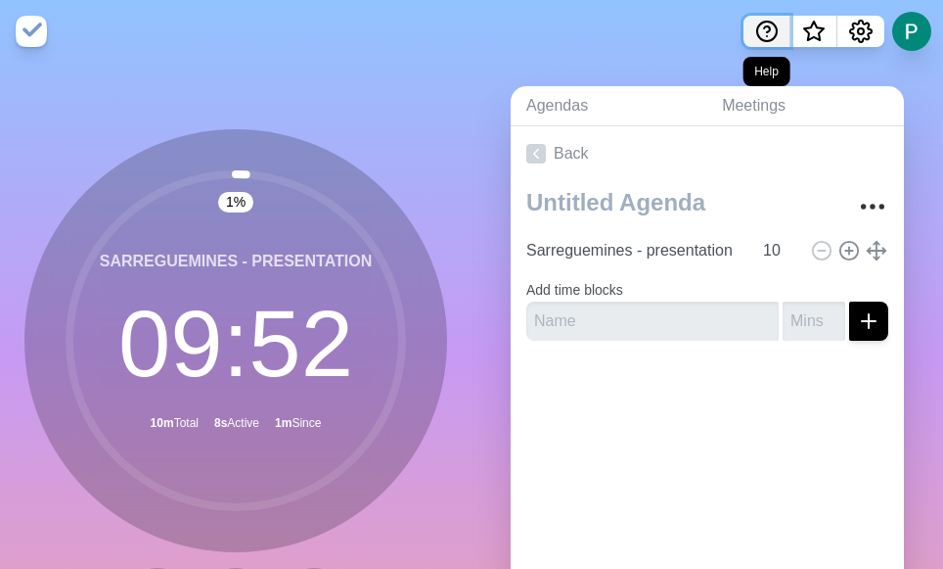
click at [767, 26] on icon "Help" at bounding box center [767, 29] width 6 height 6
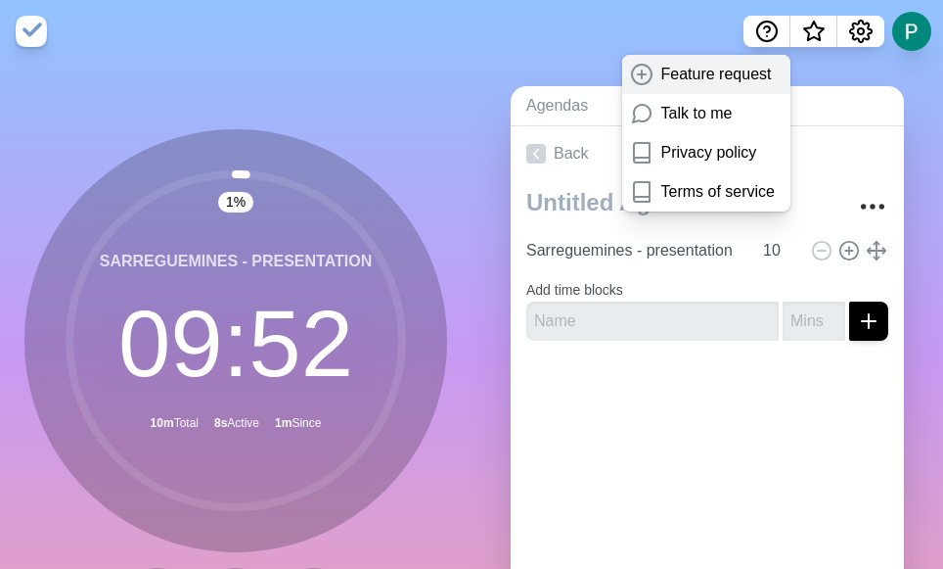
click at [726, 71] on p "Feature request" at bounding box center [717, 74] width 111 height 23
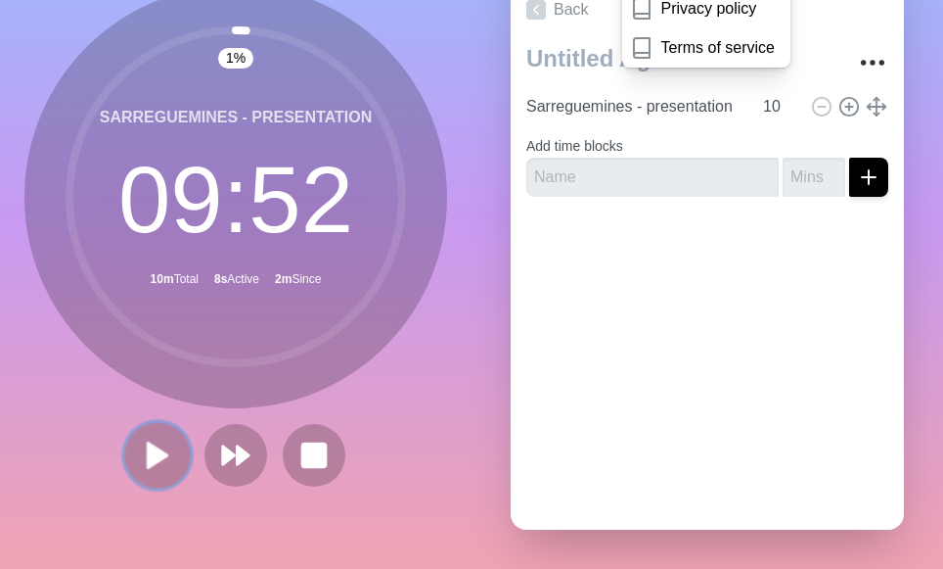
click at [149, 442] on polygon at bounding box center [158, 454] width 20 height 24
click at [149, 439] on icon at bounding box center [157, 454] width 31 height 31
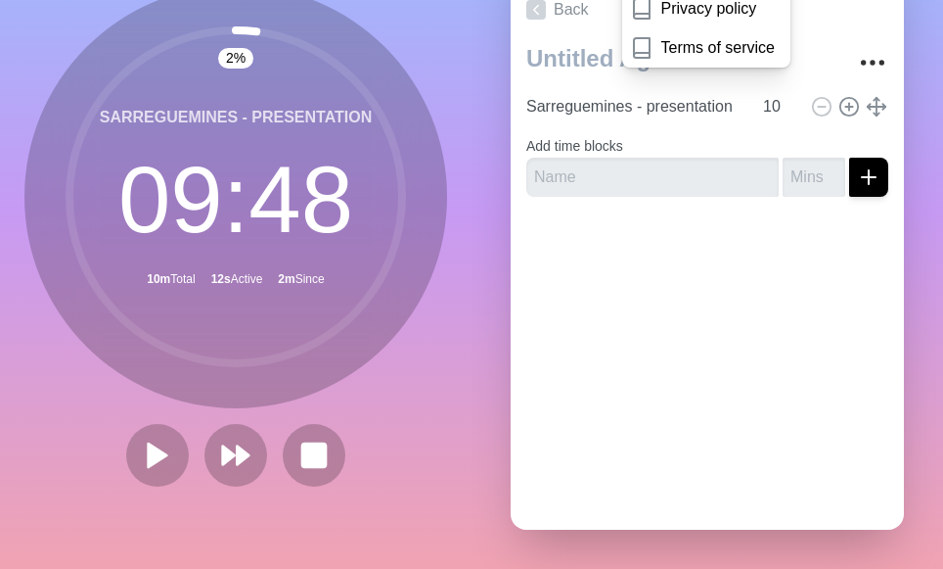
scroll to position [0, 0]
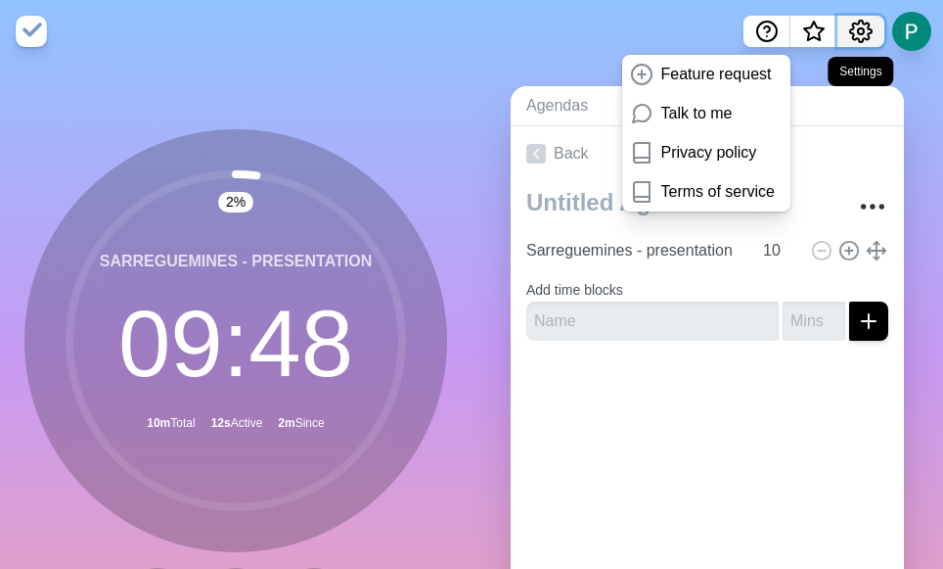
click at [863, 20] on icon "Settings" at bounding box center [860, 31] width 23 height 23
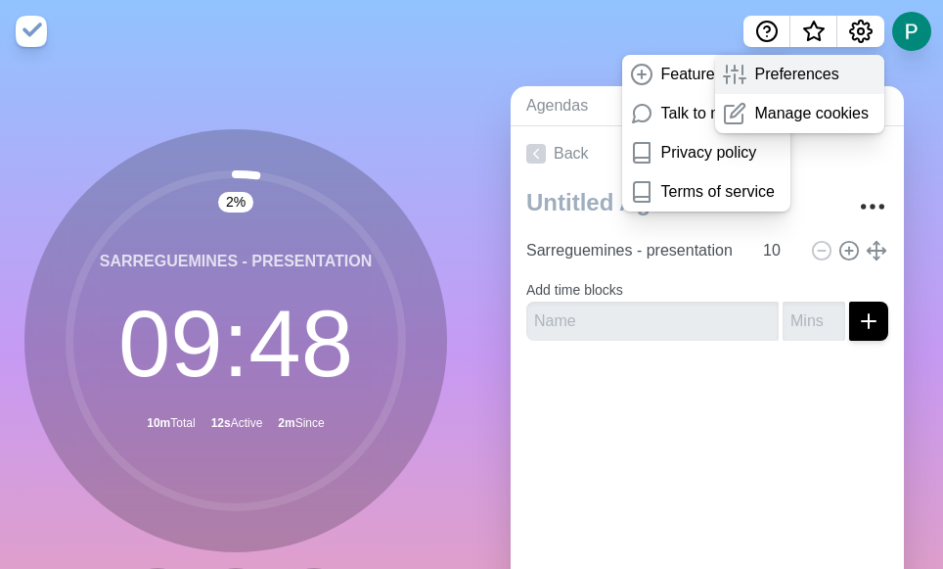
click at [793, 75] on p "Preferences" at bounding box center [797, 74] width 84 height 23
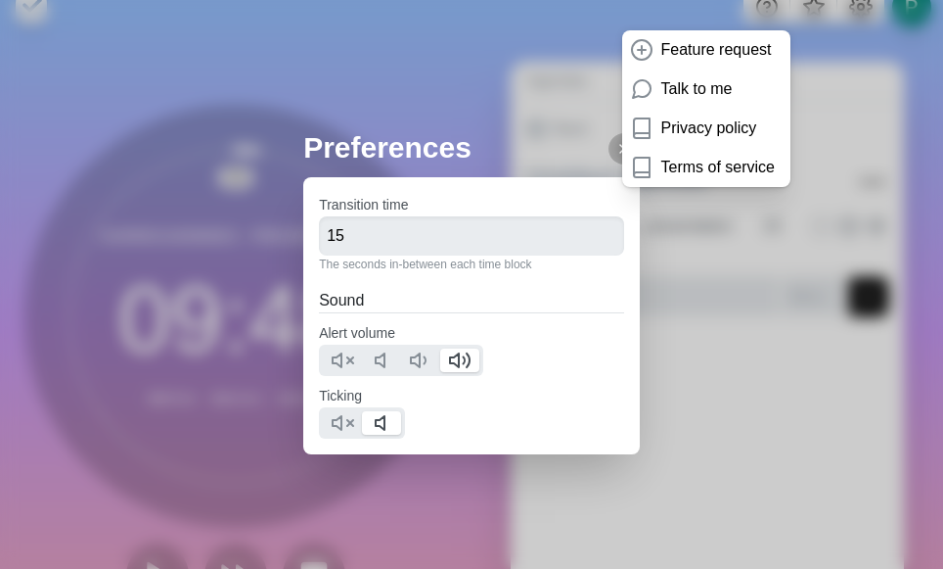
scroll to position [16, 0]
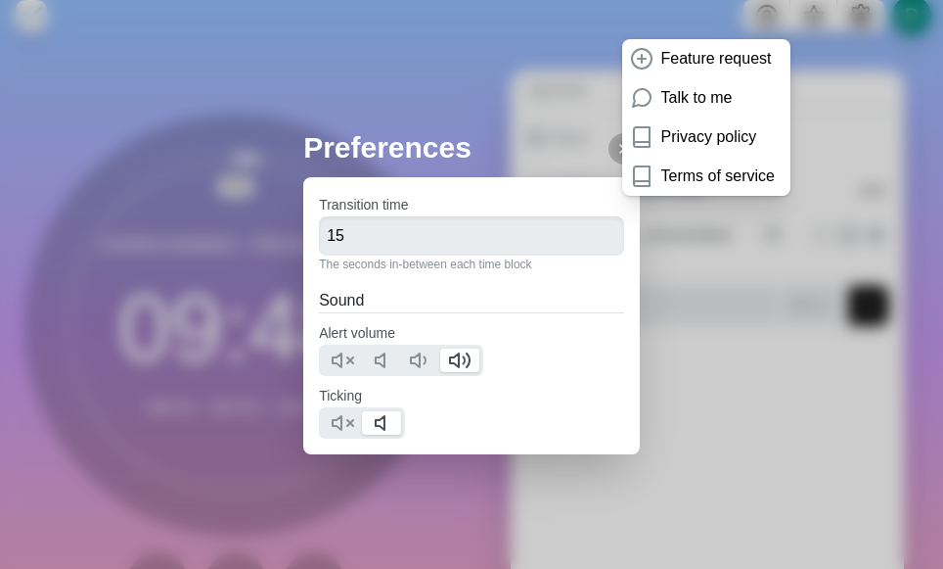
click at [795, 314] on div "Preferences Transition time 15 The seconds in-between each time block Sound Ale…" at bounding box center [471, 284] width 943 height 569
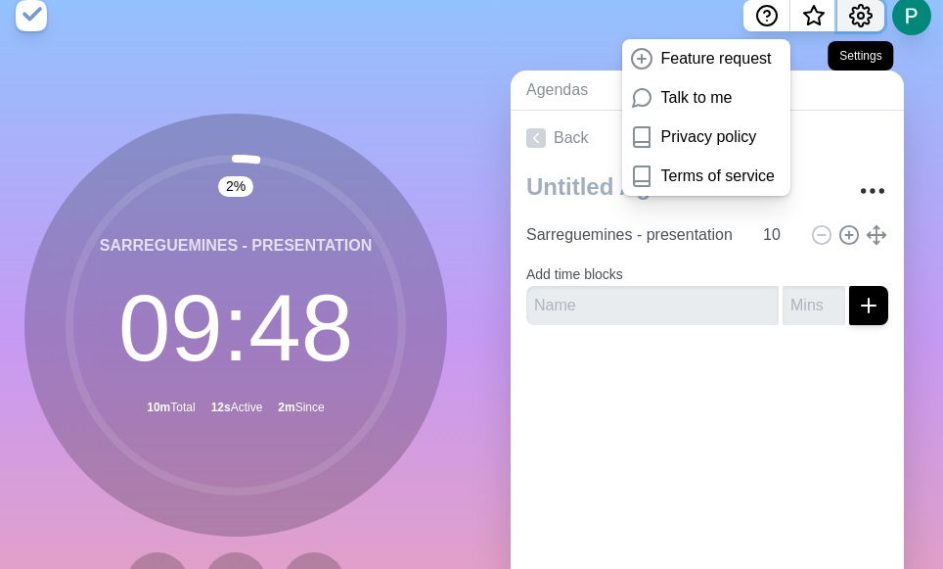
click at [863, 17] on circle "Settings" at bounding box center [861, 16] width 6 height 6
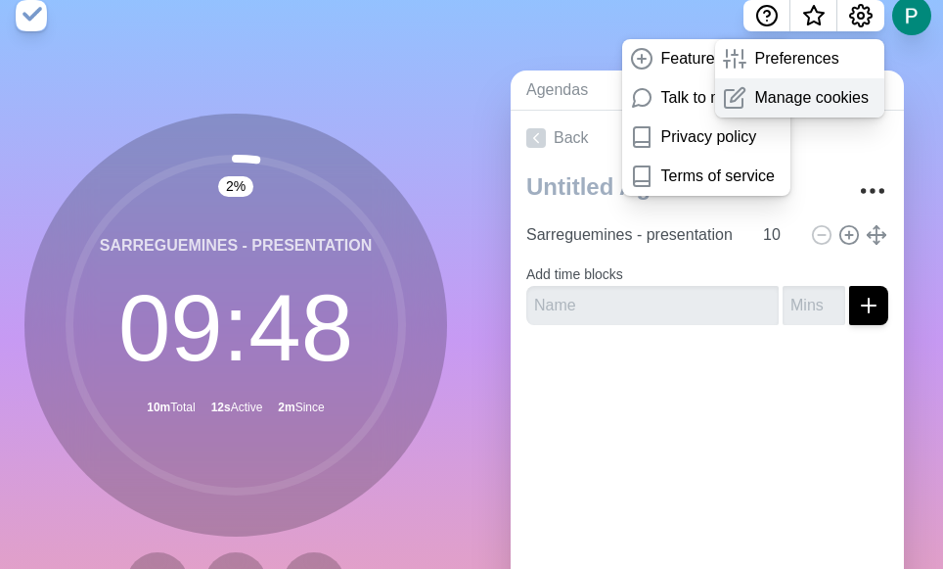
click at [785, 84] on div "Manage cookies" at bounding box center [799, 97] width 169 height 39
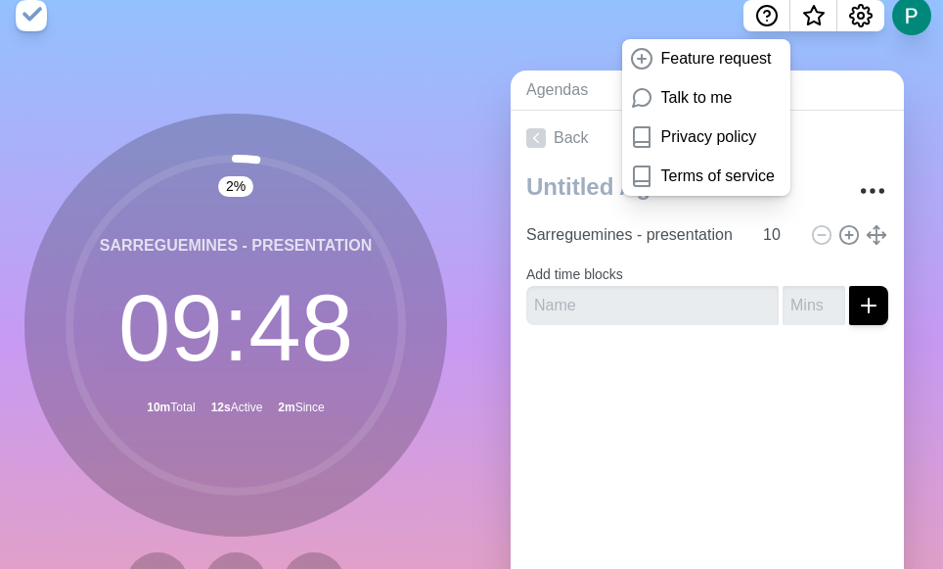
click at [904, 152] on div "Agendas Meetings Back Sarreguemines - presentation 10 Add time blocks" at bounding box center [708, 372] width 472 height 650
